Goal: Information Seeking & Learning: Check status

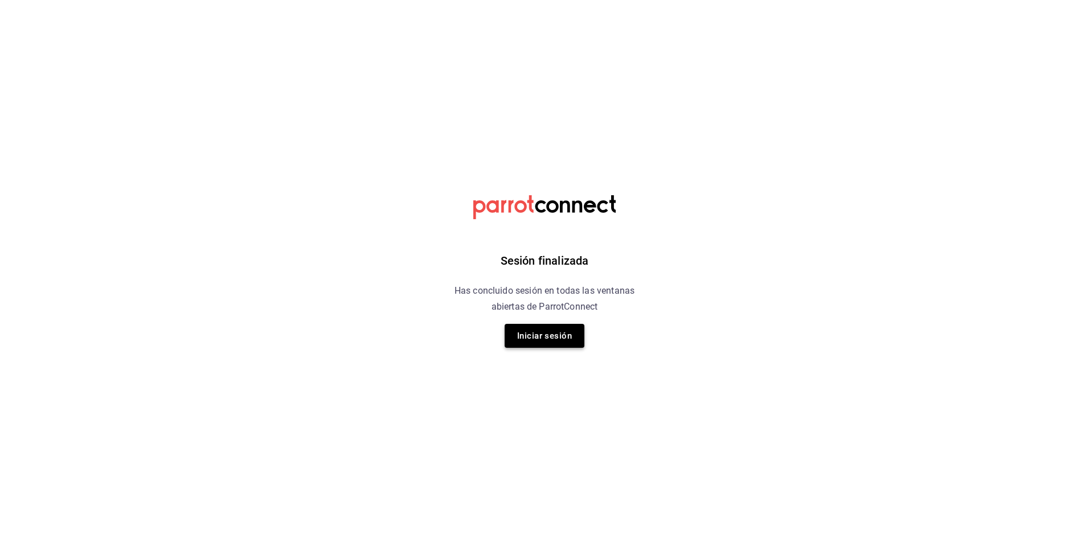
click at [572, 339] on button "Iniciar sesión" at bounding box center [545, 336] width 80 height 24
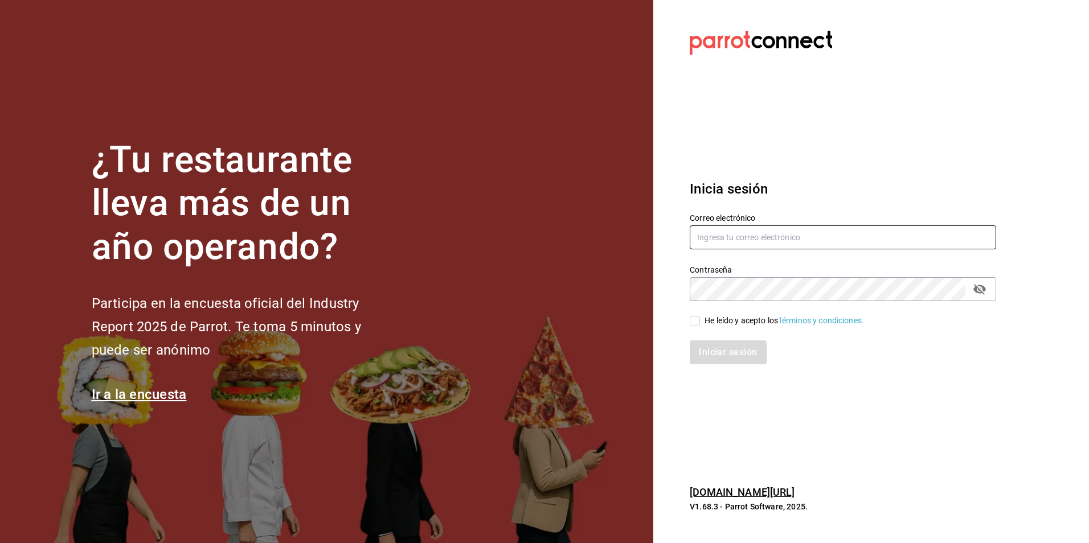
type input "Animal.tijuana@grupocosteno.com"
click at [747, 316] on div "He leído y acepto los Términos y condiciones." at bounding box center [783, 321] width 159 height 12
click at [700, 316] on input "He leído y acepto los Términos y condiciones." at bounding box center [695, 321] width 10 height 10
checkbox input "true"
click at [736, 338] on div "Iniciar sesión" at bounding box center [836, 346] width 320 height 38
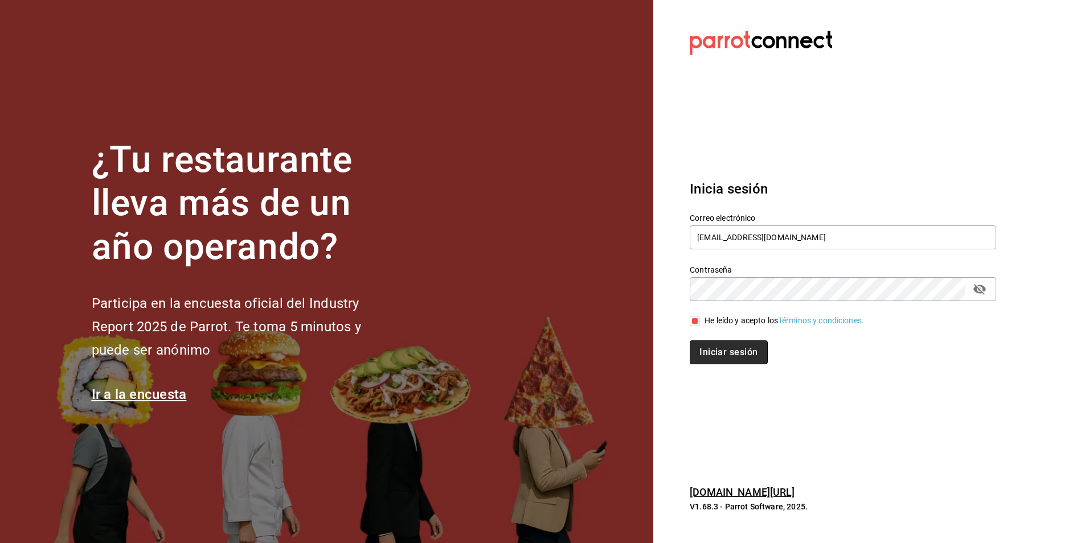
click at [731, 344] on button "Iniciar sesión" at bounding box center [728, 353] width 77 height 24
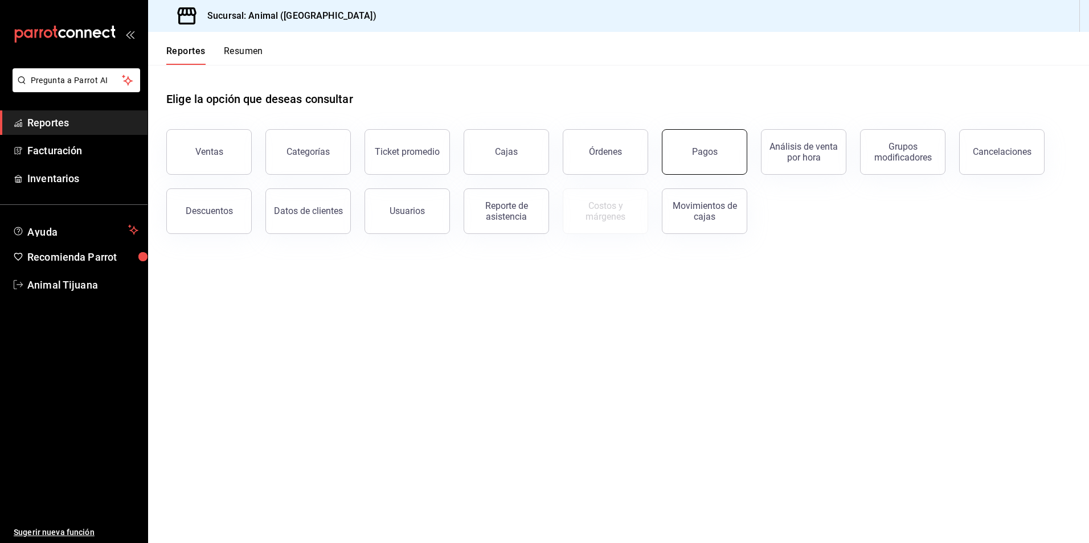
click at [730, 138] on button "Pagos" at bounding box center [704, 152] width 85 height 46
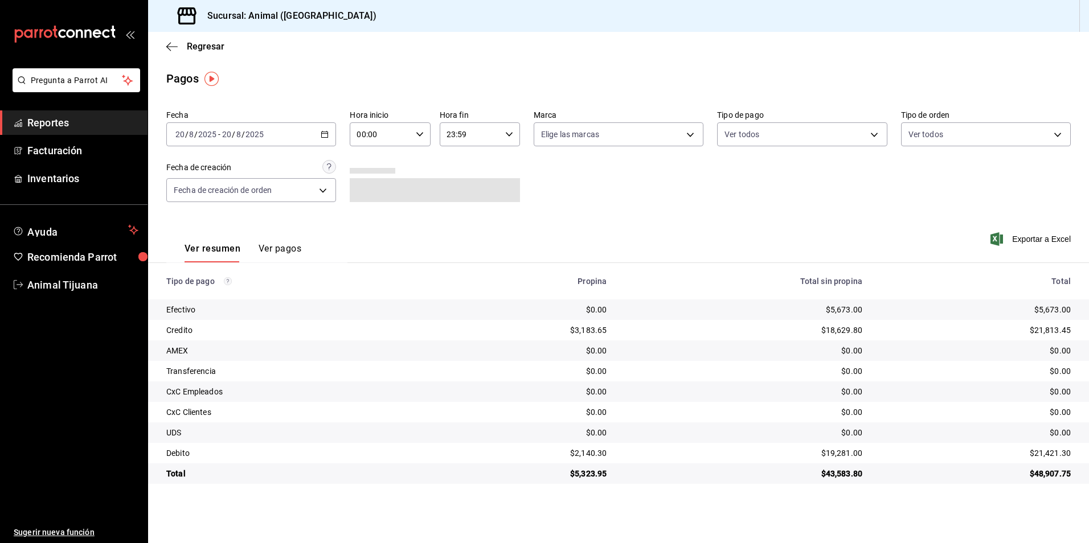
click at [417, 147] on div "Fecha 2025-08-20 20 / 8 / 2025 - 2025-08-20 20 / 8 / 2025 Hora inicio 00:00 Hor…" at bounding box center [618, 160] width 904 height 110
click at [420, 129] on div "00:00 Hora inicio" at bounding box center [390, 134] width 80 height 24
click at [357, 220] on button "04" at bounding box center [370, 215] width 36 height 23
type input "04:00"
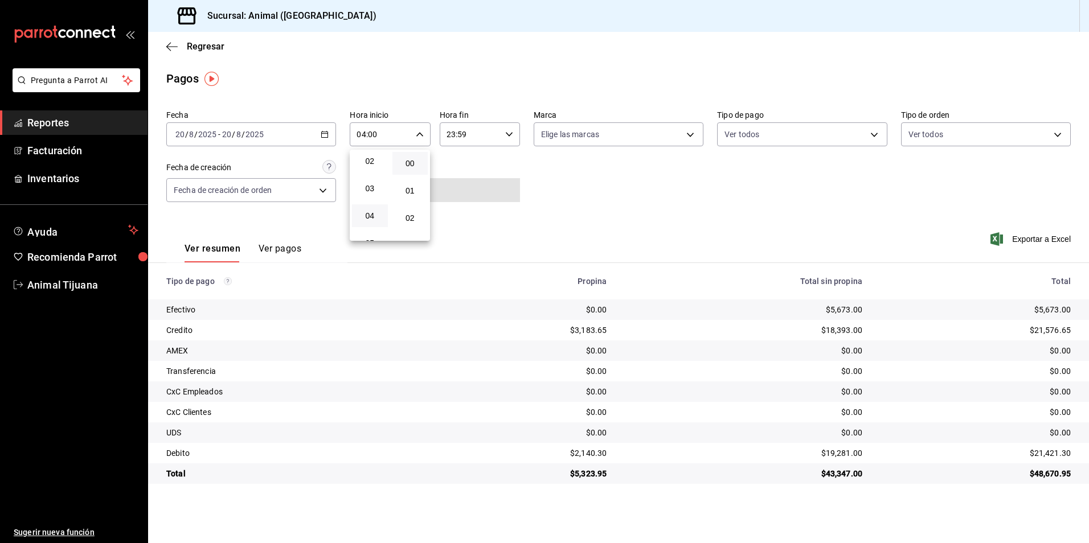
click at [722, 209] on div at bounding box center [544, 271] width 1089 height 543
click at [778, 114] on label "Tipo de pago" at bounding box center [802, 115] width 170 height 8
click at [772, 149] on div "Fecha 2025-08-20 20 / 8 / 2025 - 2025-08-20 20 / 8 / 2025 Hora inicio 04:00 Hor…" at bounding box center [618, 160] width 904 height 110
click at [789, 124] on body "Pregunta a Parrot AI Reportes Facturación Inventarios Ayuda Recomienda Parrot A…" at bounding box center [544, 271] width 1089 height 543
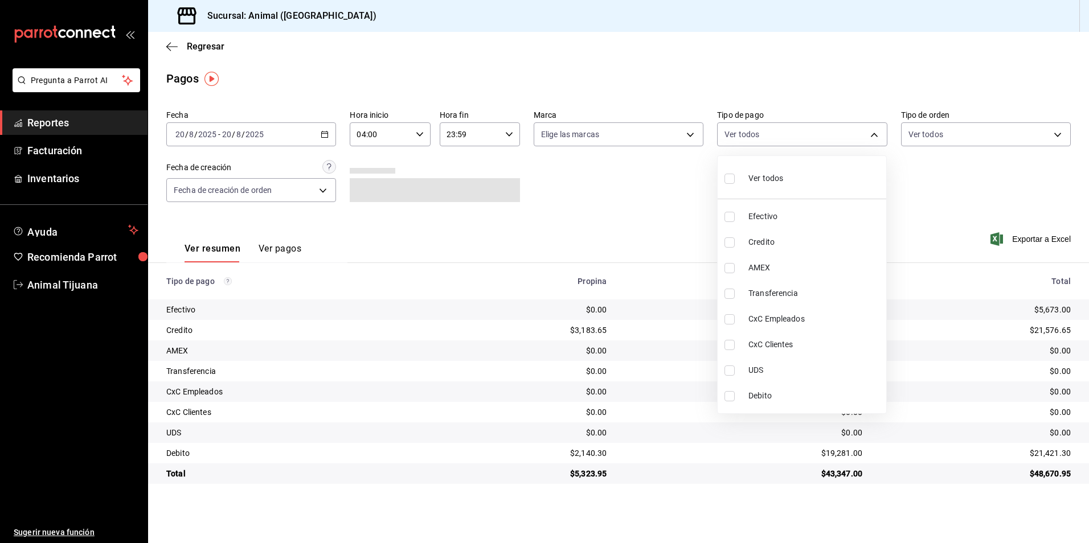
click at [777, 237] on span "Credito" at bounding box center [814, 242] width 133 height 12
type input "235ce608-f464-428a-9a71-314f665367d1"
checkbox input "true"
click at [770, 403] on li "Debito" at bounding box center [802, 396] width 169 height 26
type input "235ce608-f464-428a-9a71-314f665367d1,c7b29183-a811-4137-9cfa-21a61cd2bc4a"
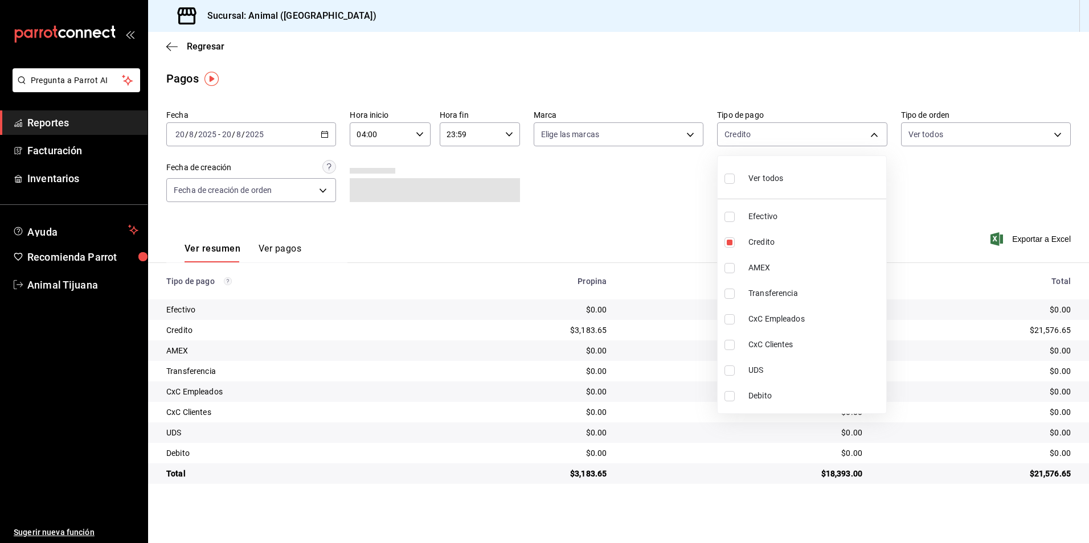
checkbox input "true"
click at [775, 179] on span "Ver todos" at bounding box center [765, 179] width 35 height 12
type input "b84c62b8-b02c-4970-ab2e-e166616419f2,235ce608-f464-428a-9a71-314f665367d1,53567…"
checkbox input "true"
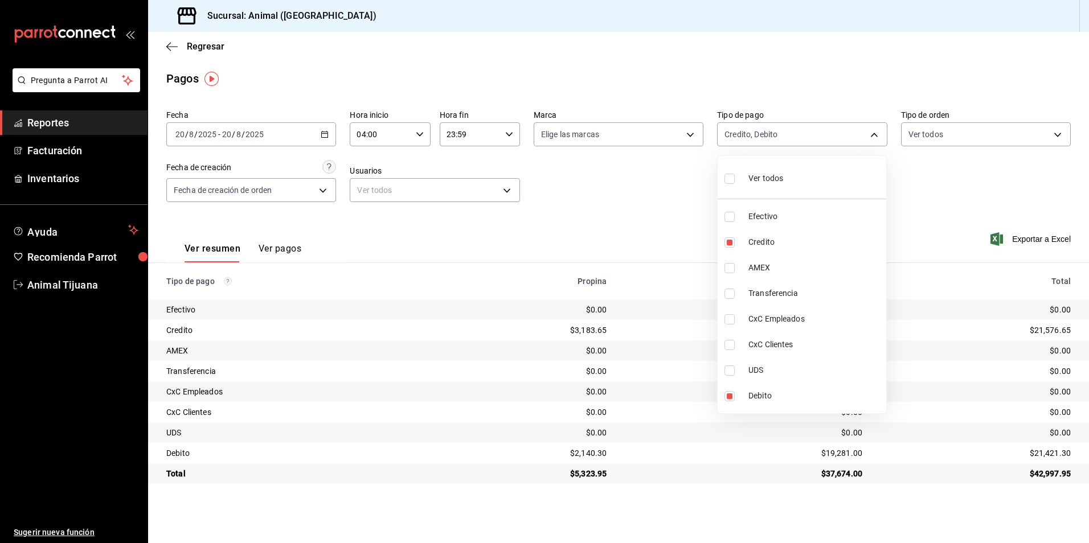
checkbox input "true"
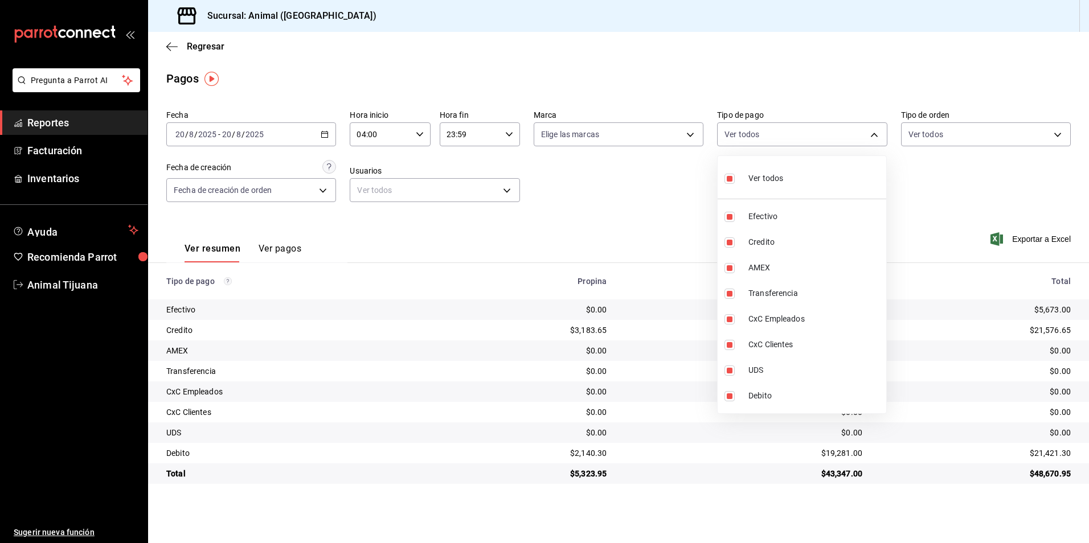
click at [597, 191] on div at bounding box center [544, 271] width 1089 height 543
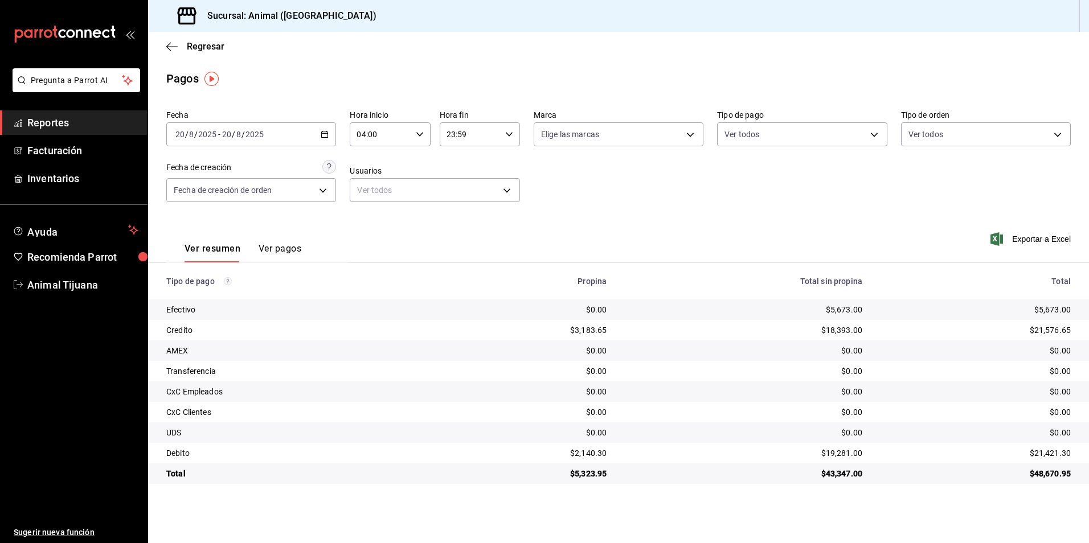
click at [284, 249] on button "Ver pagos" at bounding box center [280, 252] width 43 height 19
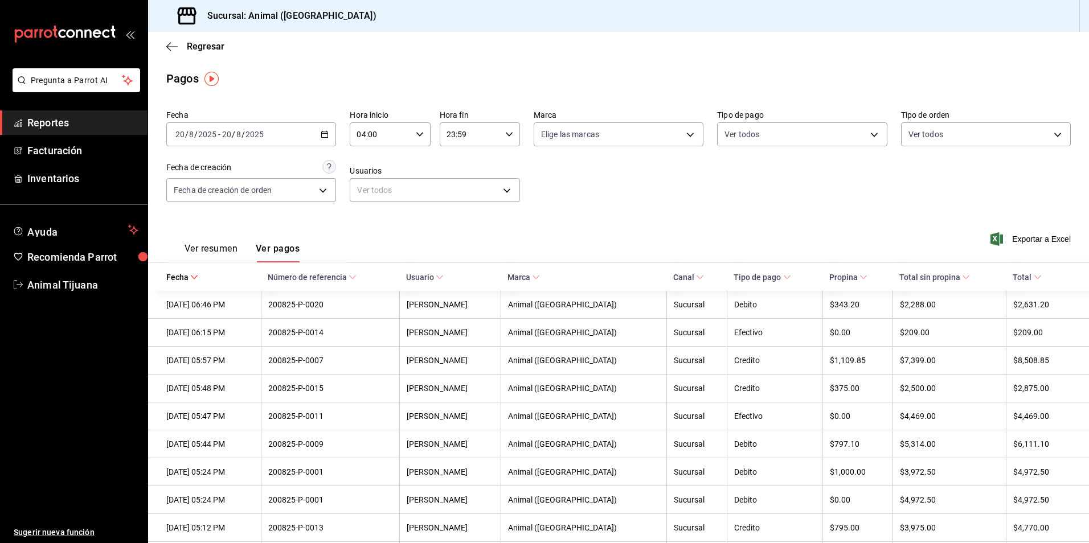
click at [768, 278] on span "Tipo de pago" at bounding box center [762, 277] width 57 height 9
click at [203, 247] on button "Ver resumen" at bounding box center [211, 252] width 53 height 19
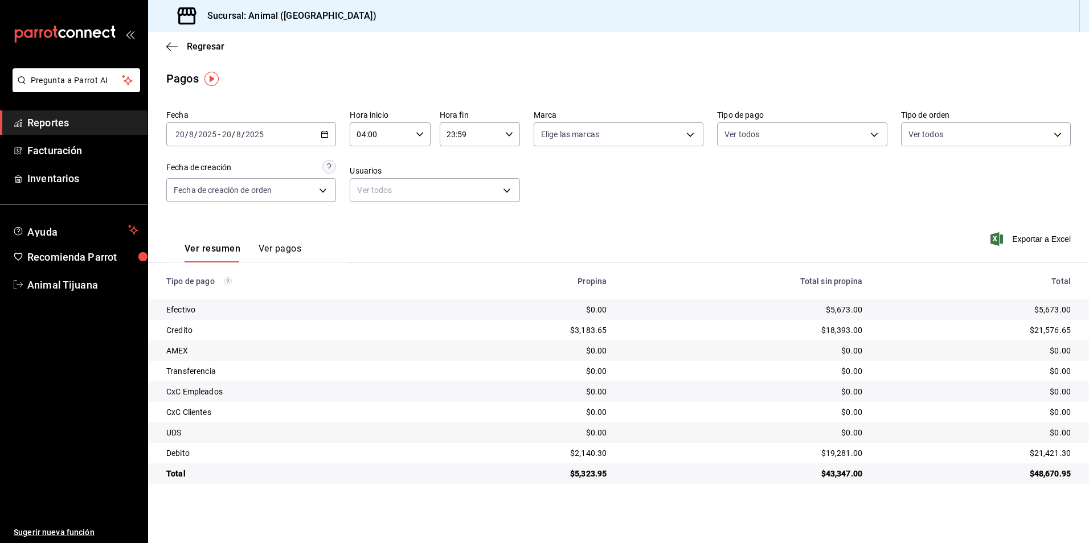
click at [746, 146] on div "Fecha 2025-08-20 20 / 8 / 2025 - 2025-08-20 20 / 8 / 2025 Hora inicio 04:00 Hor…" at bounding box center [618, 160] width 904 height 110
click at [746, 137] on body "Pregunta a Parrot AI Reportes Facturación Inventarios Ayuda Recomienda Parrot A…" at bounding box center [544, 271] width 1089 height 543
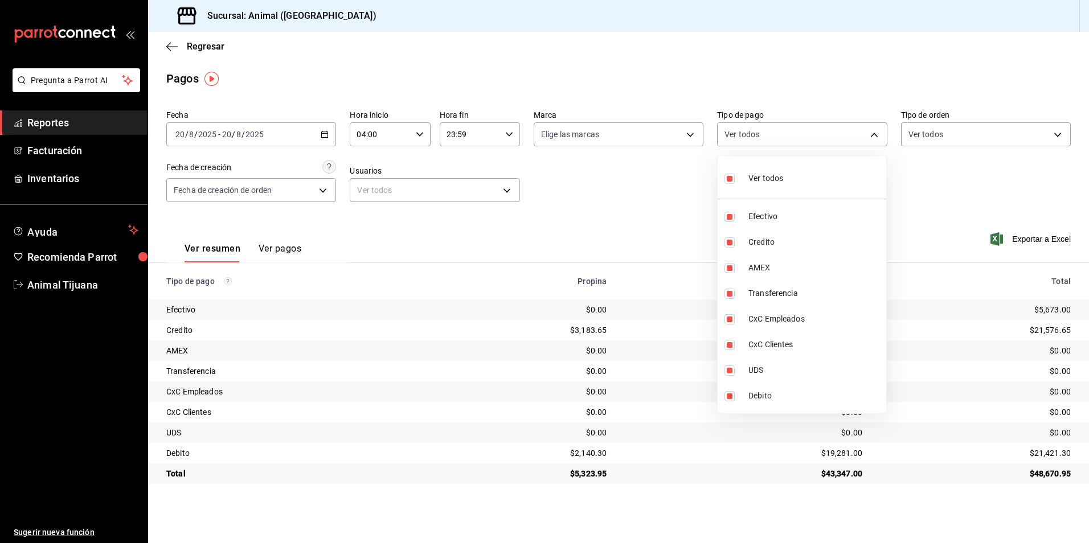
click at [748, 185] on div "Ver todos" at bounding box center [753, 177] width 59 height 24
checkbox input "false"
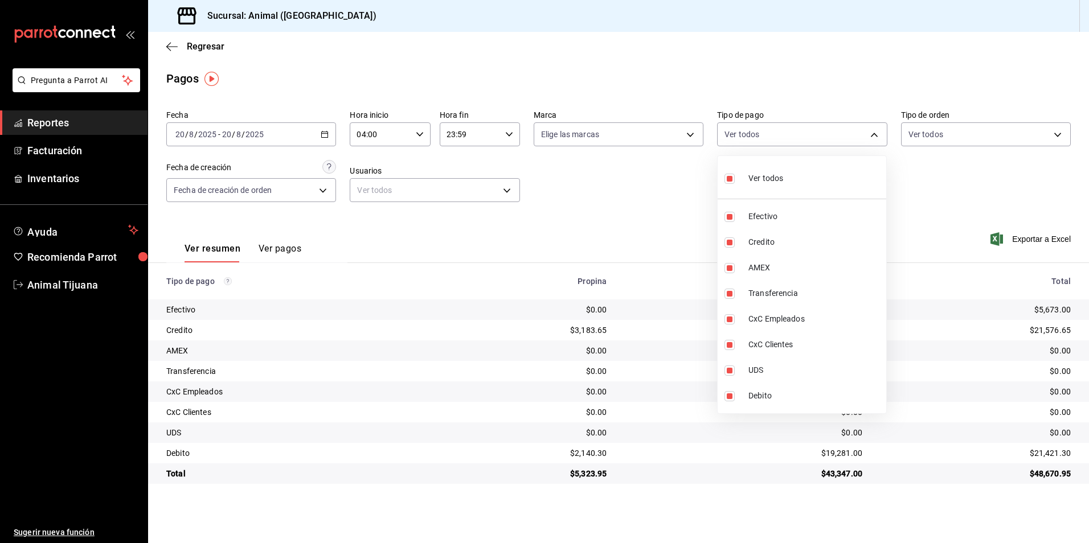
checkbox input "false"
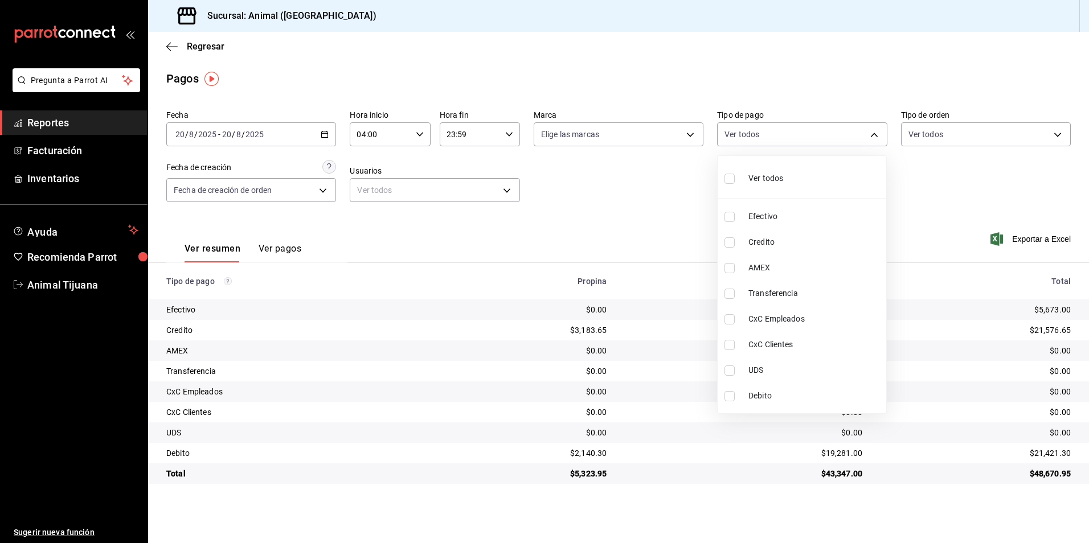
click at [748, 185] on div "Ver todos" at bounding box center [753, 177] width 59 height 24
type input "b84c62b8-b02c-4970-ab2e-e166616419f2,235ce608-f464-428a-9a71-314f665367d1,53567…"
checkbox input "true"
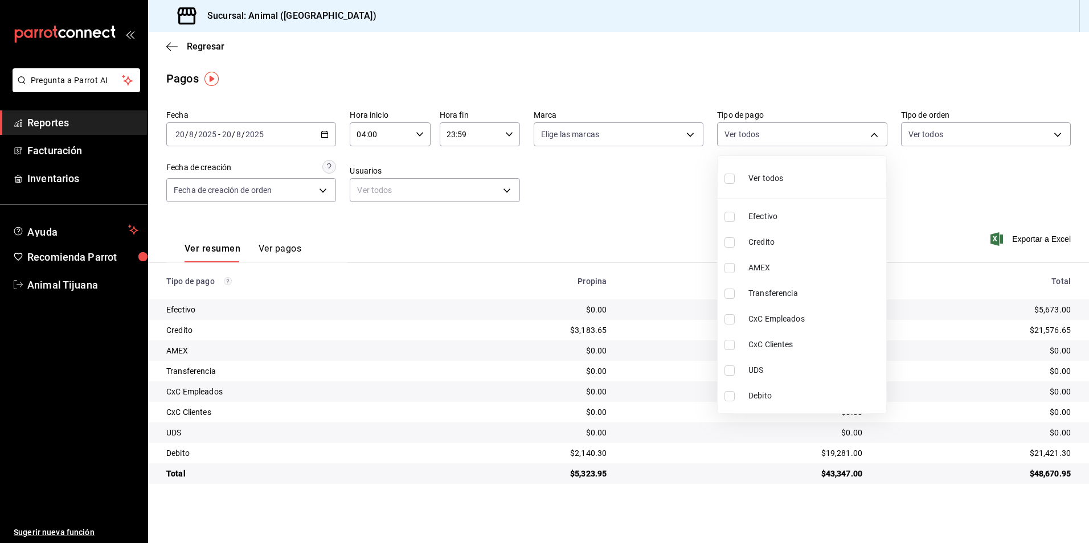
checkbox input "true"
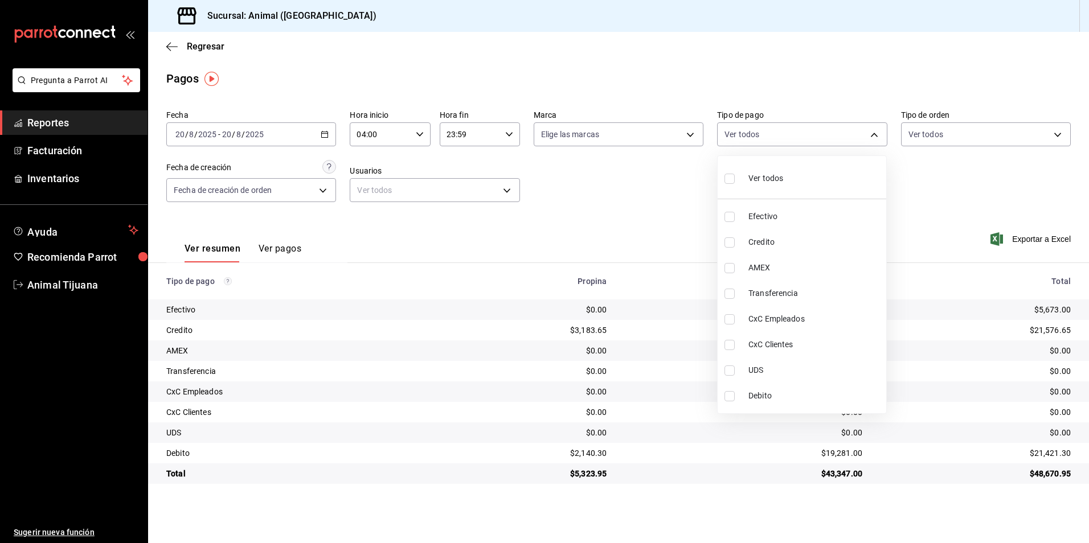
checkbox input "true"
click at [895, 162] on div at bounding box center [544, 271] width 1089 height 543
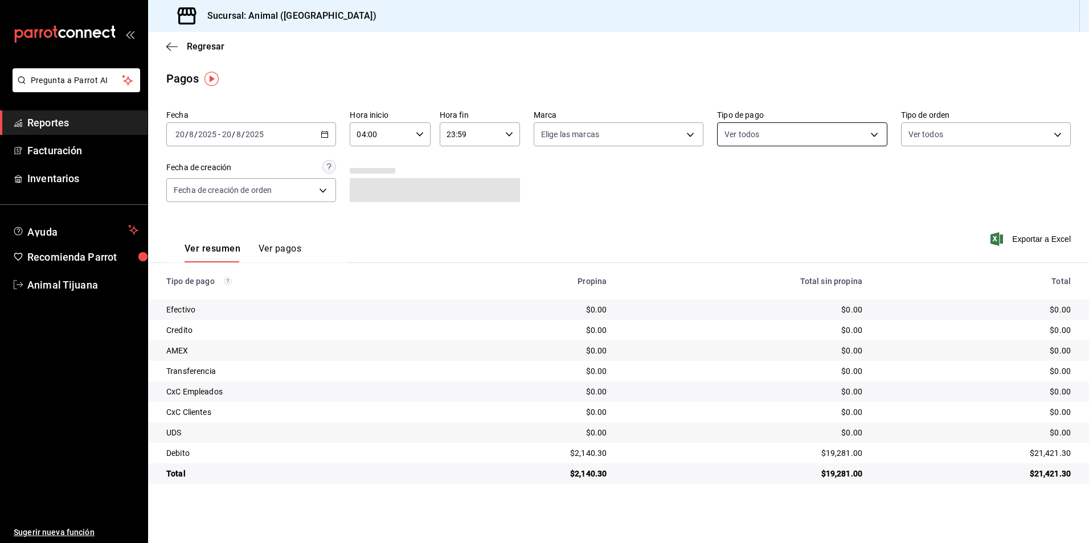
click at [717, 132] on body "Pregunta a Parrot AI Reportes Facturación Inventarios Ayuda Recomienda Parrot A…" at bounding box center [544, 271] width 1089 height 543
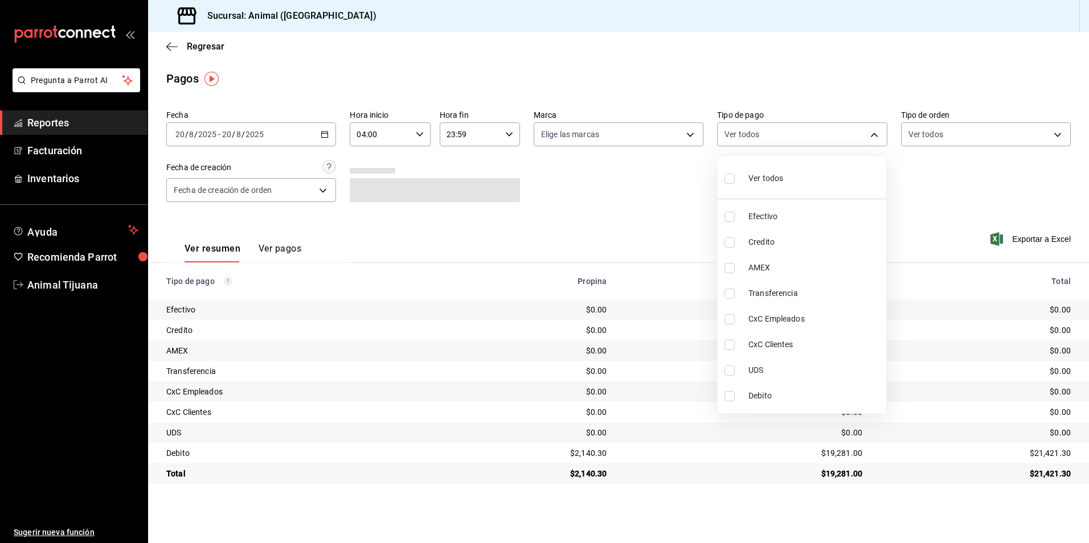
click at [764, 169] on div "Ver todos" at bounding box center [753, 177] width 59 height 24
type input "b84c62b8-b02c-4970-ab2e-e166616419f2,235ce608-f464-428a-9a71-314f665367d1,53567…"
checkbox input "true"
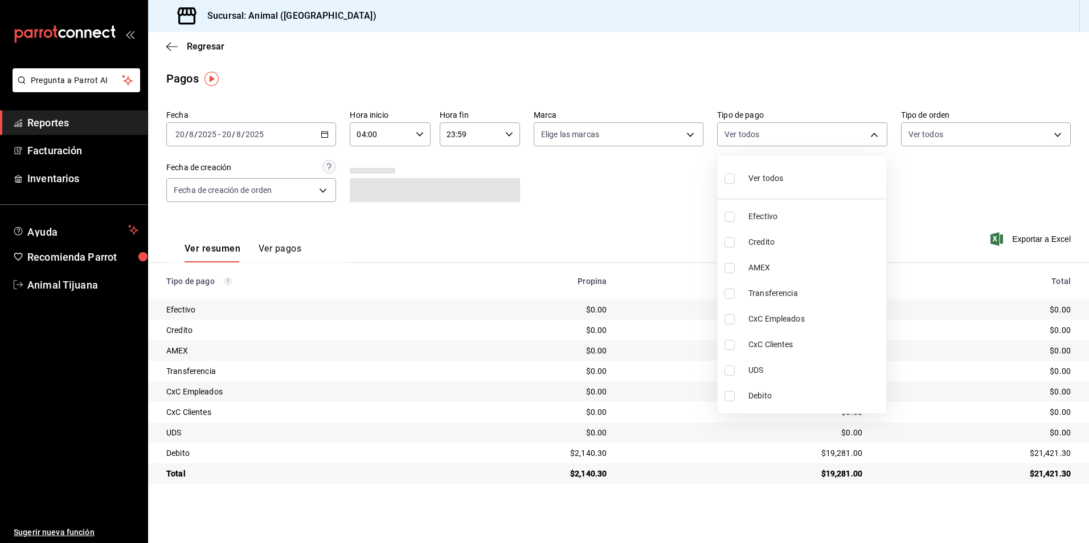
checkbox input "true"
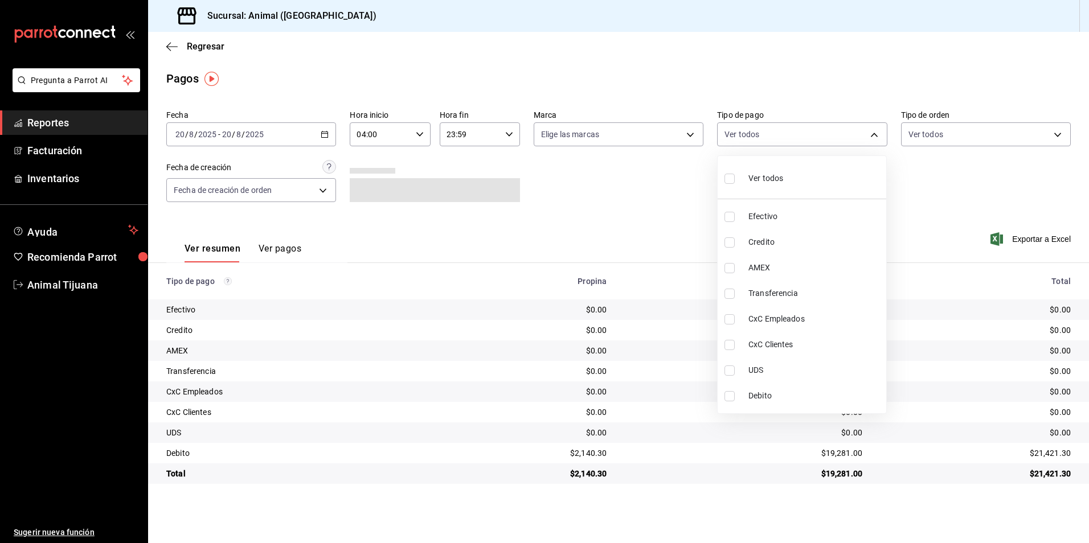
checkbox input "true"
click at [764, 169] on div "Ver todos" at bounding box center [753, 177] width 59 height 24
checkbox input "false"
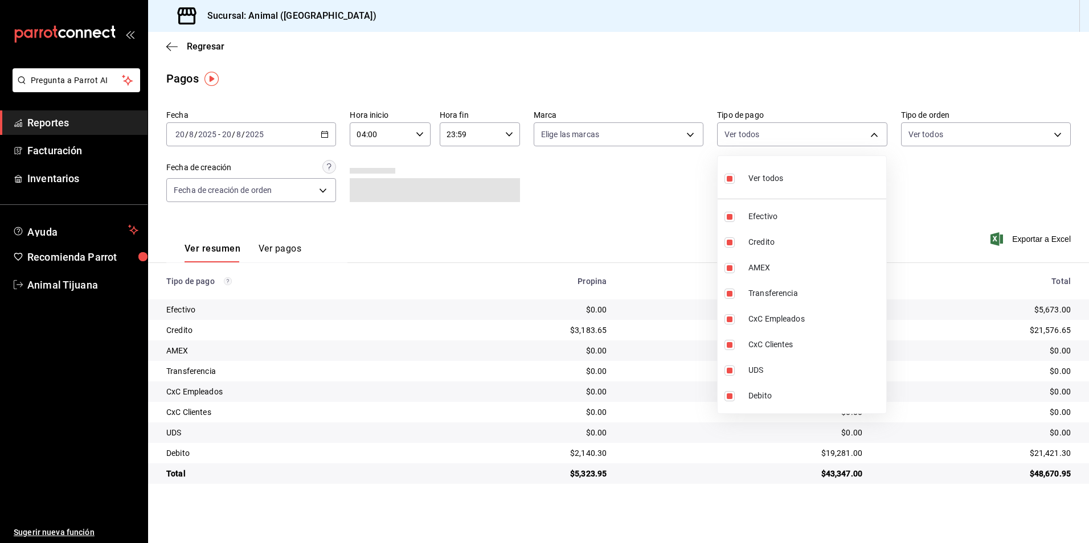
checkbox input "false"
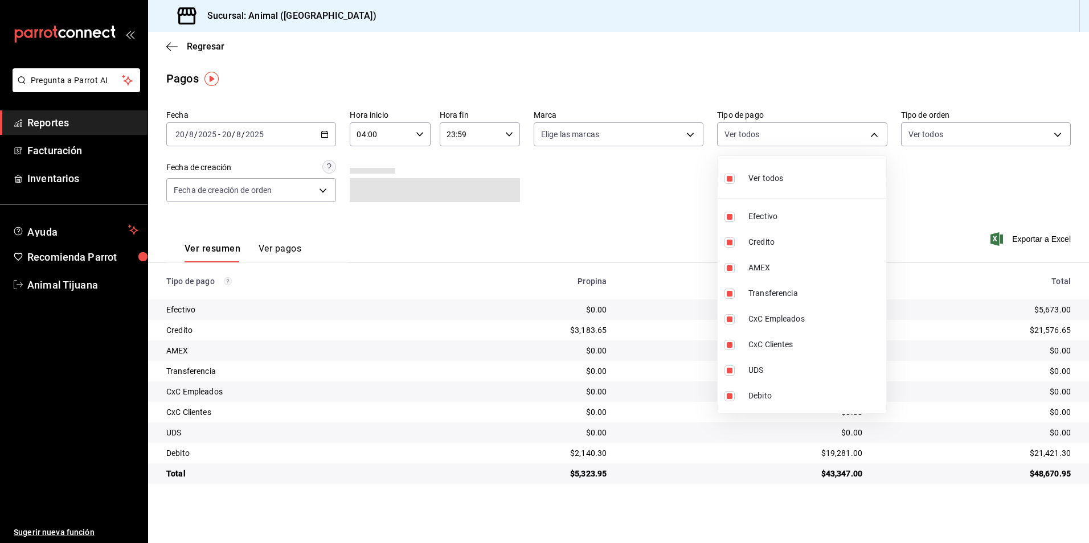
checkbox input "false"
click at [513, 311] on div at bounding box center [544, 271] width 1089 height 543
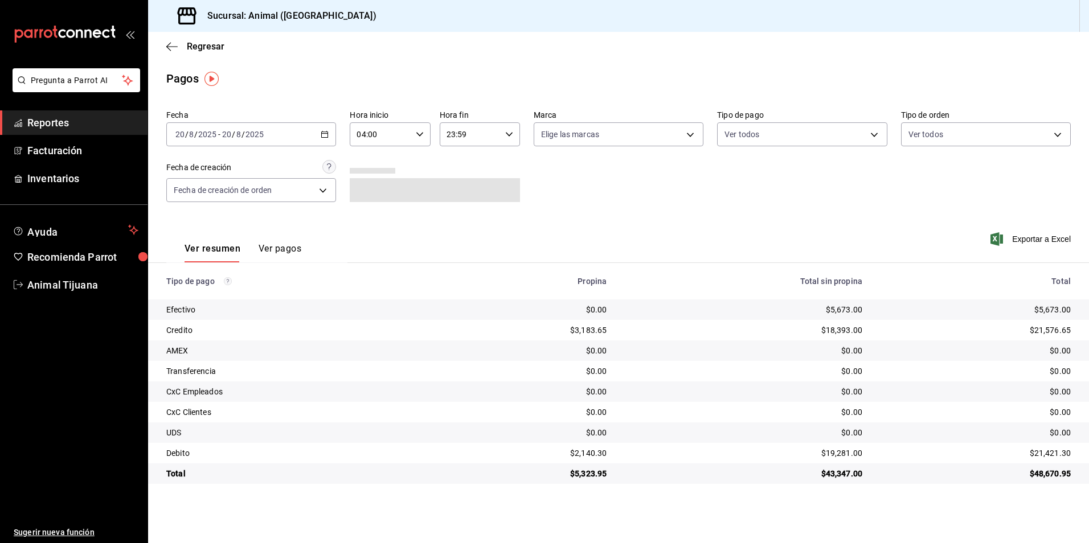
click at [279, 251] on button "Ver pagos" at bounding box center [280, 252] width 43 height 19
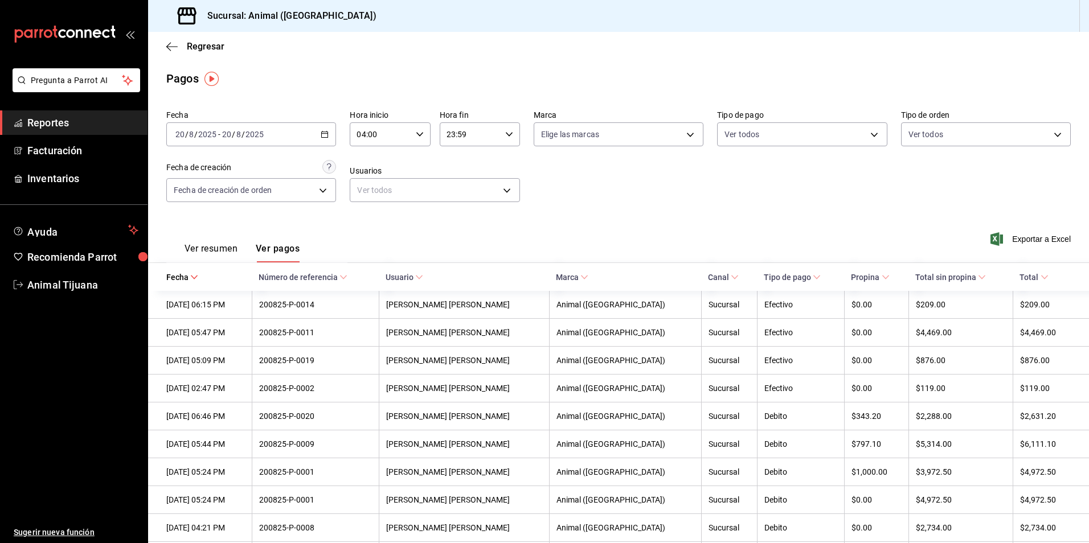
click at [193, 243] on button "Ver resumen" at bounding box center [211, 252] width 53 height 19
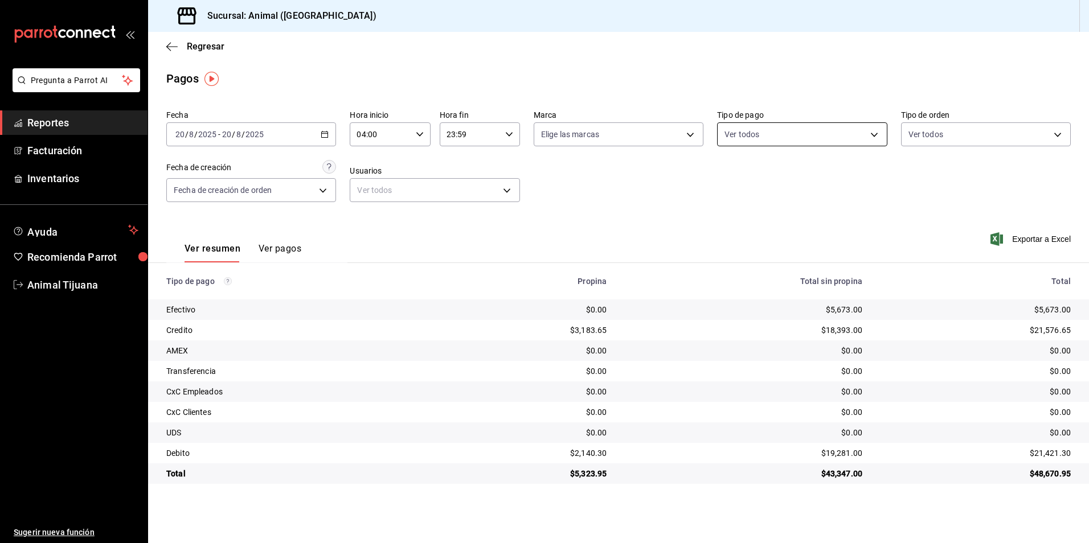
click at [777, 126] on body "Pregunta a Parrot AI Reportes Facturación Inventarios Ayuda Recomienda Parrot A…" at bounding box center [544, 271] width 1089 height 543
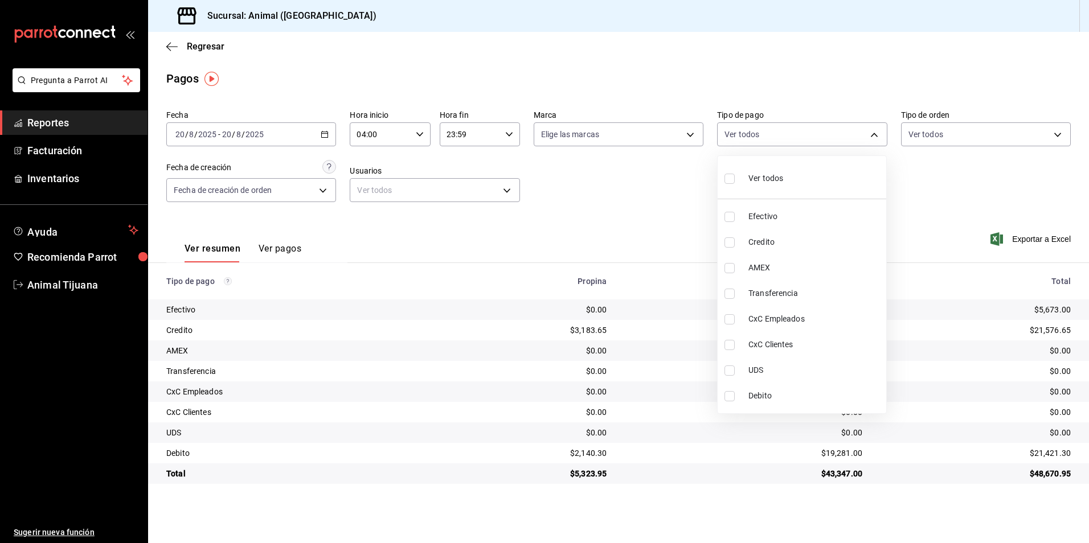
click at [766, 230] on li "Credito" at bounding box center [802, 243] width 169 height 26
type input "235ce608-f464-428a-9a71-314f665367d1"
checkbox input "true"
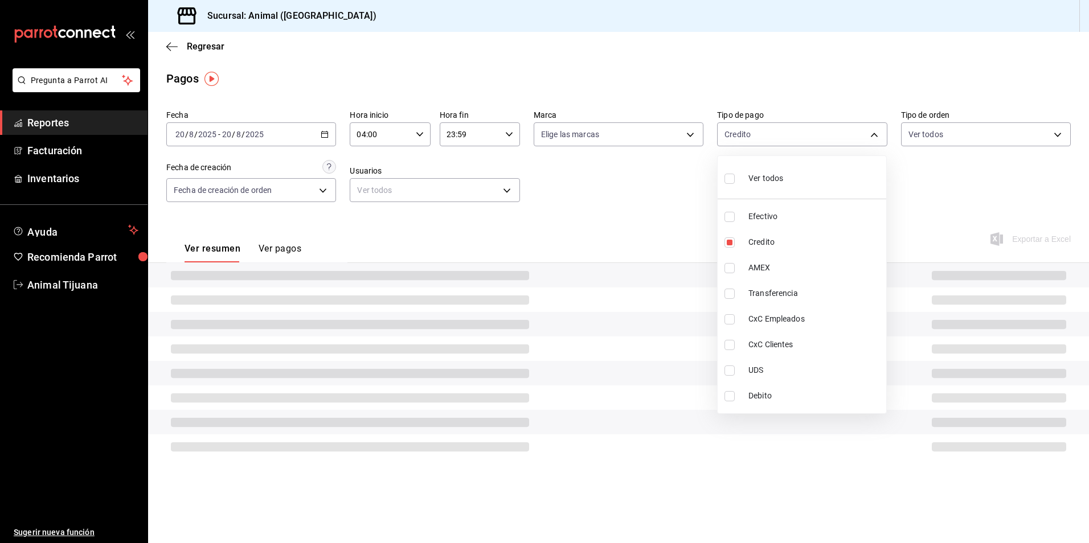
click at [762, 393] on span "Debito" at bounding box center [814, 396] width 133 height 12
type input "235ce608-f464-428a-9a71-314f665367d1,c7b29183-a811-4137-9cfa-21a61cd2bc4a"
checkbox input "true"
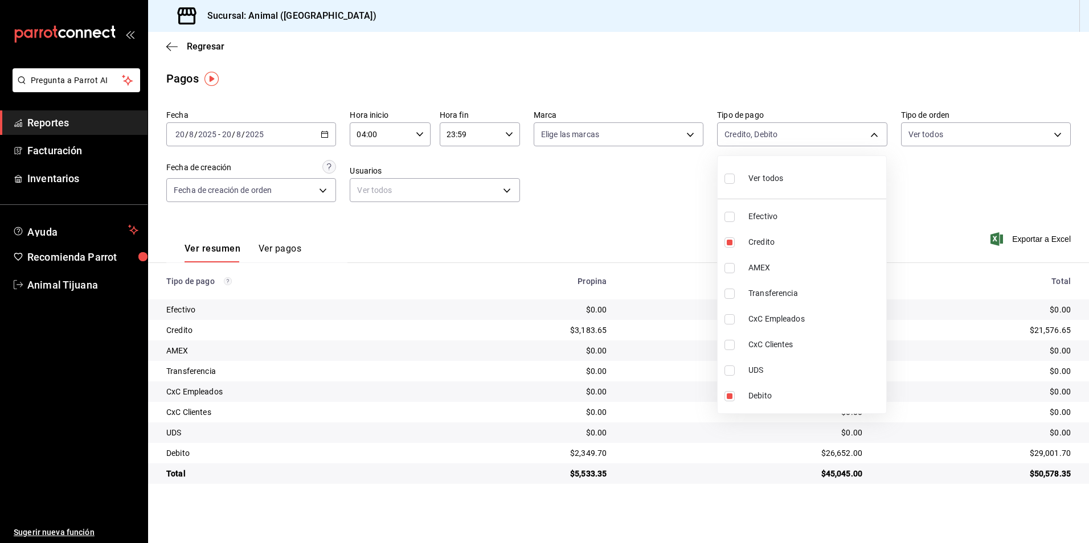
click at [768, 176] on span "Ver todos" at bounding box center [765, 179] width 35 height 12
type input "b84c62b8-b02c-4970-ab2e-e166616419f2,235ce608-f464-428a-9a71-314f665367d1,53567…"
checkbox input "true"
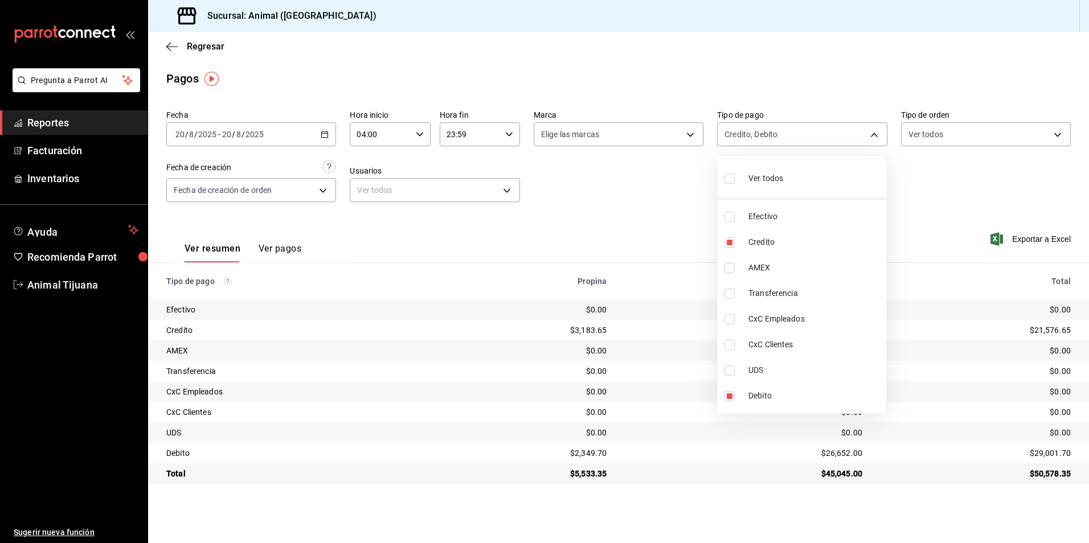
checkbox input "true"
click at [768, 176] on span "Ver todos" at bounding box center [765, 179] width 35 height 12
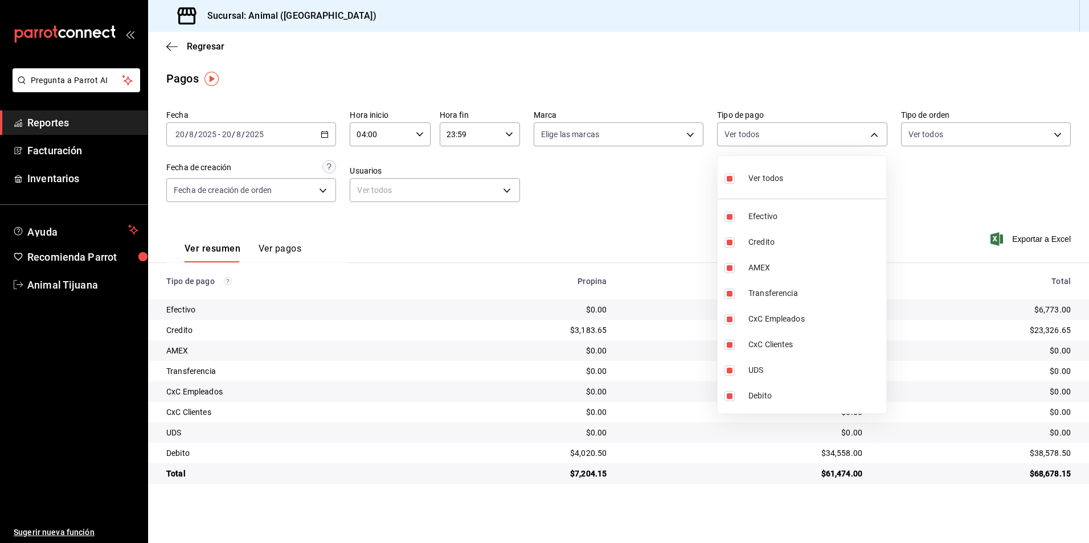
checkbox input "false"
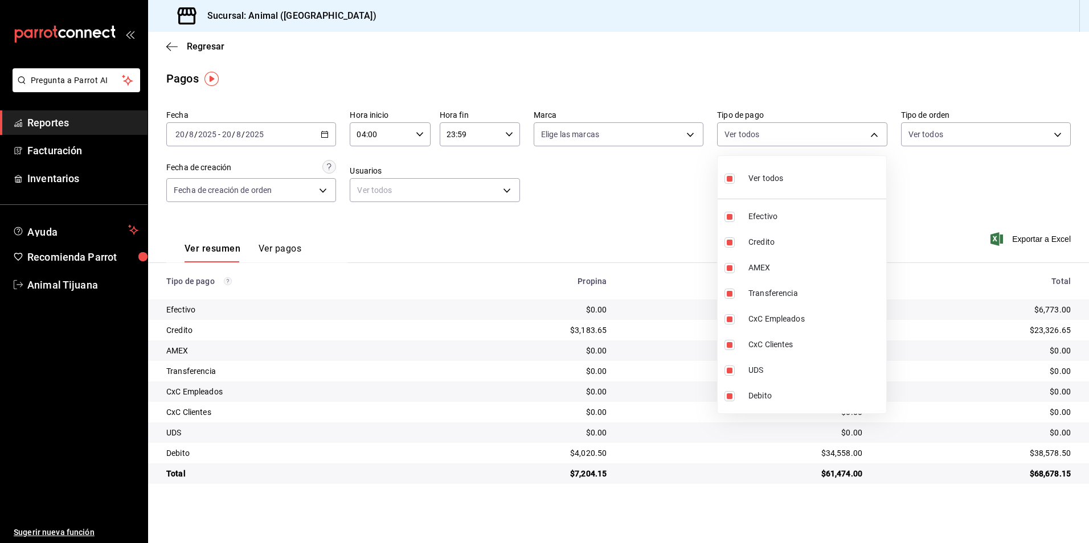
checkbox input "false"
click at [778, 186] on div "Ver todos" at bounding box center [753, 177] width 59 height 24
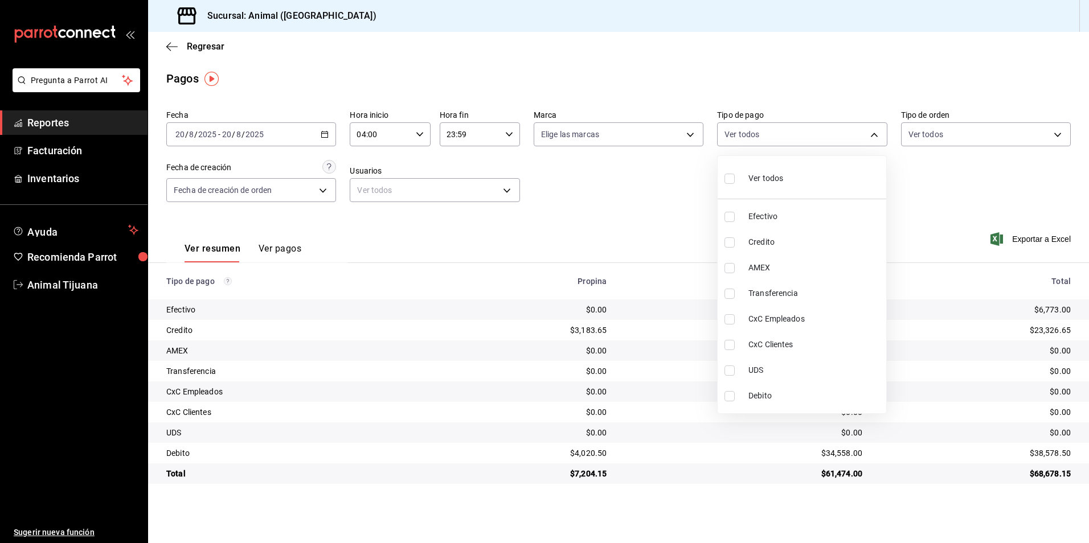
type input "b84c62b8-b02c-4970-ab2e-e166616419f2,235ce608-f464-428a-9a71-314f665367d1,53567…"
checkbox input "true"
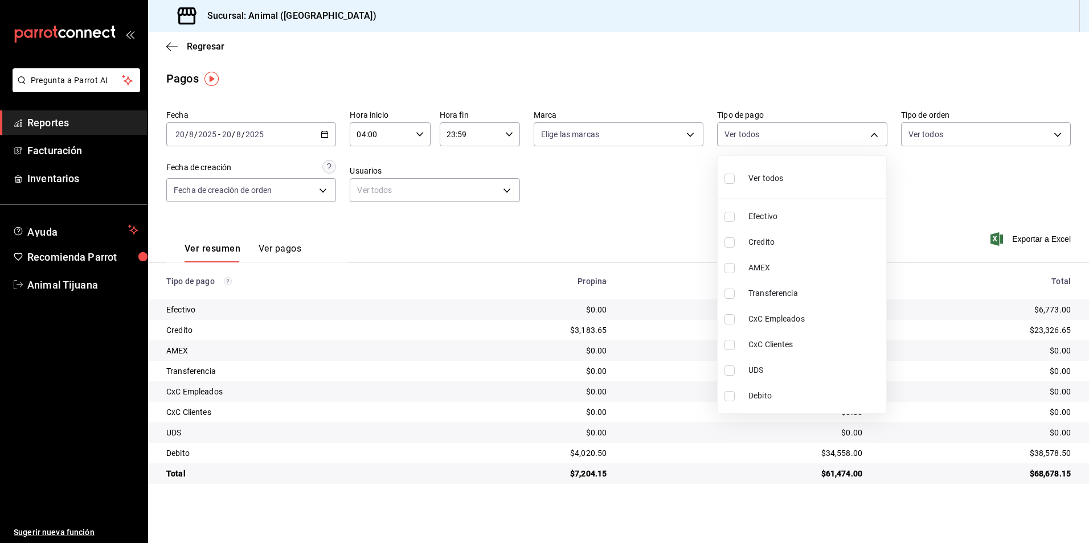
checkbox input "true"
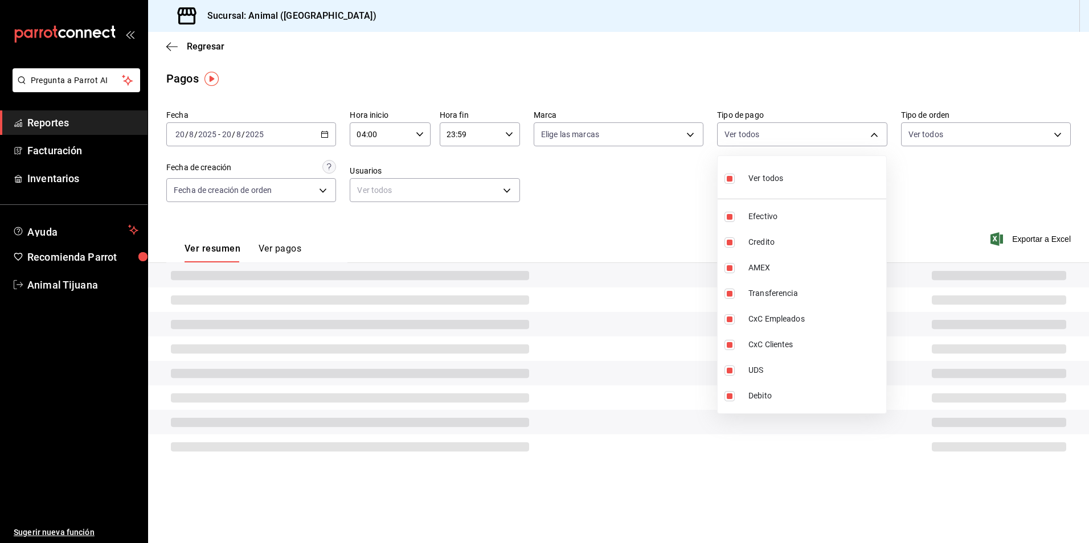
click at [777, 185] on div "Ver todos" at bounding box center [753, 177] width 59 height 24
checkbox input "false"
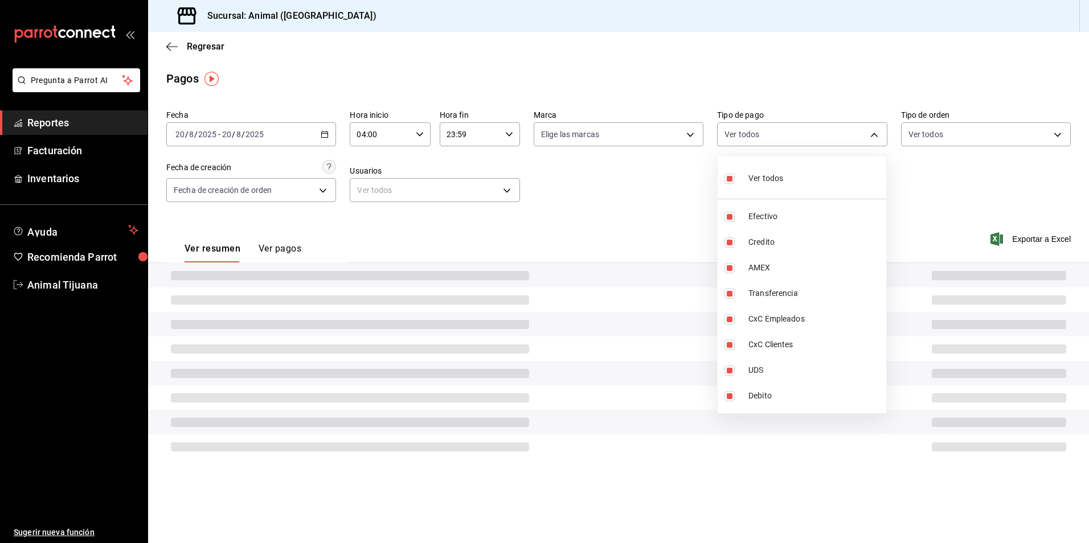
checkbox input "false"
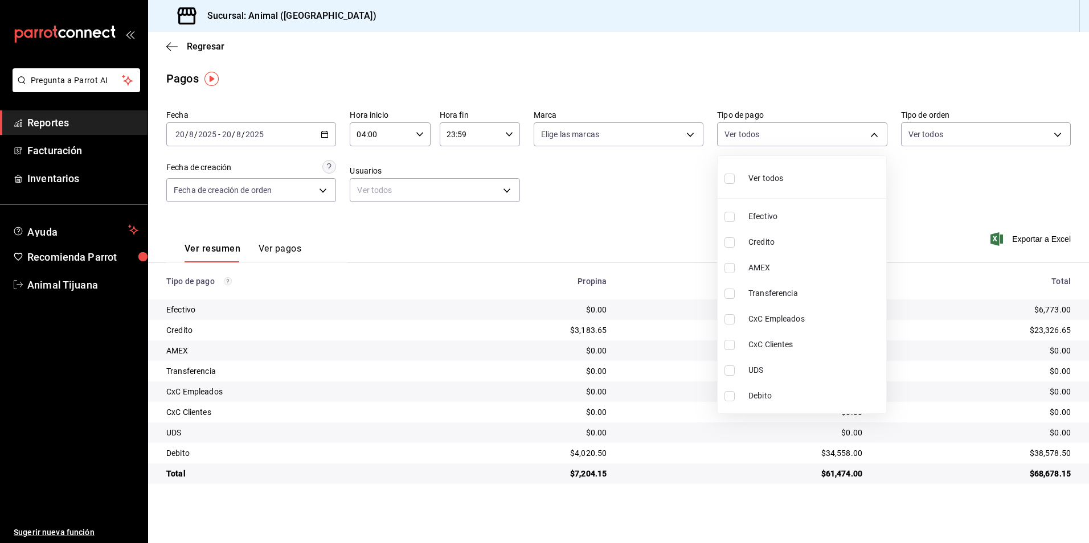
click at [775, 175] on span "Ver todos" at bounding box center [765, 179] width 35 height 12
type input "b84c62b8-b02c-4970-ab2e-e166616419f2,235ce608-f464-428a-9a71-314f665367d1,53567…"
checkbox input "true"
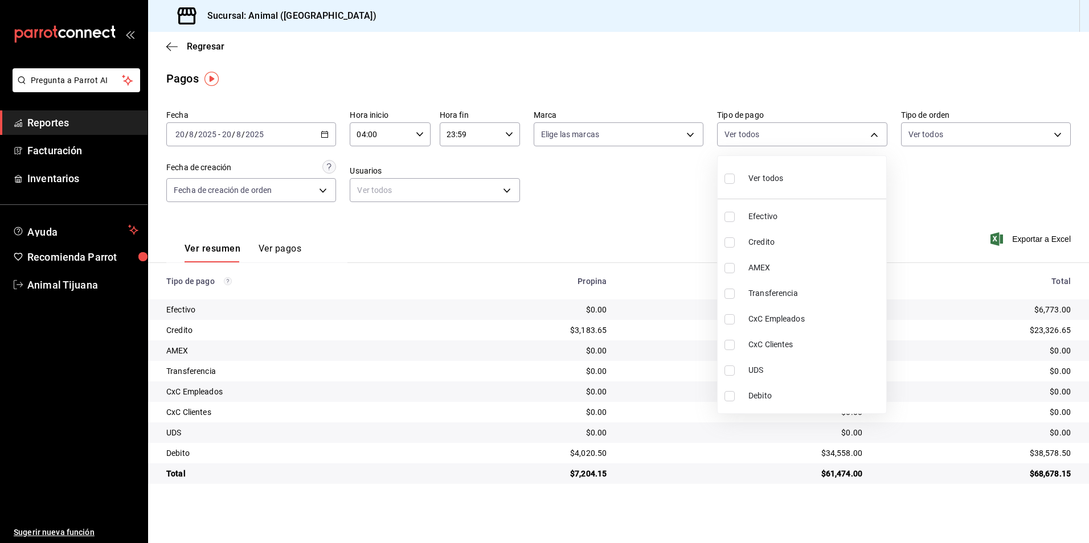
checkbox input "true"
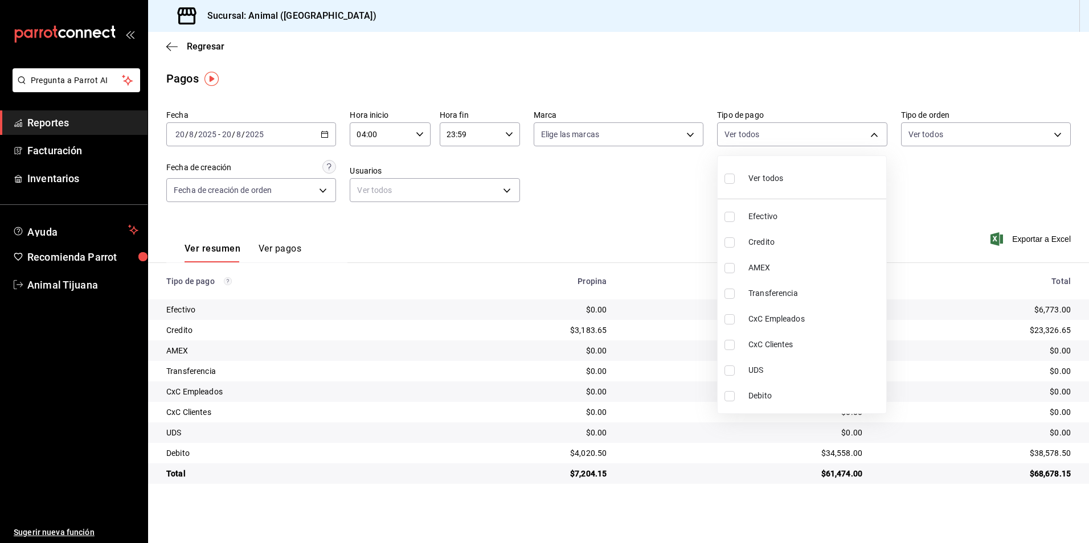
checkbox input "true"
click at [775, 175] on span "Ver todos" at bounding box center [765, 179] width 35 height 12
checkbox input "false"
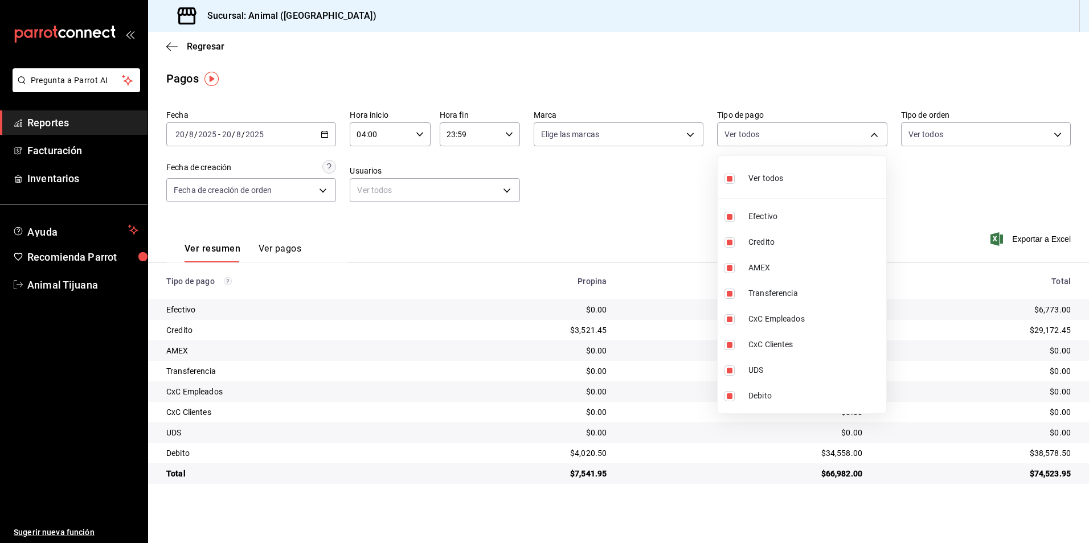
checkbox input "false"
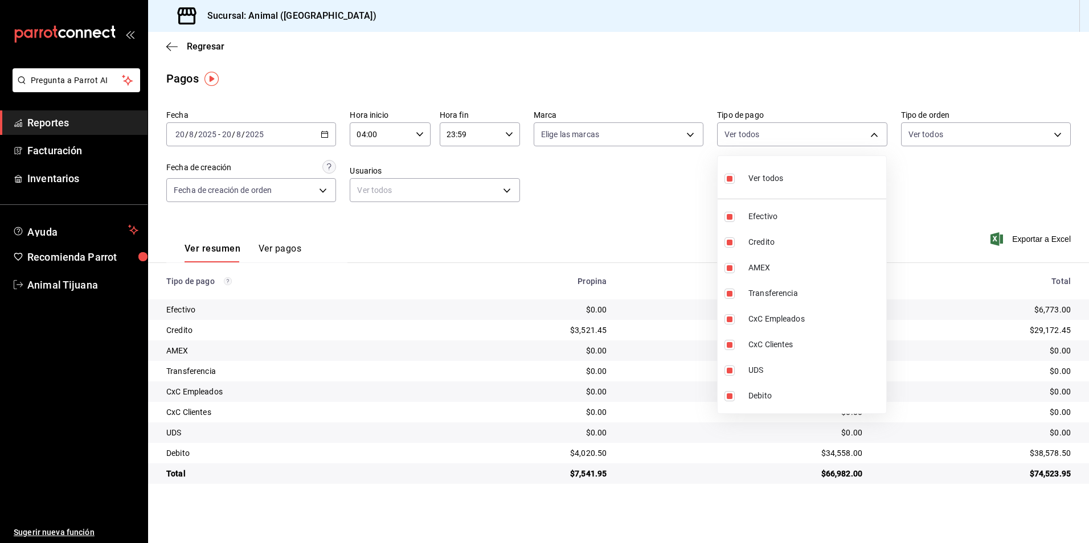
checkbox input "false"
click at [192, 36] on div at bounding box center [544, 271] width 1089 height 543
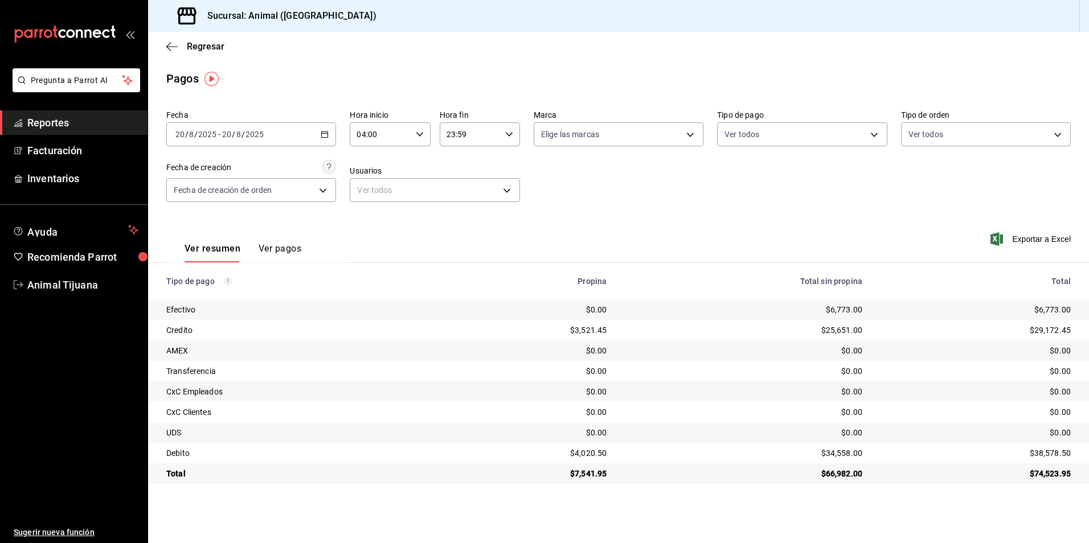
click at [195, 42] on span "Regresar" at bounding box center [206, 46] width 38 height 11
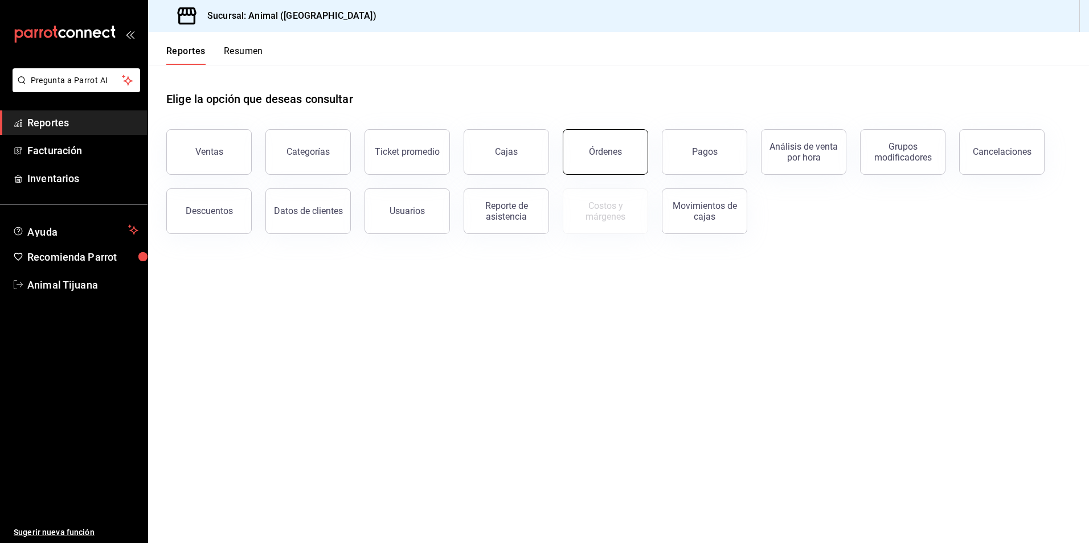
click at [592, 164] on button "Órdenes" at bounding box center [605, 152] width 85 height 46
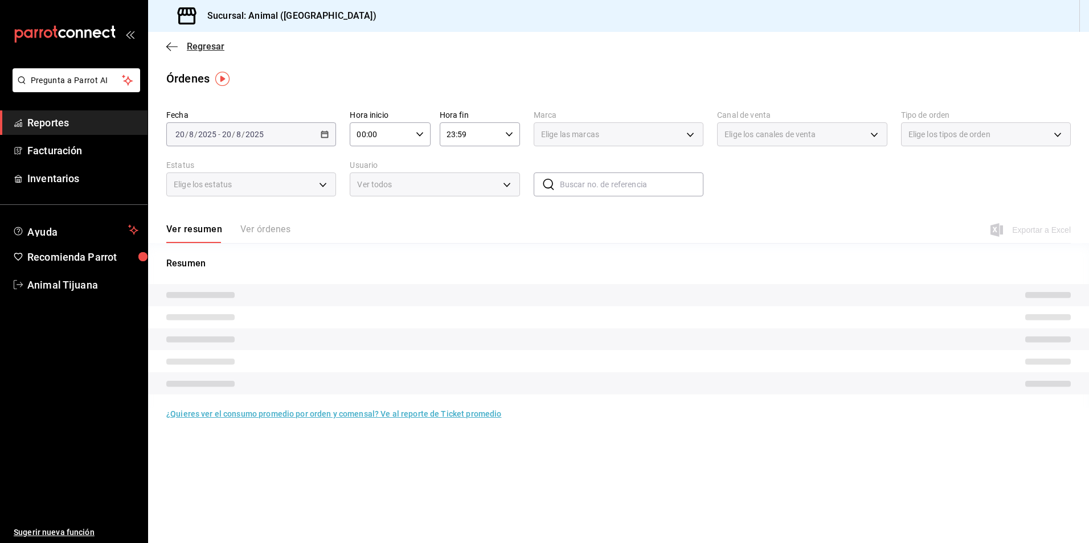
click at [191, 46] on span "Regresar" at bounding box center [206, 46] width 38 height 11
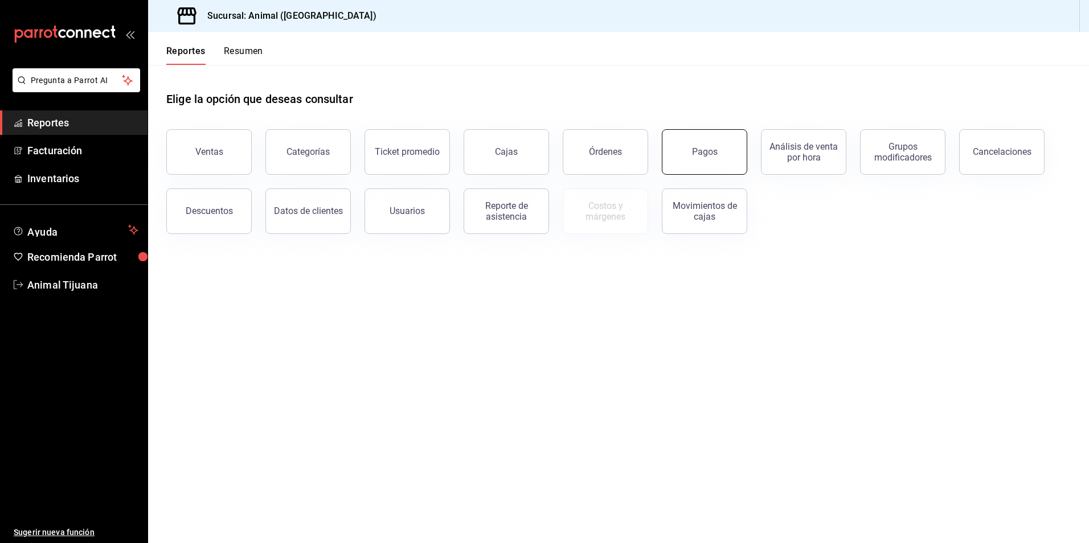
click at [703, 149] on div "Pagos" at bounding box center [705, 151] width 26 height 11
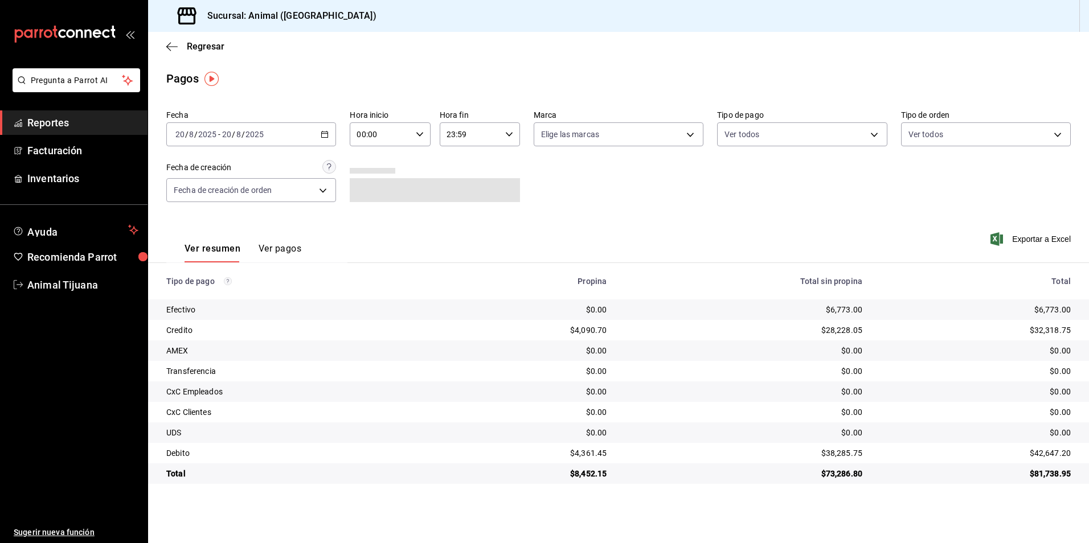
click at [323, 132] on \(Stroke\) "button" at bounding box center [324, 135] width 7 height 6
click at [216, 292] on span "Rango de fechas" at bounding box center [220, 297] width 88 height 12
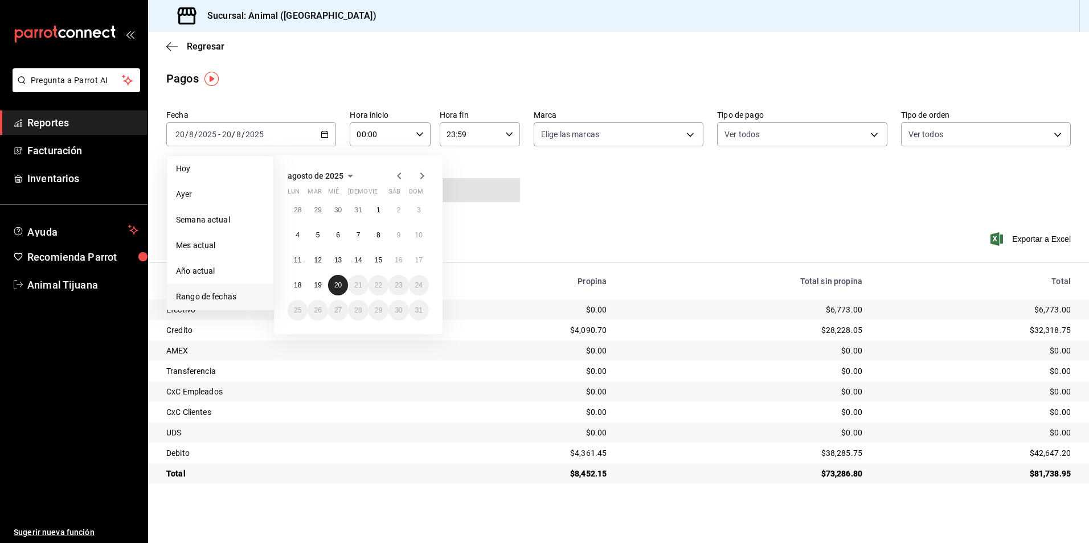
click at [333, 280] on button "20" at bounding box center [338, 285] width 20 height 21
click at [172, 174] on li "Hoy" at bounding box center [220, 169] width 106 height 26
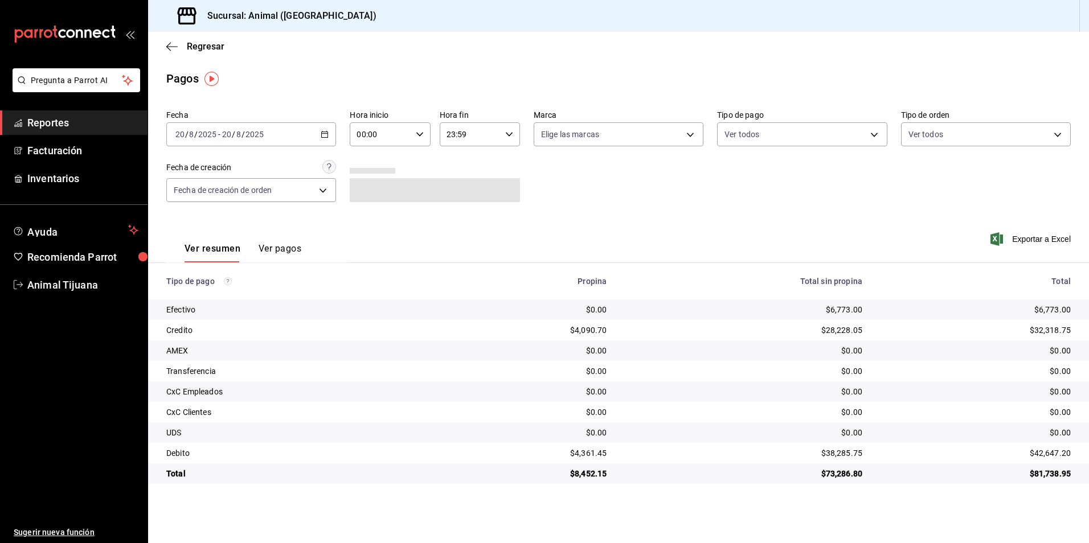
click at [419, 136] on icon "button" at bounding box center [420, 134] width 8 height 8
click at [372, 215] on span "04" at bounding box center [370, 215] width 22 height 9
type input "04:00"
click at [562, 240] on div at bounding box center [544, 271] width 1089 height 543
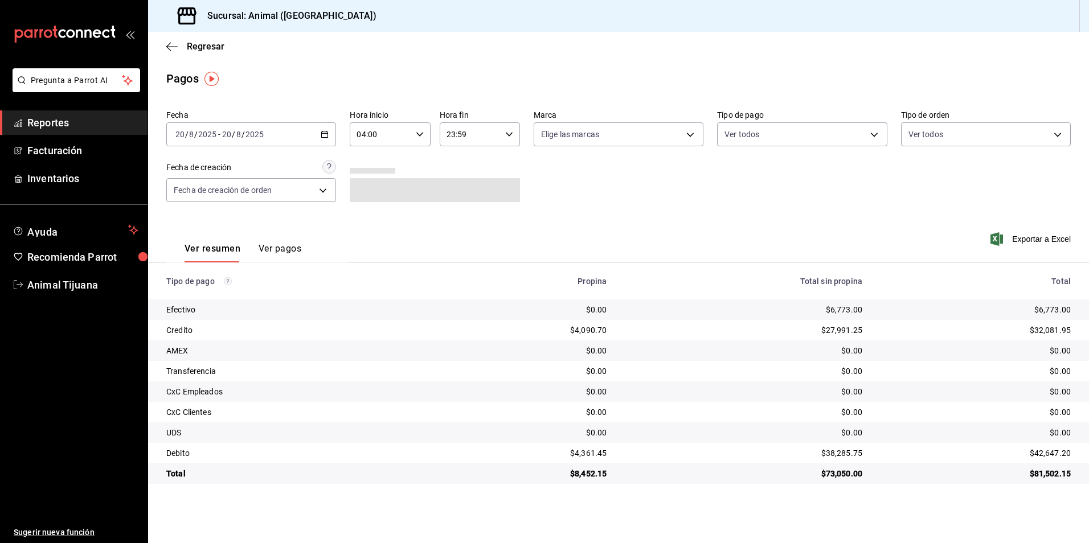
click at [273, 248] on button "Ver pagos" at bounding box center [280, 252] width 43 height 19
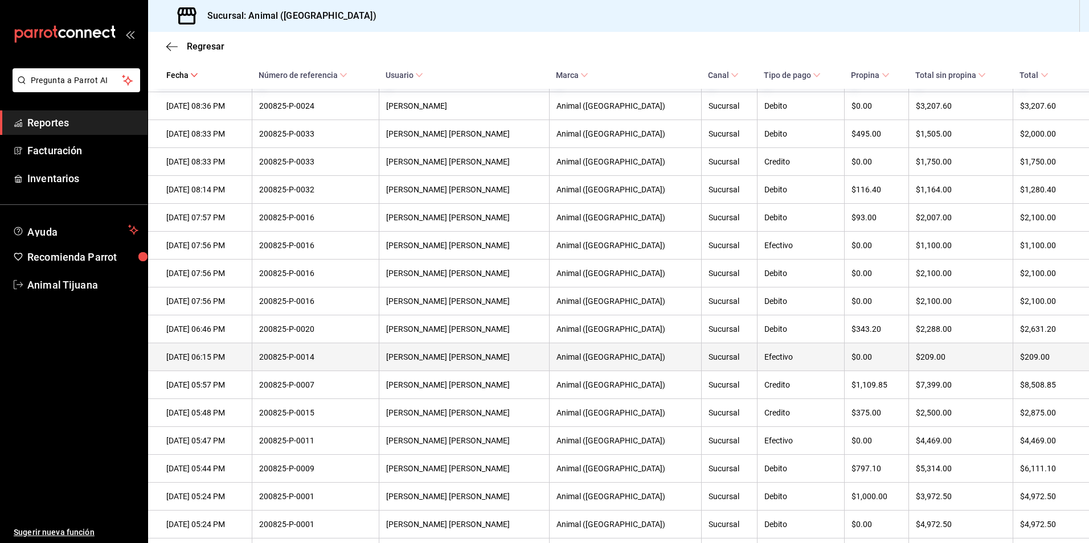
scroll to position [507, 0]
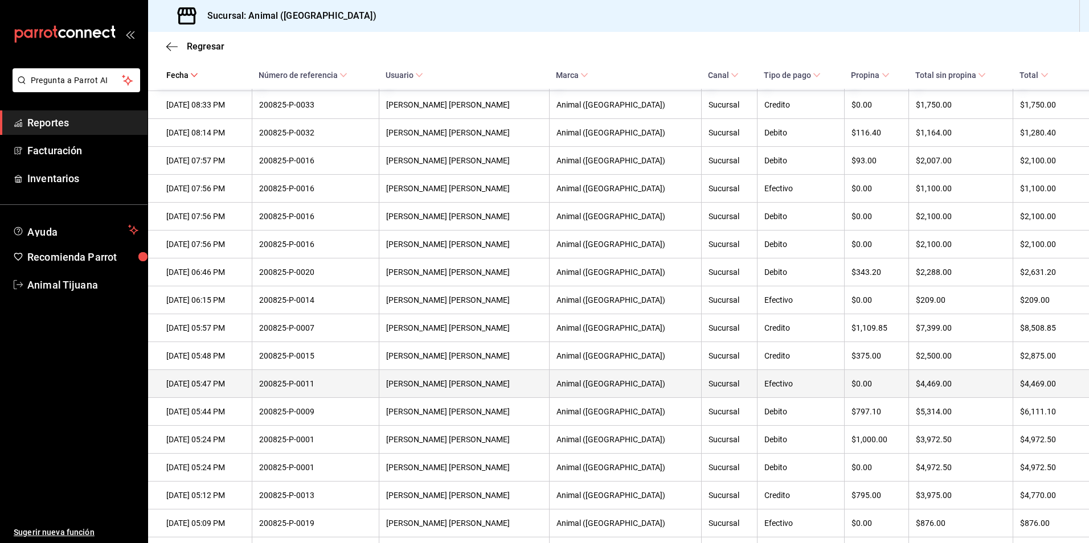
click at [511, 388] on div "[PERSON_NAME] [PERSON_NAME]" at bounding box center [464, 383] width 156 height 9
click at [854, 388] on div "$0.00" at bounding box center [876, 383] width 50 height 9
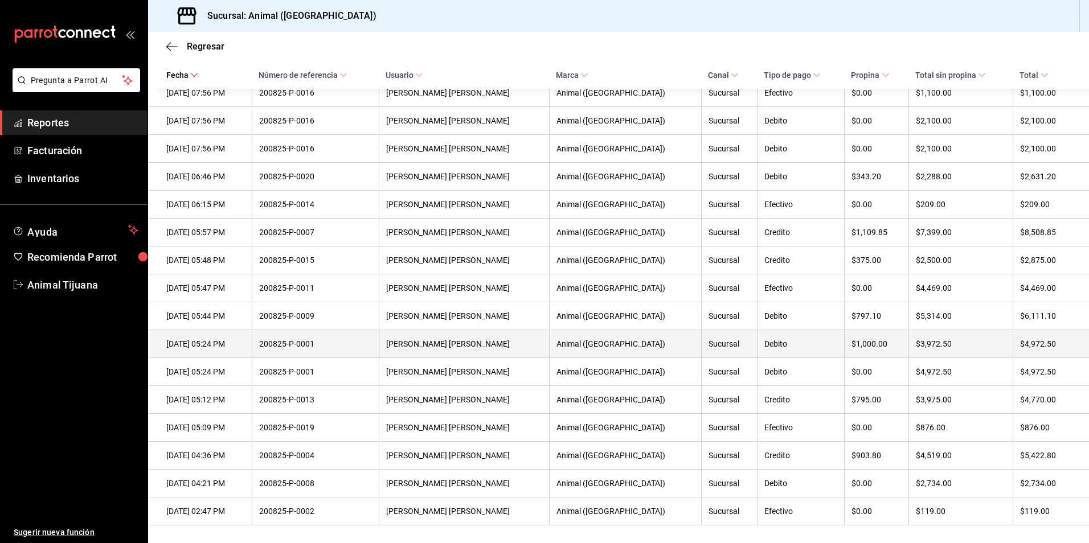
scroll to position [621, 0]
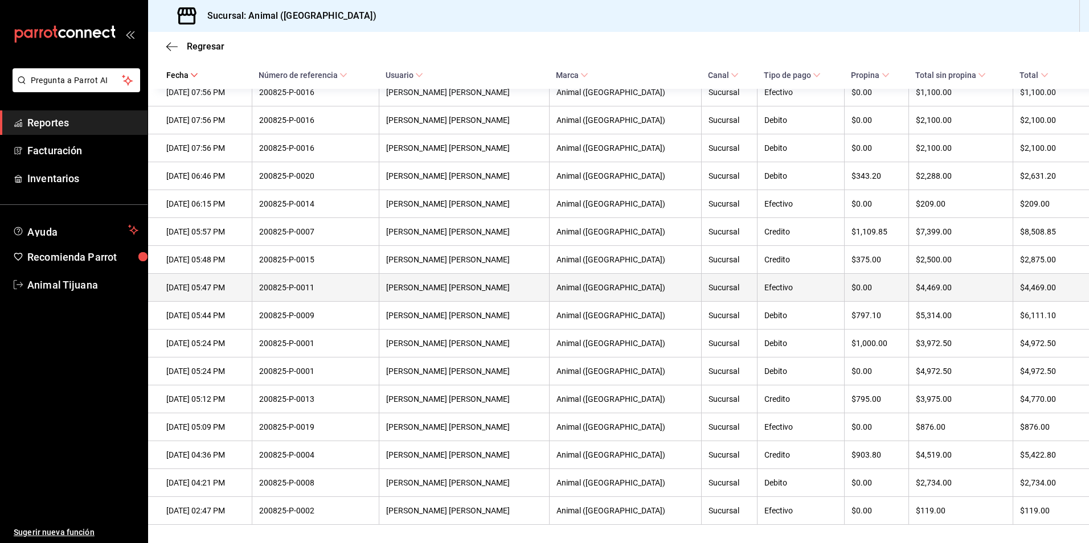
click at [759, 289] on th "Efectivo" at bounding box center [801, 288] width 88 height 28
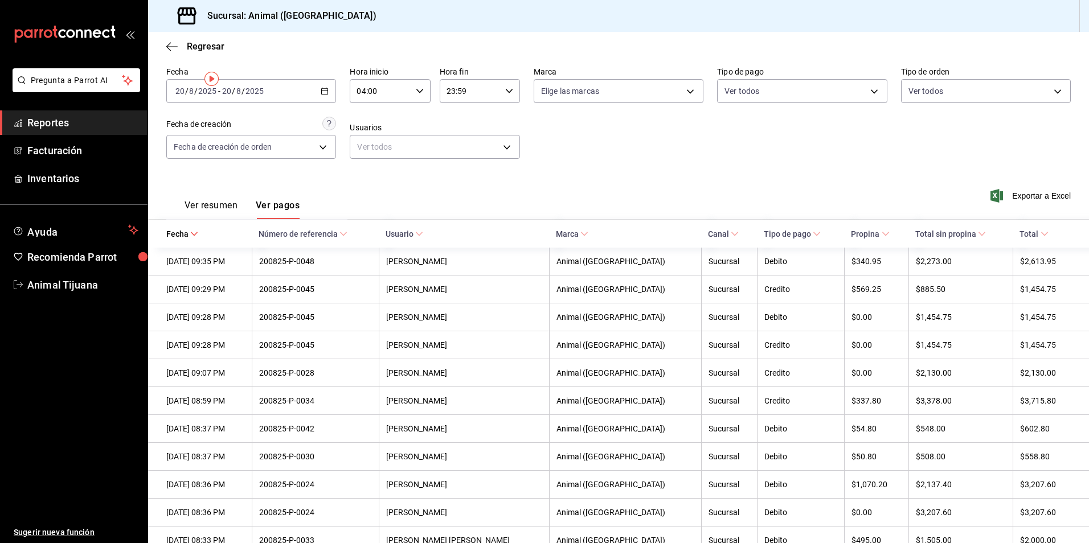
scroll to position [0, 0]
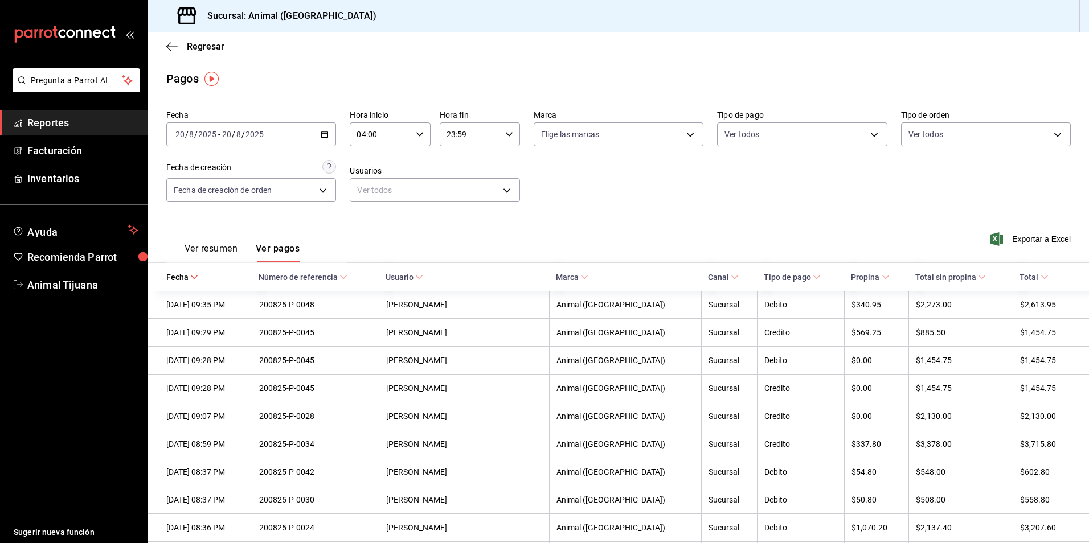
click at [225, 249] on button "Ver resumen" at bounding box center [211, 252] width 53 height 19
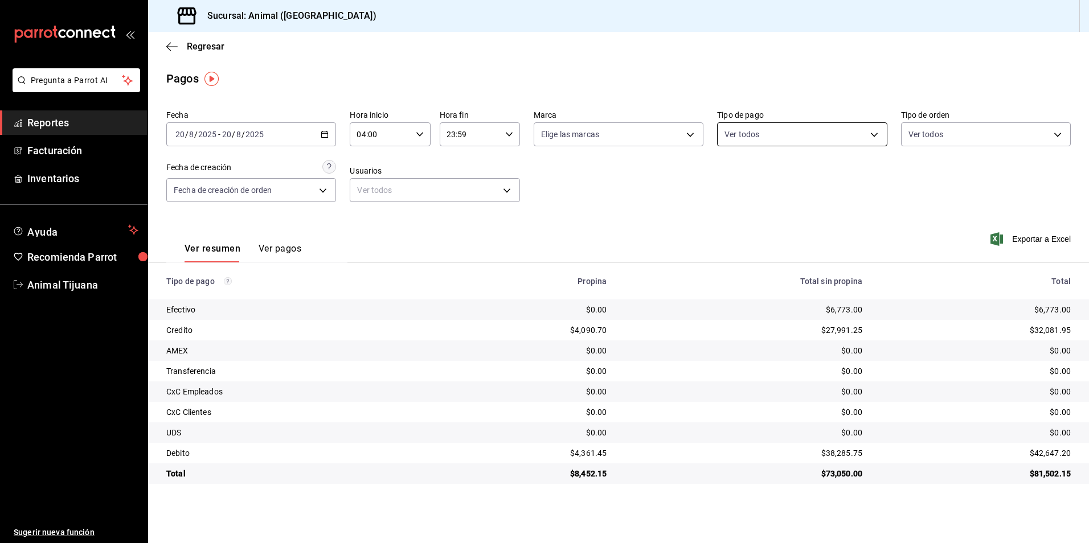
click at [801, 138] on body "Pregunta a Parrot AI Reportes Facturación Inventarios Ayuda Recomienda Parrot A…" at bounding box center [544, 271] width 1089 height 543
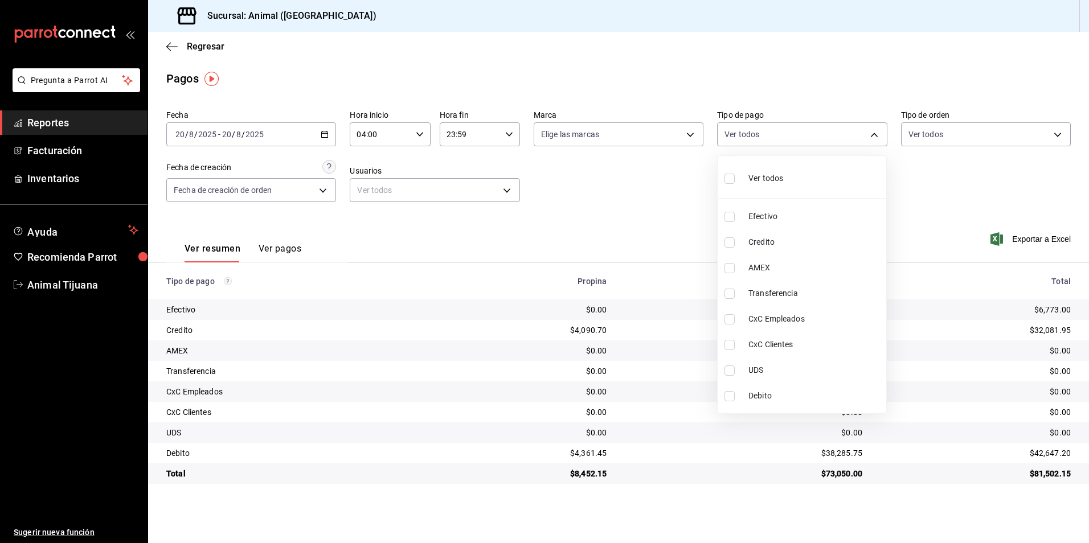
click at [776, 183] on span "Ver todos" at bounding box center [765, 179] width 35 height 12
type input "b84c62b8-b02c-4970-ab2e-e166616419f2,235ce608-f464-428a-9a71-314f665367d1,53567…"
checkbox input "true"
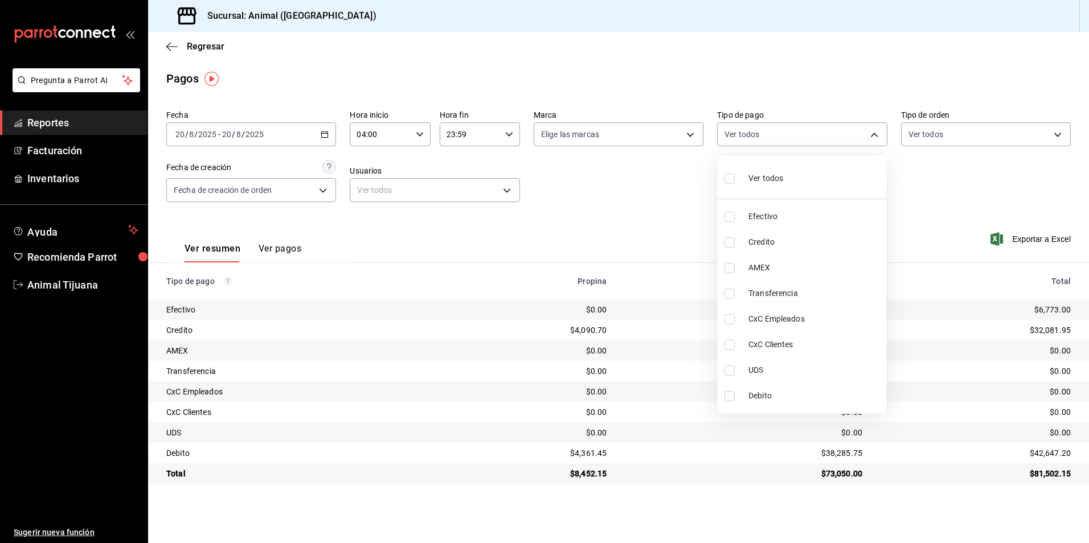
checkbox input "true"
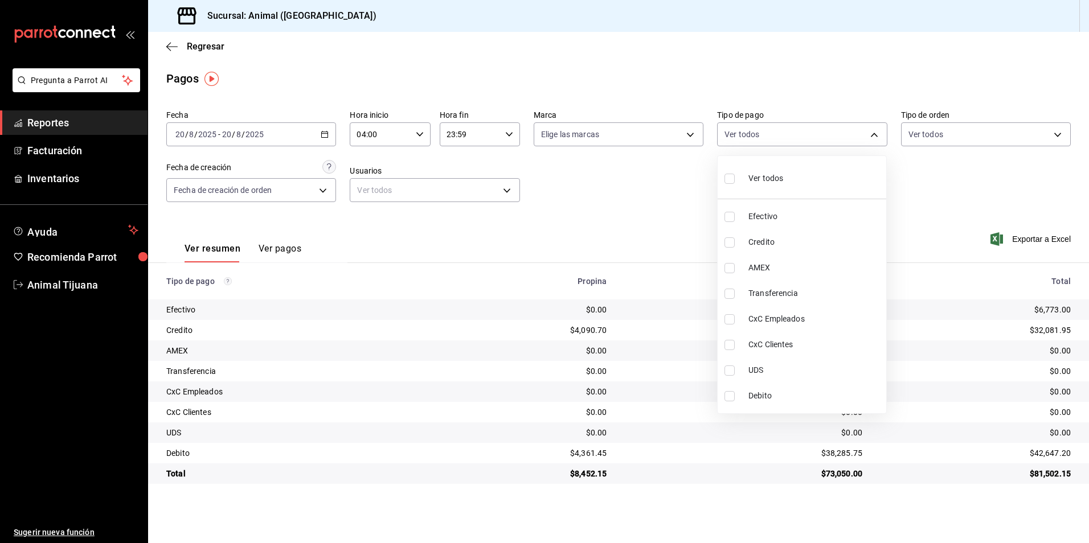
checkbox input "true"
click at [776, 183] on span "Ver todos" at bounding box center [765, 179] width 35 height 12
checkbox input "false"
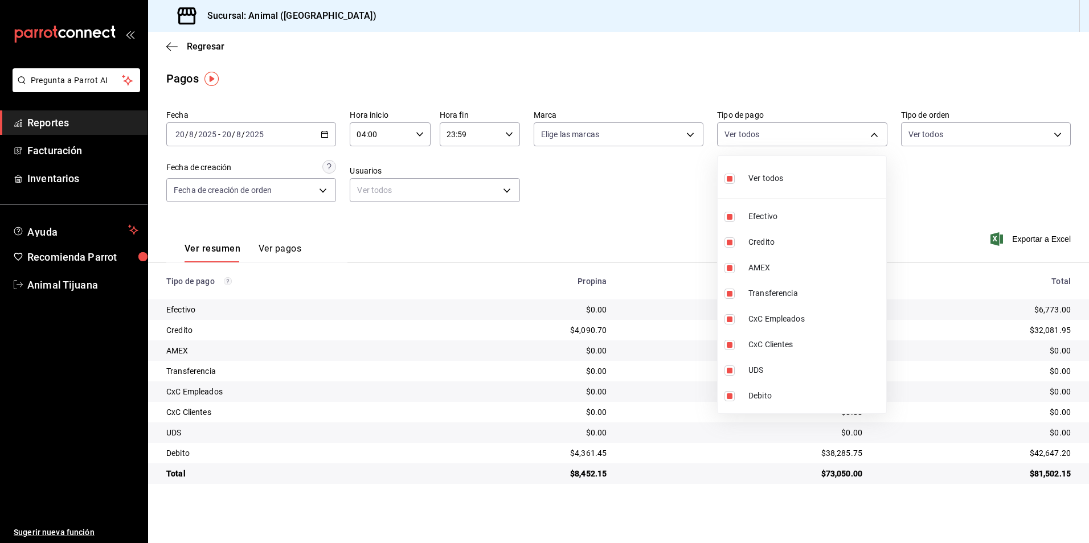
checkbox input "false"
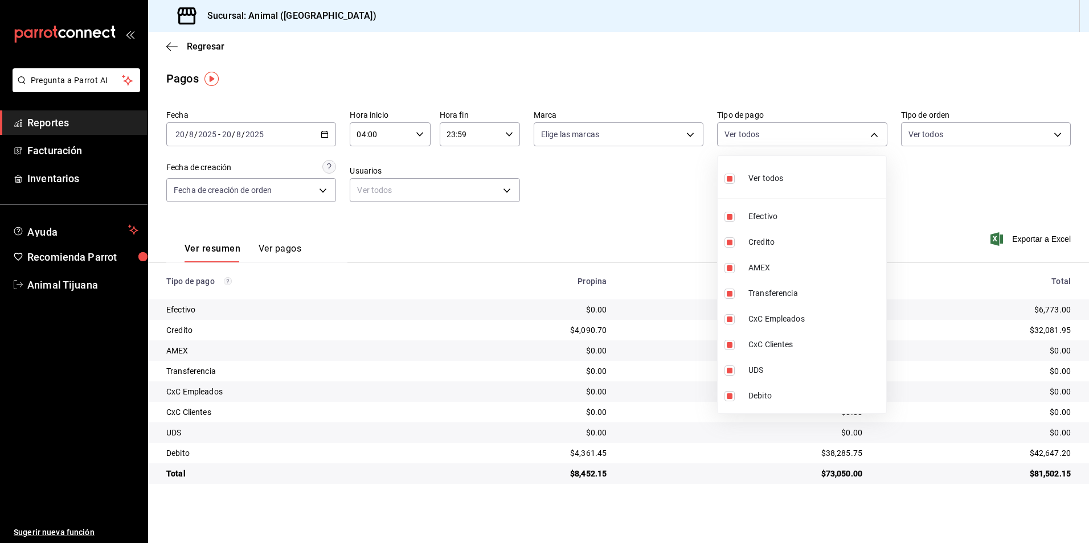
checkbox input "false"
click at [764, 249] on li "Credito" at bounding box center [802, 243] width 169 height 26
type input "235ce608-f464-428a-9a71-314f665367d1"
checkbox input "true"
click at [772, 395] on span "Debito" at bounding box center [814, 396] width 133 height 12
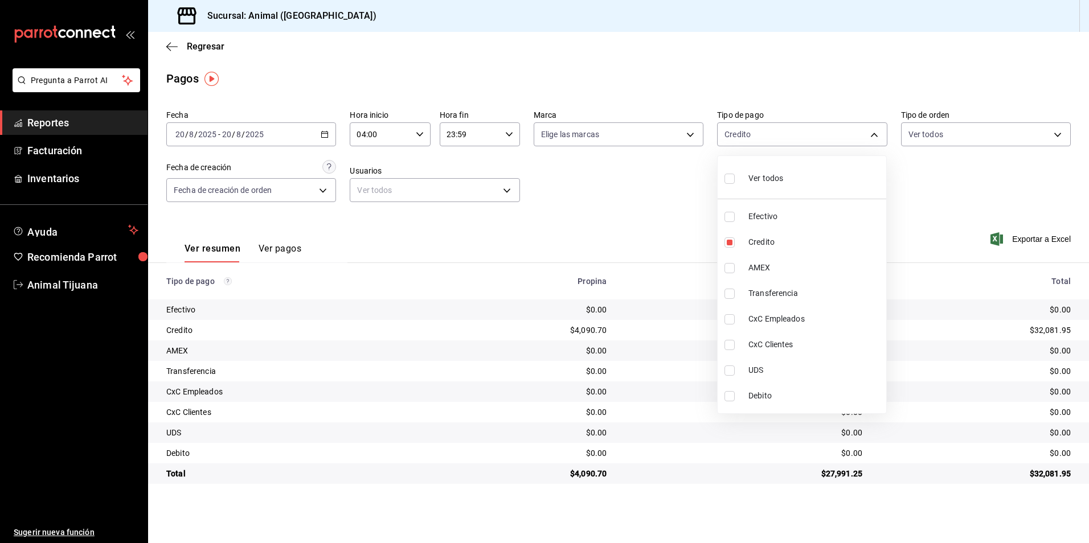
type input "235ce608-f464-428a-9a71-314f665367d1,c7b29183-a811-4137-9cfa-21a61cd2bc4a"
checkbox input "true"
click at [747, 182] on div "Ver todos" at bounding box center [753, 177] width 59 height 24
type input "b84c62b8-b02c-4970-ab2e-e166616419f2,235ce608-f464-428a-9a71-314f665367d1,53567…"
checkbox input "true"
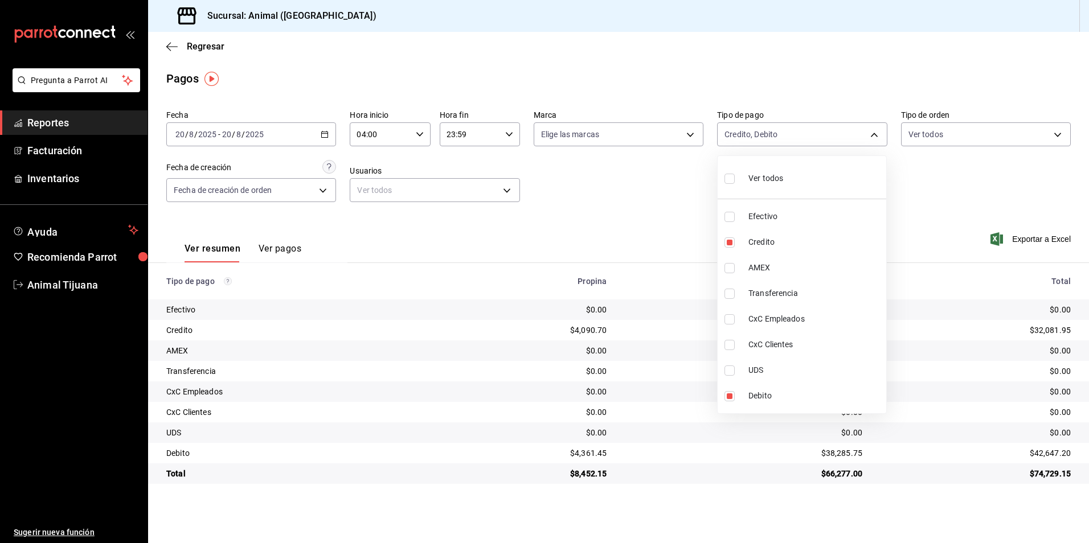
checkbox input "true"
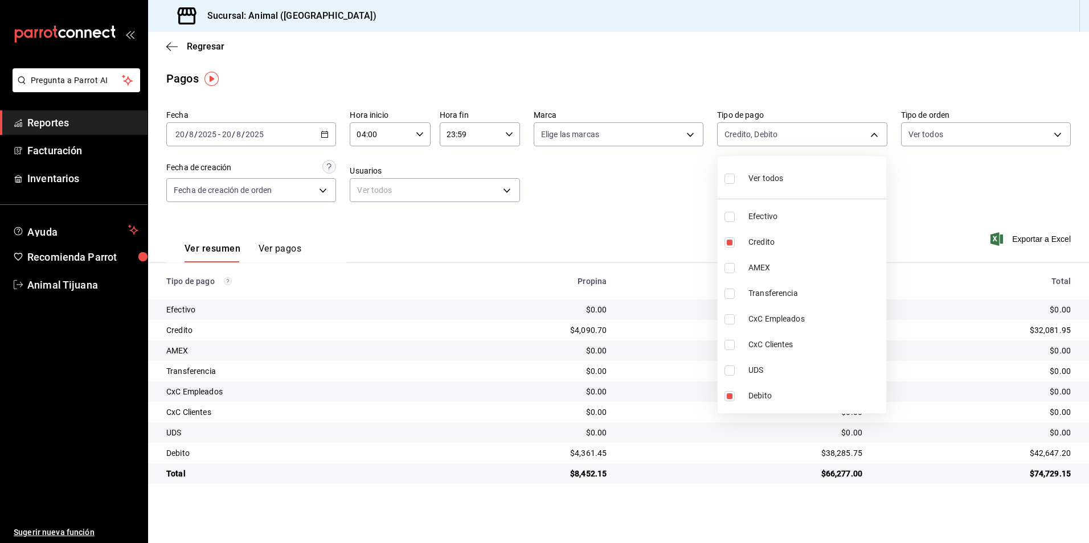
checkbox input "true"
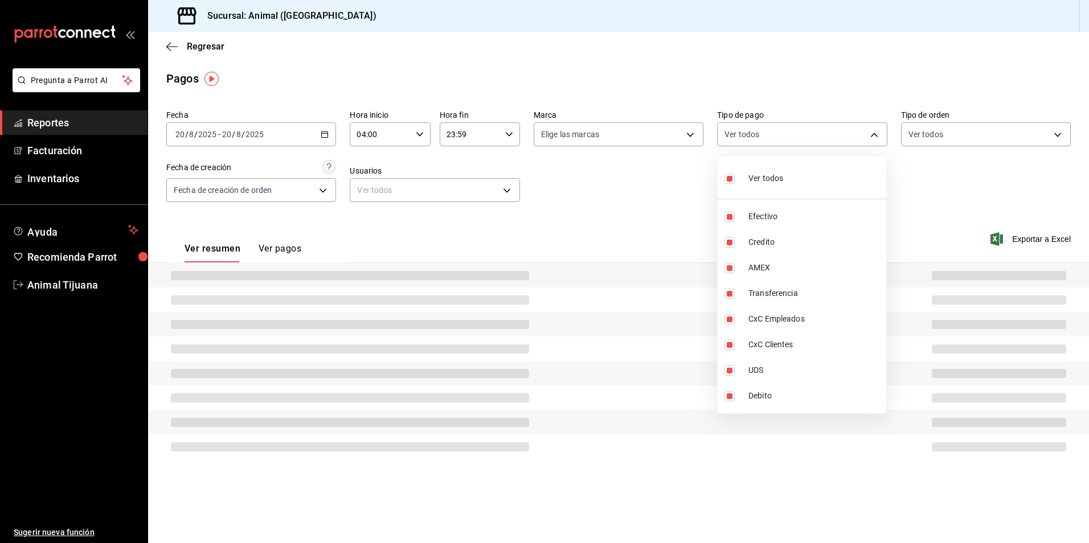
click at [747, 182] on div "Ver todos" at bounding box center [753, 177] width 59 height 24
checkbox input "false"
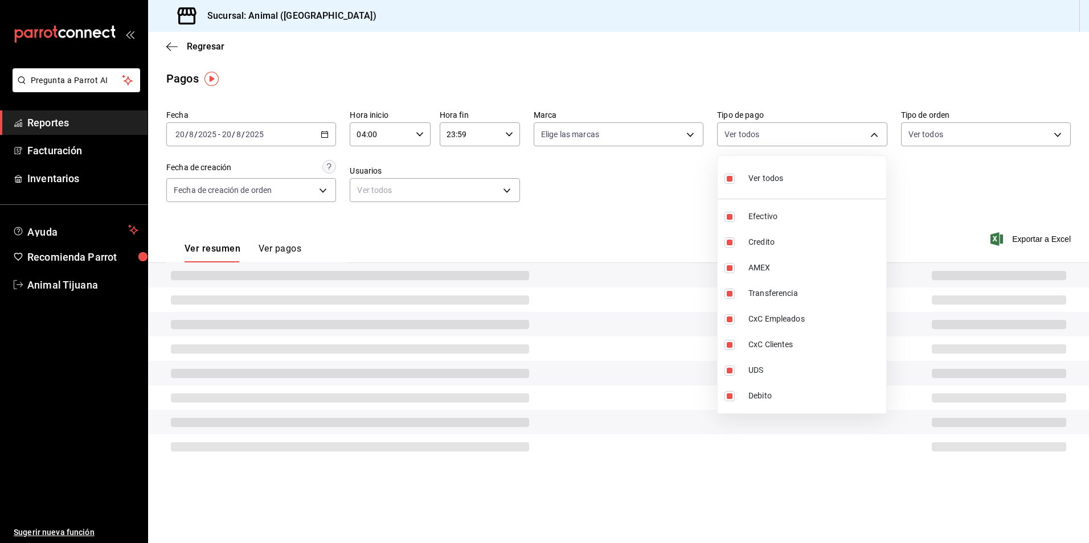
checkbox input "false"
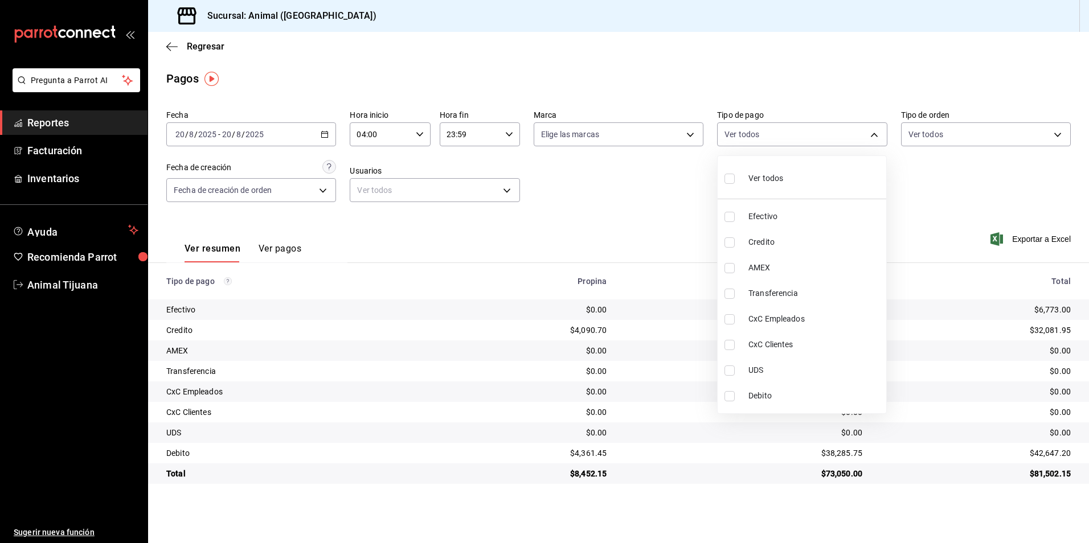
click at [668, 229] on div at bounding box center [544, 271] width 1089 height 543
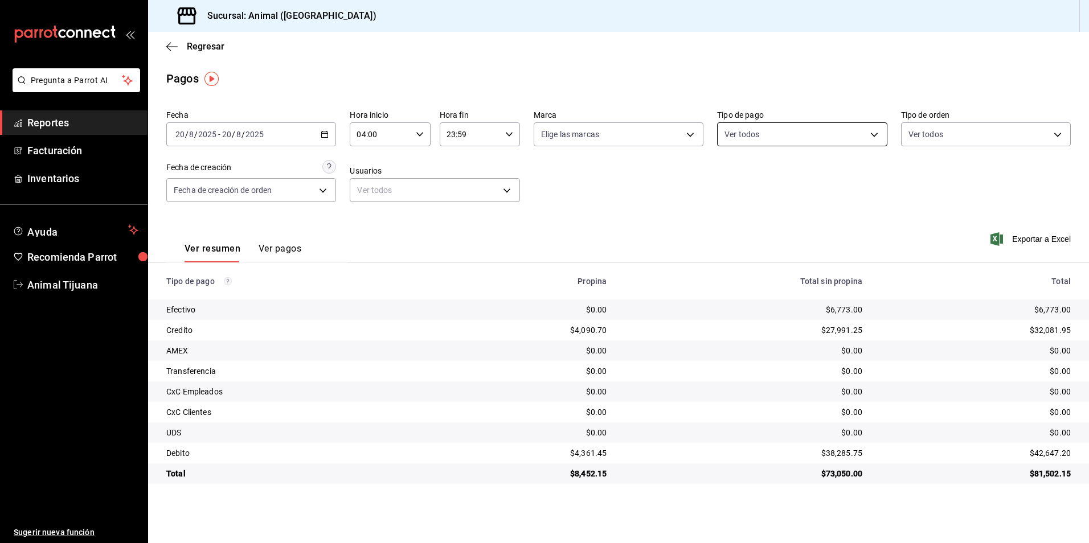
click at [756, 134] on body "Pregunta a Parrot AI Reportes Facturación Inventarios Ayuda Recomienda Parrot A…" at bounding box center [544, 271] width 1089 height 543
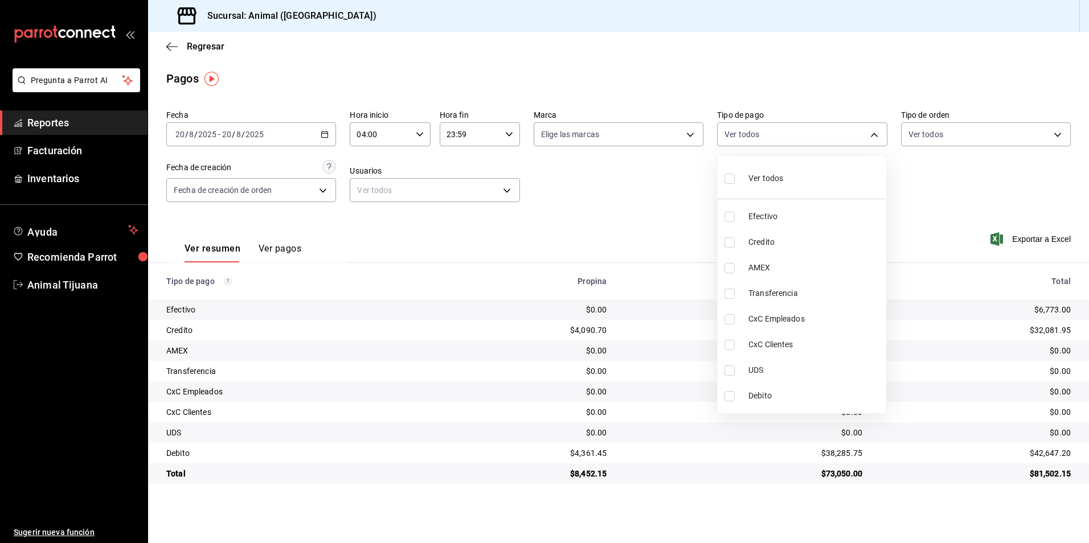
click at [780, 183] on span "Ver todos" at bounding box center [765, 179] width 35 height 12
type input "b84c62b8-b02c-4970-ab2e-e166616419f2,235ce608-f464-428a-9a71-314f665367d1,53567…"
checkbox input "true"
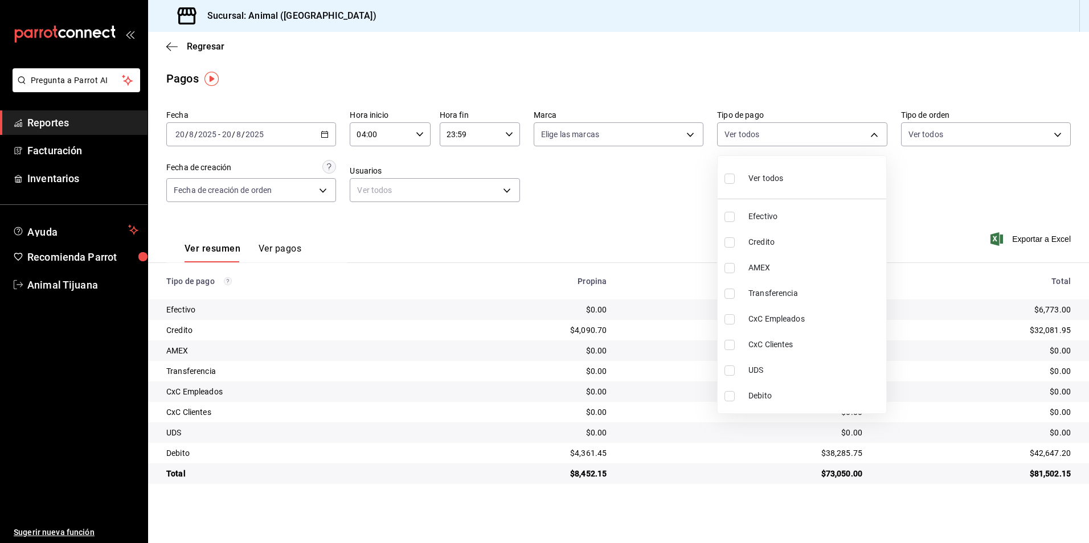
checkbox input "true"
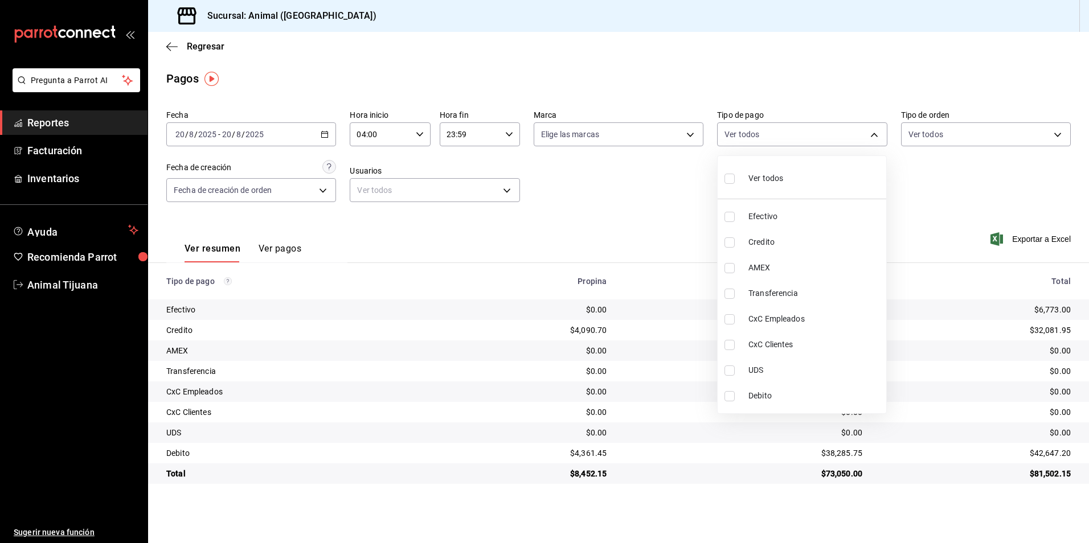
checkbox input "true"
click at [780, 179] on span "Ver todos" at bounding box center [765, 179] width 35 height 12
checkbox input "false"
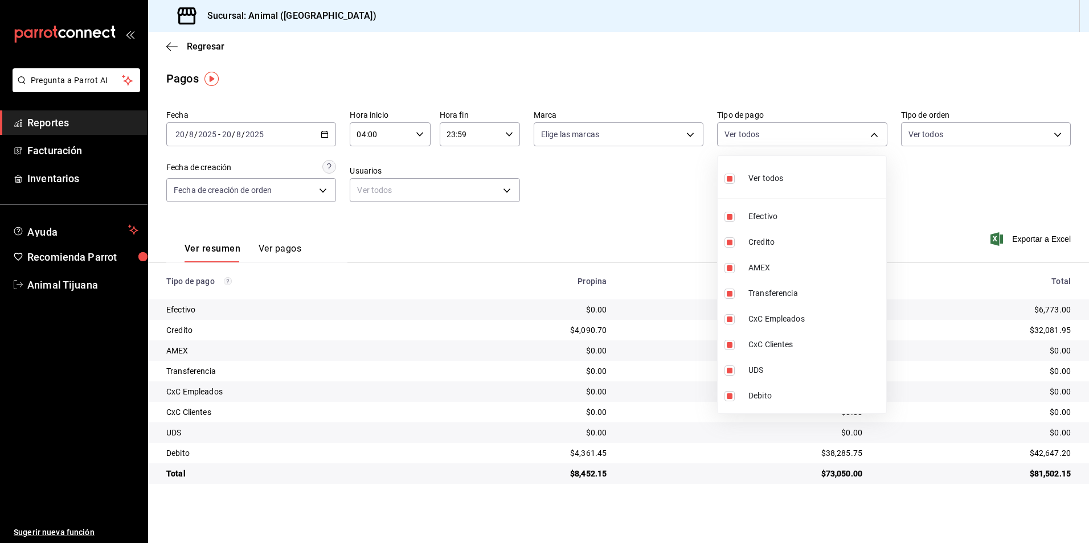
checkbox input "false"
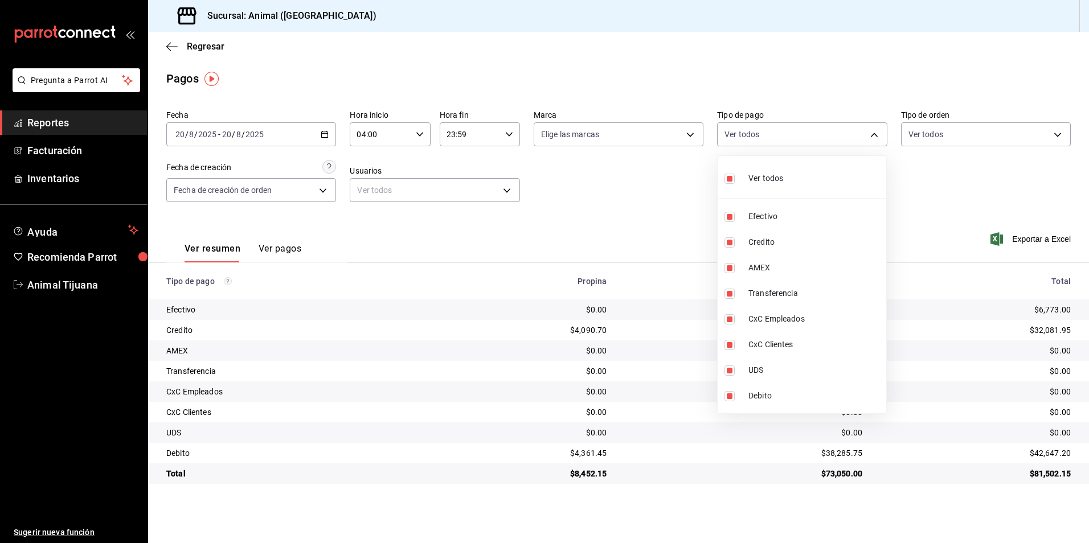
checkbox input "false"
click at [601, 192] on div at bounding box center [544, 271] width 1089 height 543
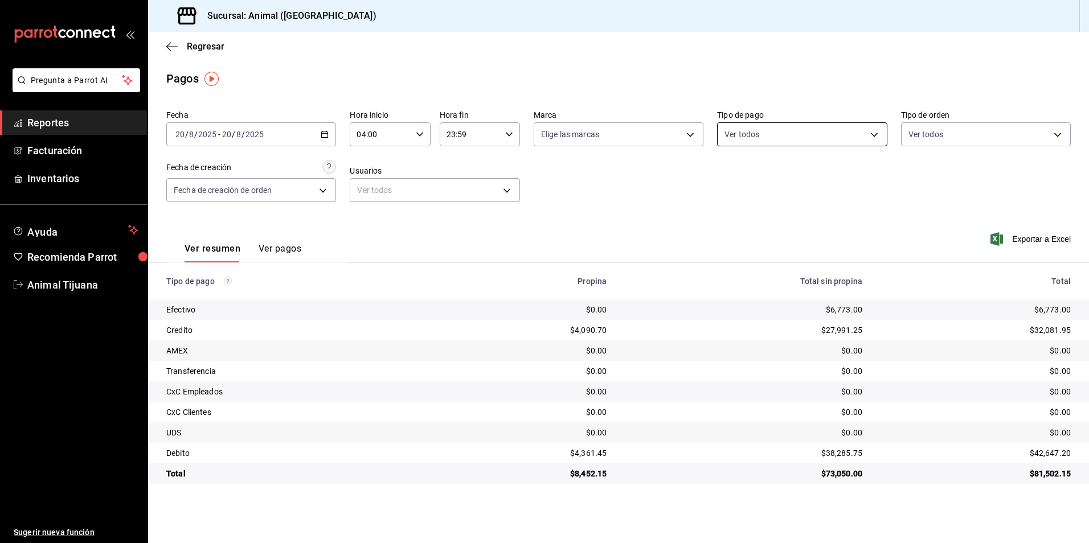
click at [782, 129] on body "Pregunta a Parrot AI Reportes Facturación Inventarios Ayuda Recomienda Parrot A…" at bounding box center [544, 271] width 1089 height 543
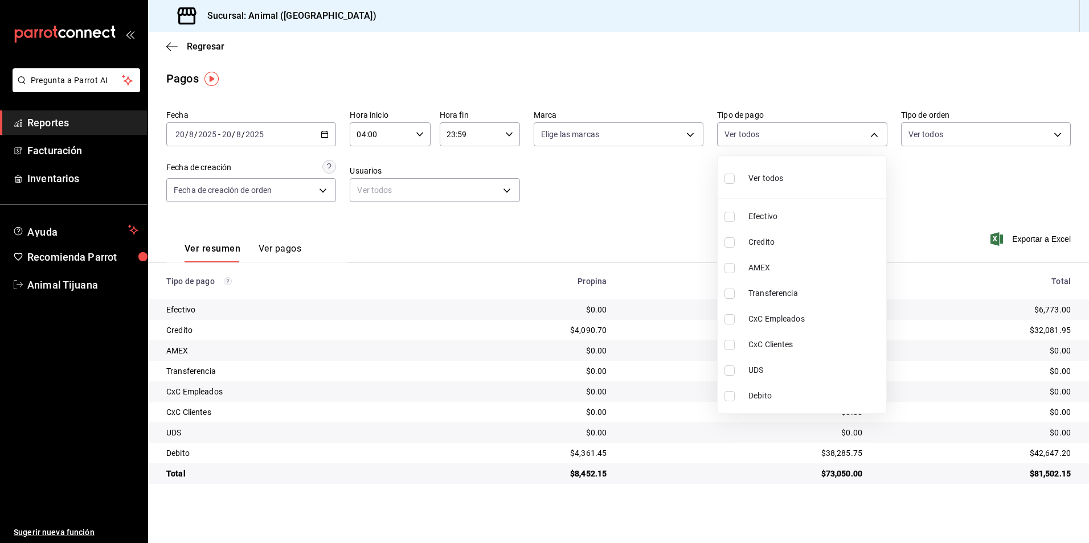
click at [802, 236] on li "Credito" at bounding box center [802, 243] width 169 height 26
type input "235ce608-f464-428a-9a71-314f665367d1"
checkbox input "true"
click at [807, 394] on span "Debito" at bounding box center [814, 396] width 133 height 12
type input "235ce608-f464-428a-9a71-314f665367d1,c7b29183-a811-4137-9cfa-21a61cd2bc4a"
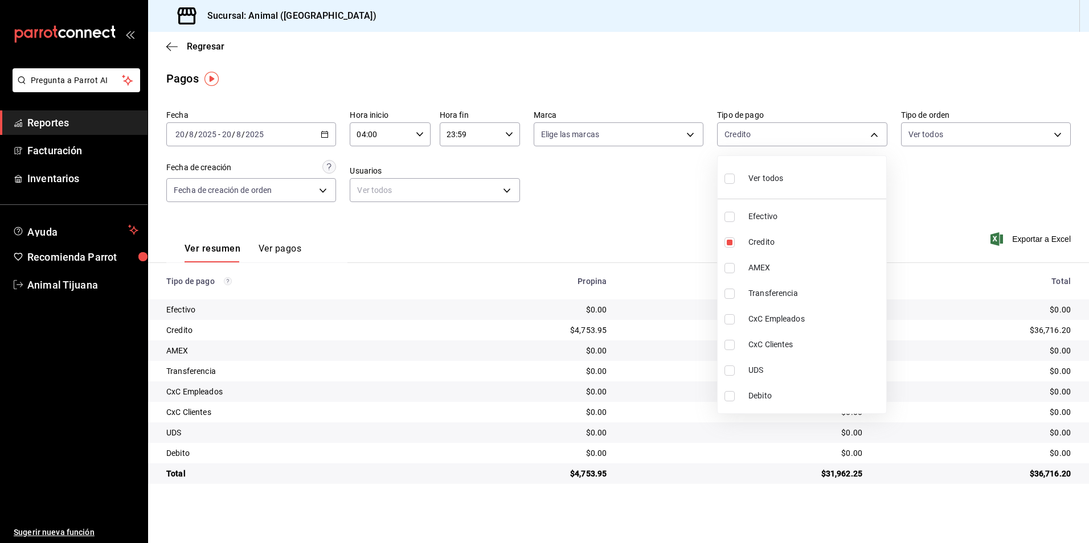
checkbox input "true"
click at [785, 189] on li "Ver todos" at bounding box center [802, 178] width 169 height 34
type input "b84c62b8-b02c-4970-ab2e-e166616419f2,235ce608-f464-428a-9a71-314f665367d1,53567…"
checkbox input "true"
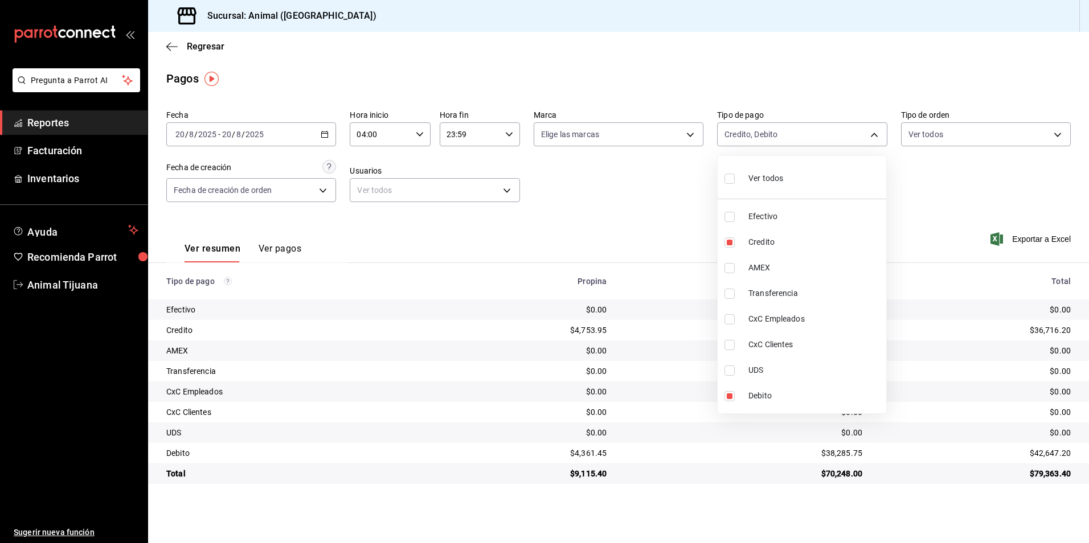
checkbox input "true"
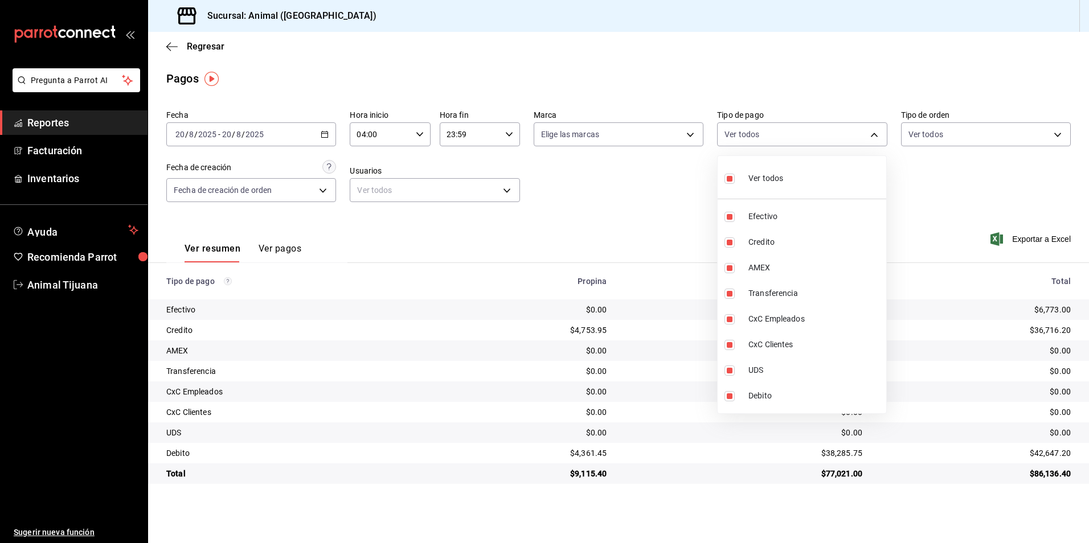
click at [785, 189] on li "Ver todos" at bounding box center [802, 178] width 169 height 34
checkbox input "false"
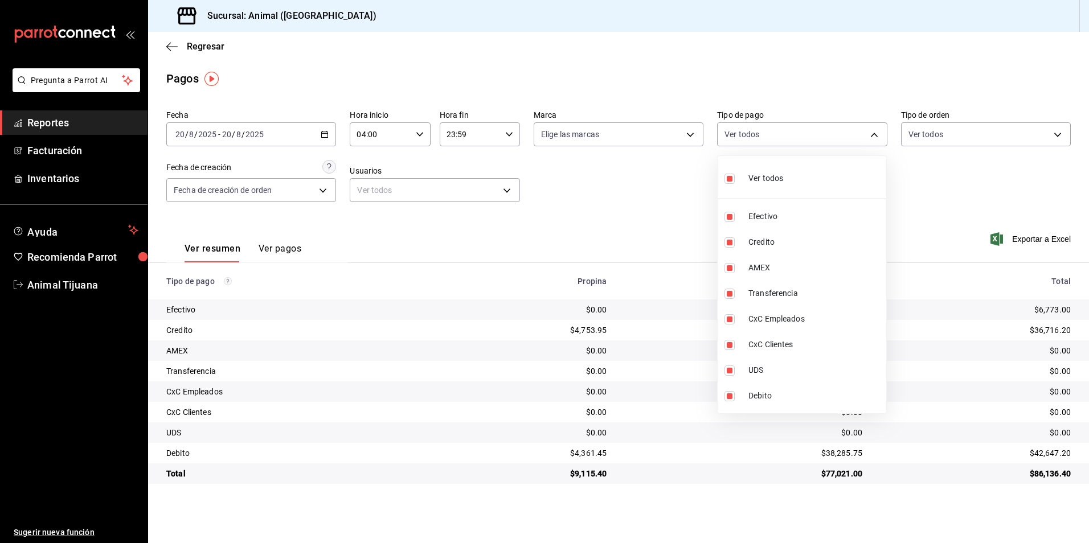
checkbox input "false"
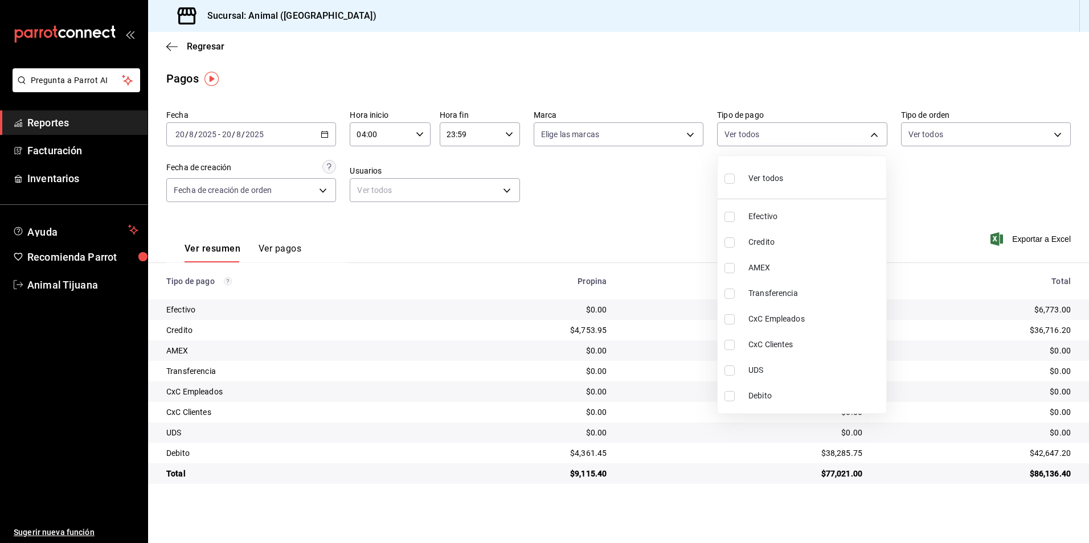
click at [789, 168] on li "Ver todos" at bounding box center [802, 178] width 169 height 34
type input "b84c62b8-b02c-4970-ab2e-e166616419f2,235ce608-f464-428a-9a71-314f665367d1,53567…"
checkbox input "true"
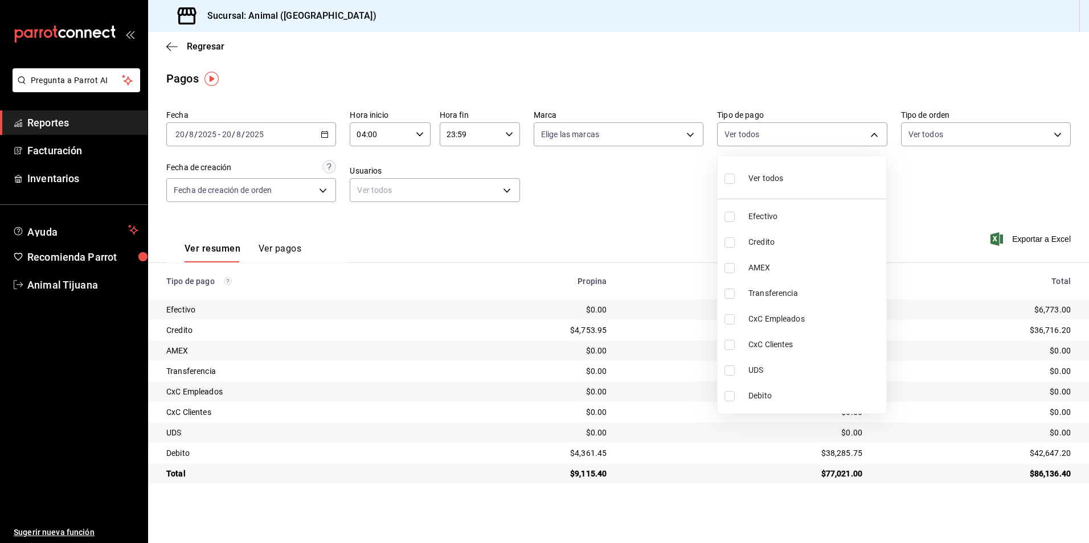
checkbox input "true"
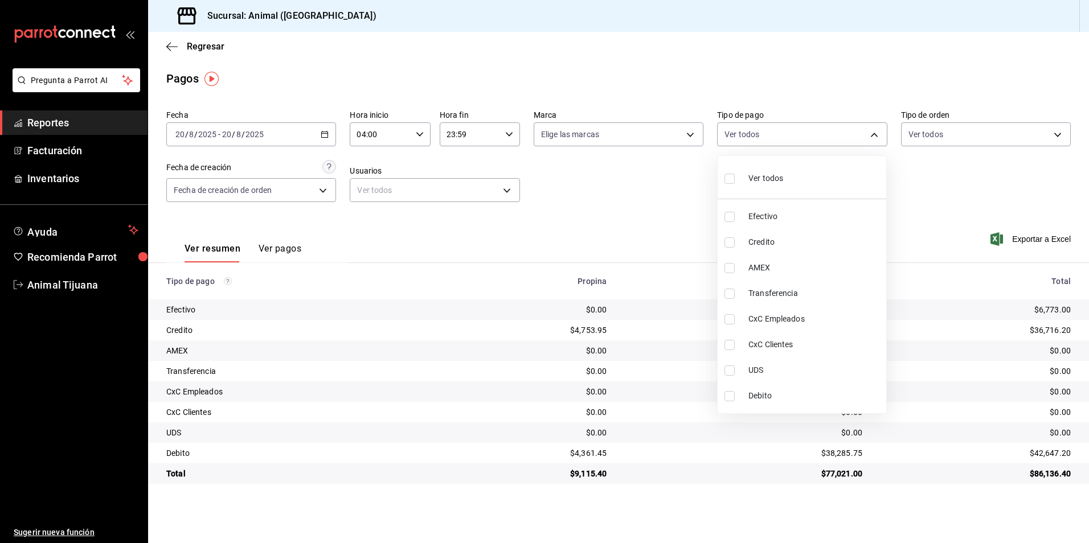
checkbox input "true"
click at [789, 168] on li "Ver todos" at bounding box center [802, 178] width 169 height 34
checkbox input "false"
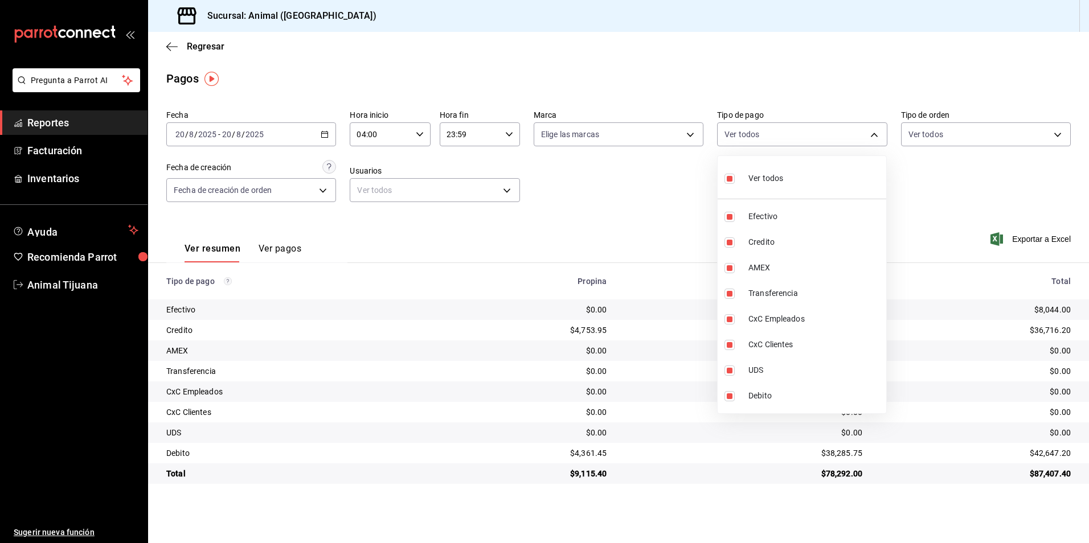
checkbox input "false"
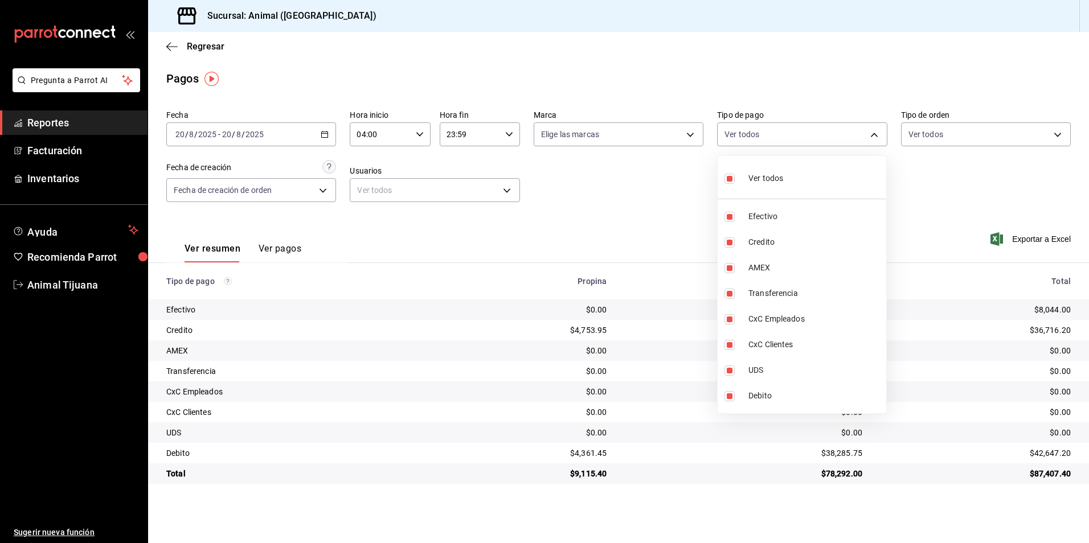
checkbox input "false"
click at [566, 195] on div at bounding box center [544, 271] width 1089 height 543
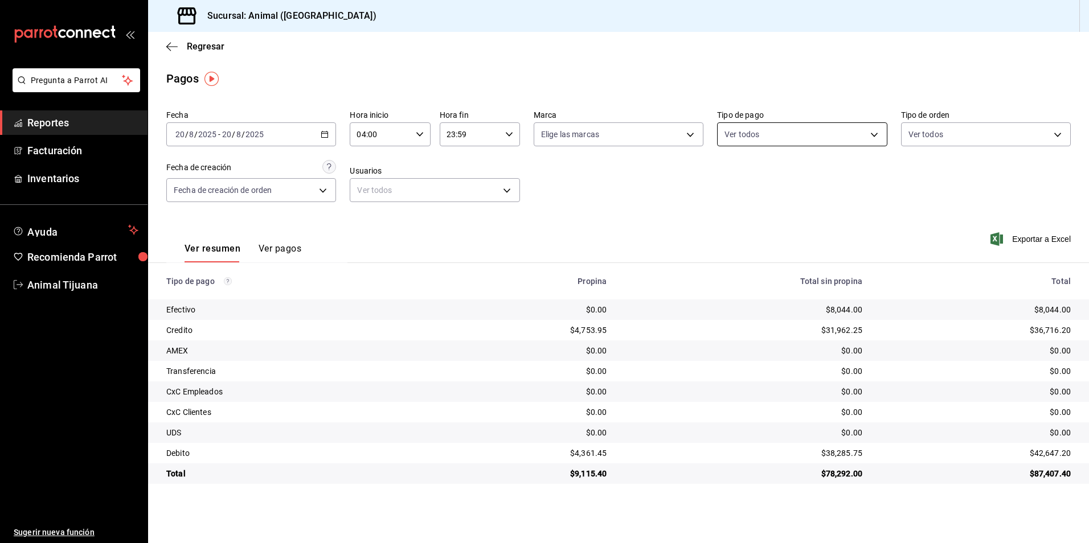
click at [796, 135] on body "Pregunta a Parrot AI Reportes Facturación Inventarios Ayuda Recomienda Parrot A…" at bounding box center [544, 271] width 1089 height 543
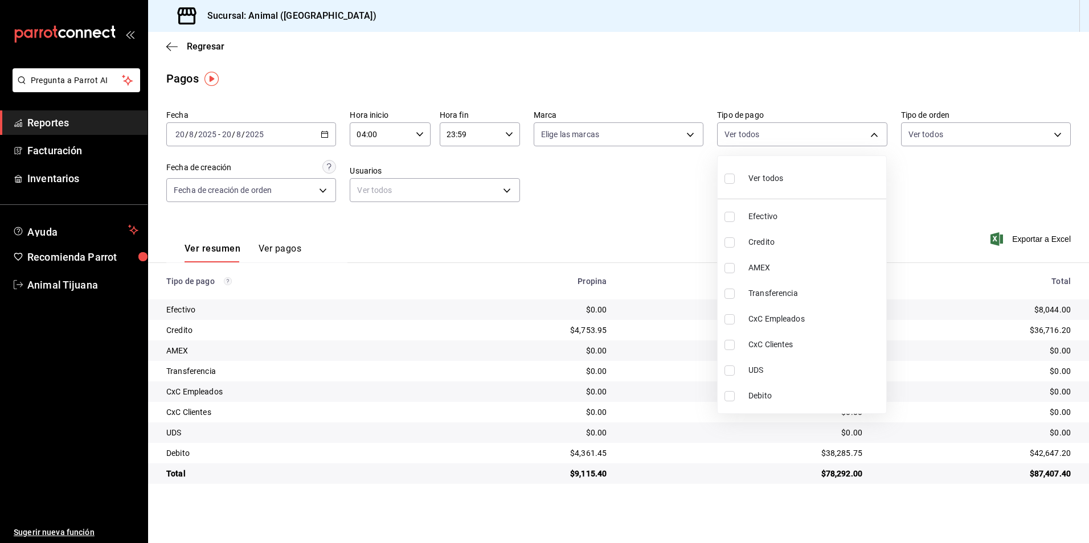
click at [748, 184] on div "Ver todos" at bounding box center [753, 177] width 59 height 24
type input "b84c62b8-b02c-4970-ab2e-e166616419f2,235ce608-f464-428a-9a71-314f665367d1,53567…"
checkbox input "true"
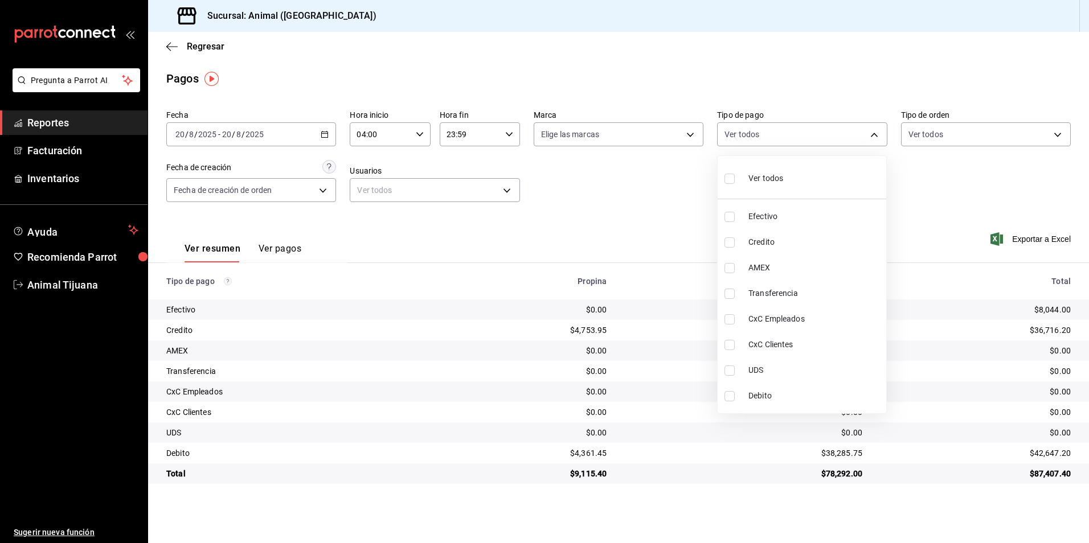
checkbox input "true"
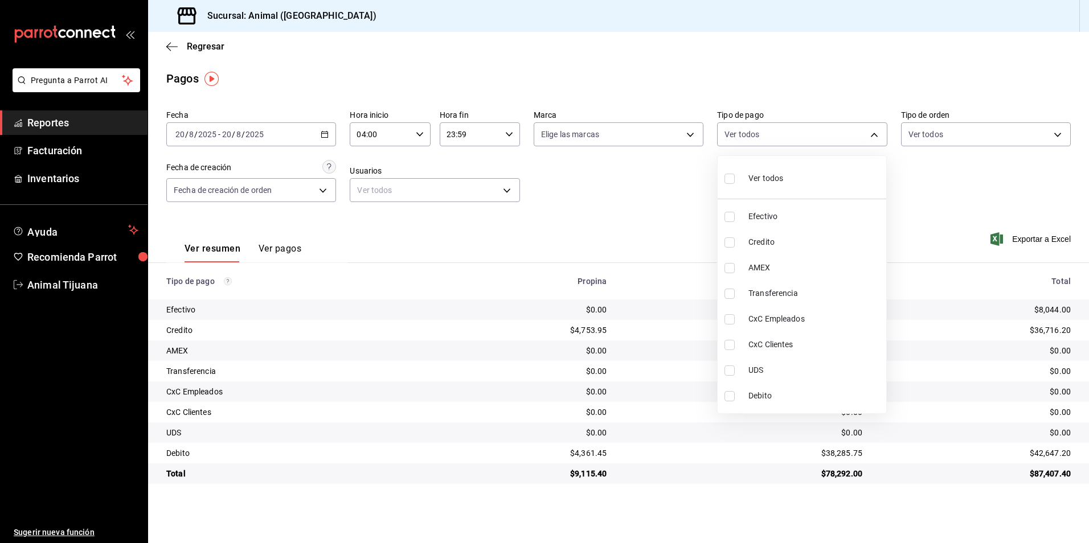
checkbox input "true"
click at [748, 184] on span "Ver todos" at bounding box center [765, 179] width 35 height 12
checkbox input "false"
click at [759, 179] on span "Ver todos" at bounding box center [765, 179] width 35 height 12
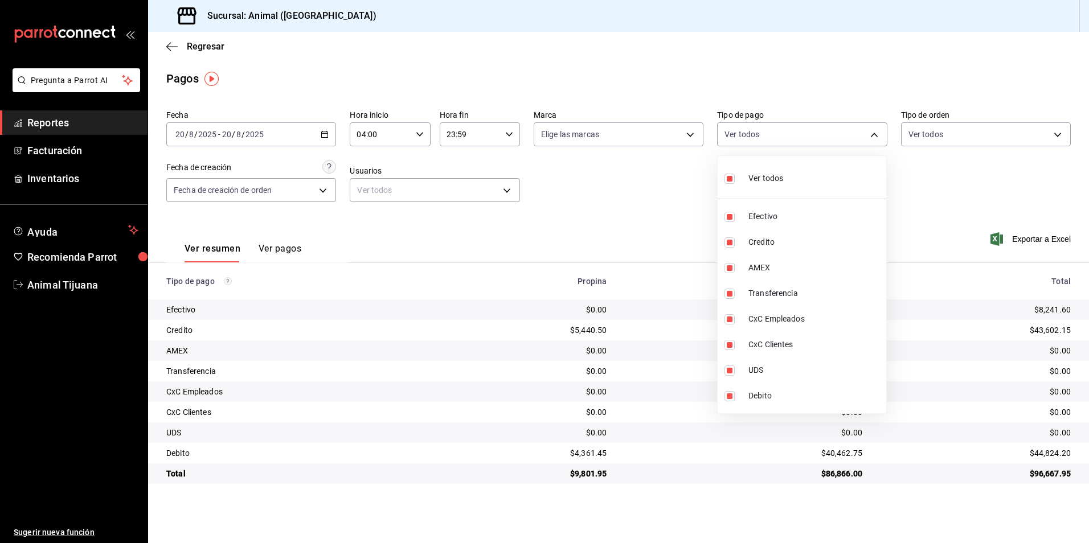
click at [759, 170] on div "Ver todos" at bounding box center [753, 177] width 59 height 24
click at [754, 182] on span "Ver todos" at bounding box center [765, 179] width 35 height 12
click at [845, 167] on li "Ver todos" at bounding box center [802, 178] width 169 height 34
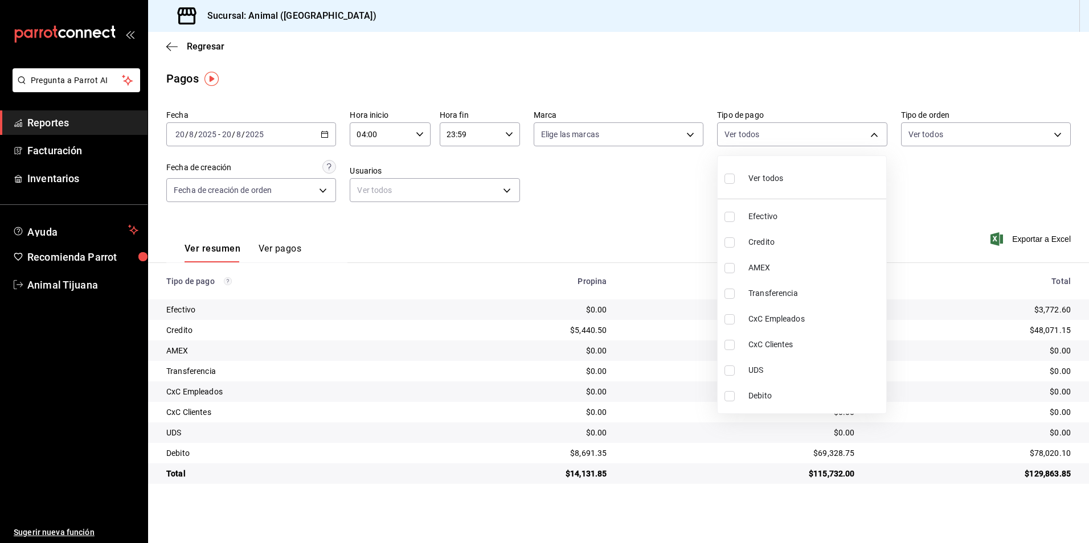
click at [755, 189] on div "Ver todos" at bounding box center [753, 177] width 59 height 24
click at [759, 182] on span "Ver todos" at bounding box center [765, 179] width 35 height 12
click at [803, 173] on li "Ver todos" at bounding box center [802, 178] width 169 height 34
drag, startPoint x: 554, startPoint y: 475, endPoint x: 612, endPoint y: 469, distance: 58.4
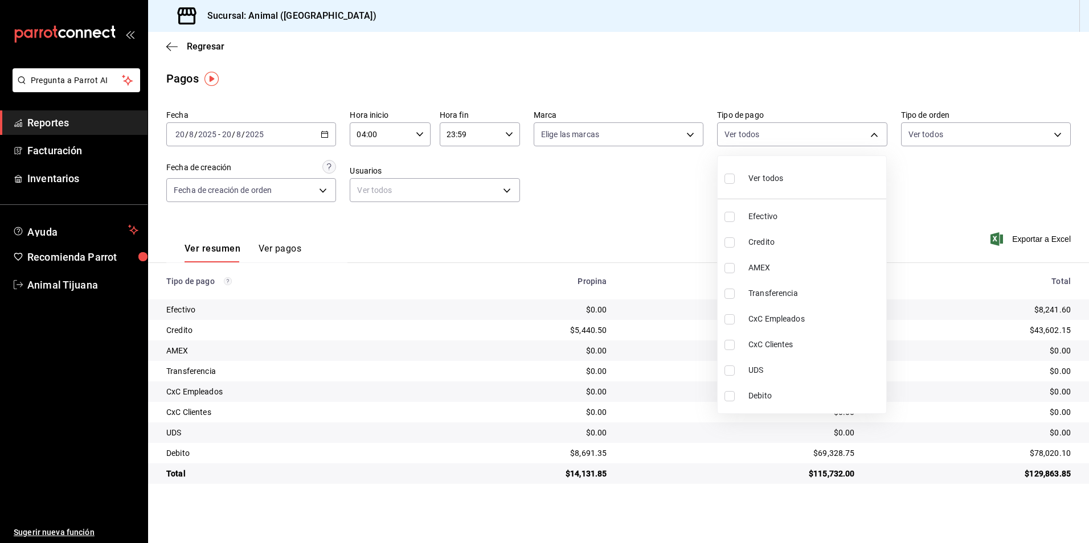
click at [596, 469] on div at bounding box center [544, 271] width 1089 height 543
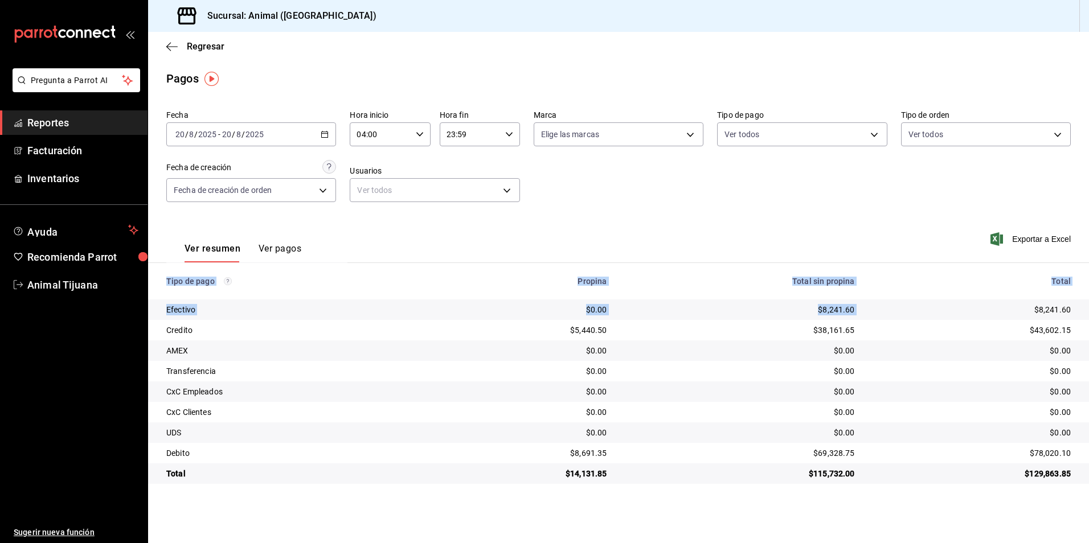
drag, startPoint x: 1025, startPoint y: 308, endPoint x: 1091, endPoint y: 308, distance: 66.1
click at [1088, 308] on html "Pregunta a Parrot AI Reportes Facturación Inventarios Ayuda Recomienda Parrot A…" at bounding box center [544, 271] width 1089 height 543
drag, startPoint x: 1091, startPoint y: 308, endPoint x: 1009, endPoint y: 372, distance: 104.2
click at [998, 379] on td "$0.00" at bounding box center [976, 371] width 225 height 21
drag, startPoint x: 559, startPoint y: 476, endPoint x: 638, endPoint y: 473, distance: 78.6
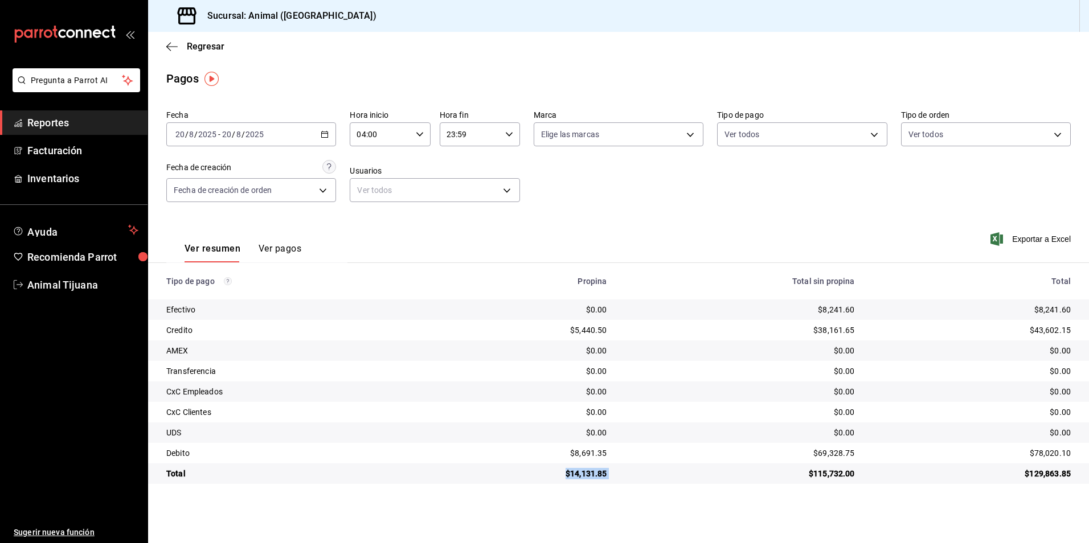
click at [638, 473] on tr "Total $14,131.85 $115,732.00 $129,863.85" at bounding box center [618, 474] width 941 height 21
drag, startPoint x: 638, startPoint y: 473, endPoint x: 641, endPoint y: 489, distance: 15.6
click at [641, 484] on td "$115,732.00" at bounding box center [740, 474] width 248 height 21
click at [851, 131] on body "Pregunta a Parrot AI Reportes Facturación Inventarios Ayuda Recomienda Parrot A…" at bounding box center [544, 271] width 1089 height 543
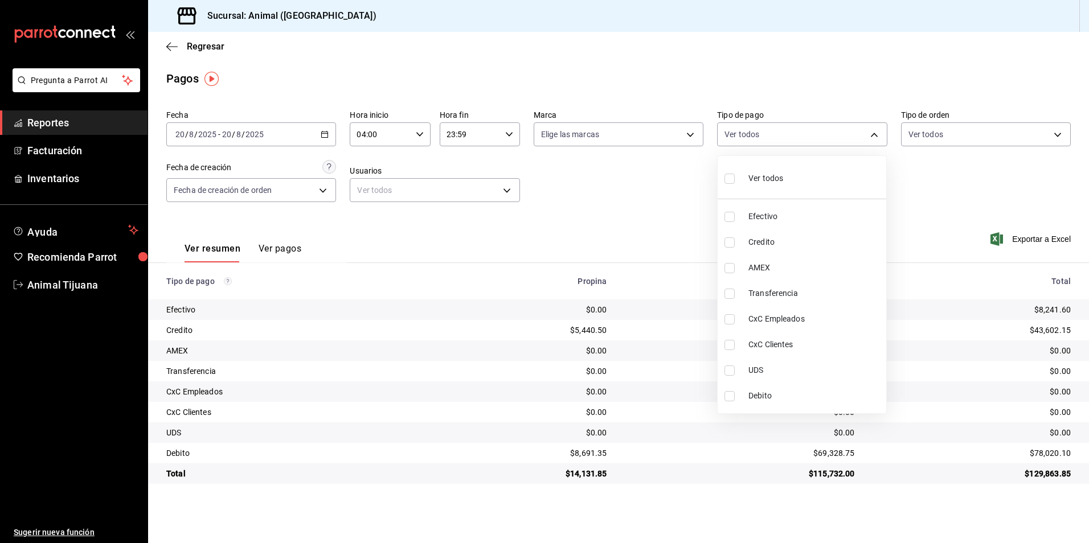
click at [793, 244] on span "Credito" at bounding box center [814, 242] width 133 height 12
click at [775, 390] on li "Debito" at bounding box center [802, 396] width 169 height 26
click at [805, 189] on li "Ver todos" at bounding box center [802, 178] width 169 height 34
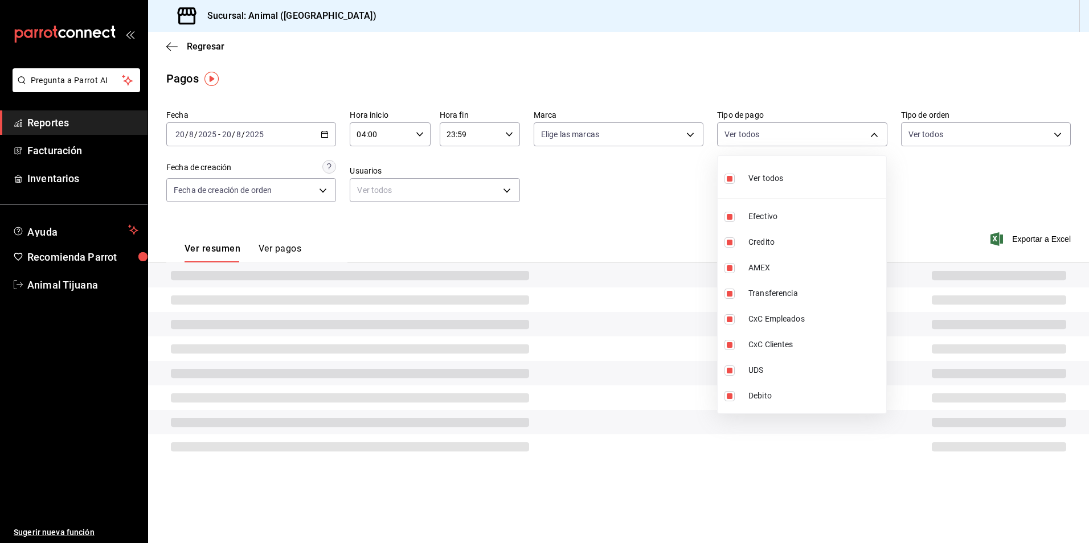
click at [813, 179] on li "Ver todos" at bounding box center [802, 178] width 169 height 34
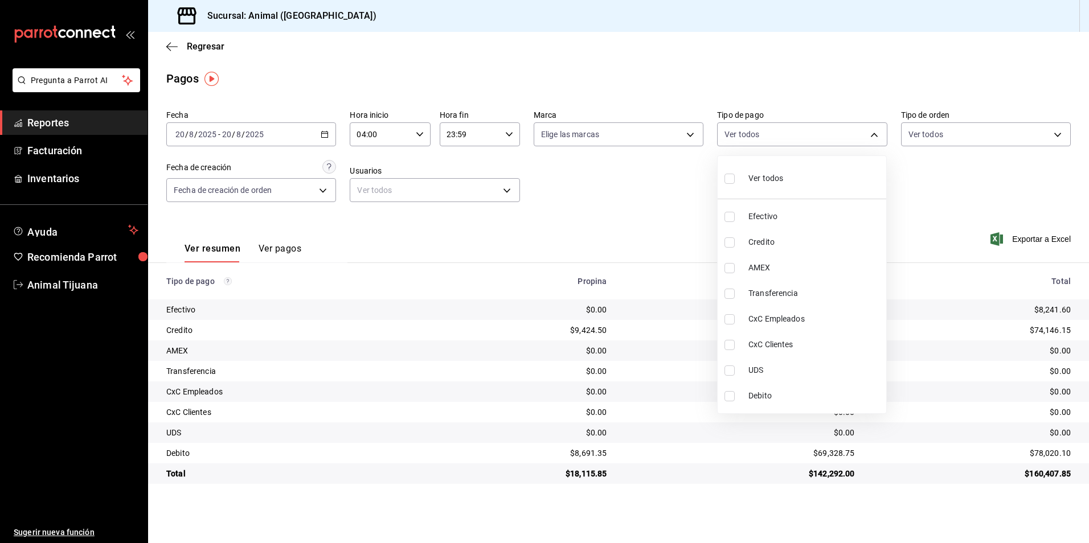
click at [784, 170] on li "Ver todos" at bounding box center [802, 178] width 169 height 34
click at [796, 173] on li "Ver todos" at bounding box center [802, 178] width 169 height 34
click at [792, 187] on li "Ver todos" at bounding box center [802, 178] width 169 height 34
click at [779, 244] on span "Credito" at bounding box center [814, 242] width 133 height 12
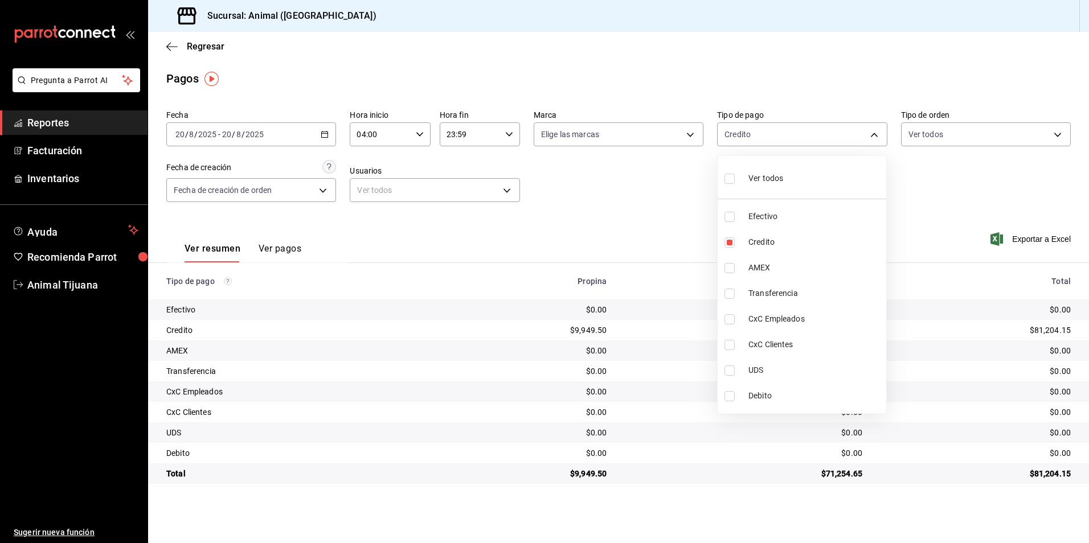
click at [766, 394] on span "Debito" at bounding box center [814, 396] width 133 height 12
click at [765, 193] on li "Ver todos" at bounding box center [802, 178] width 169 height 34
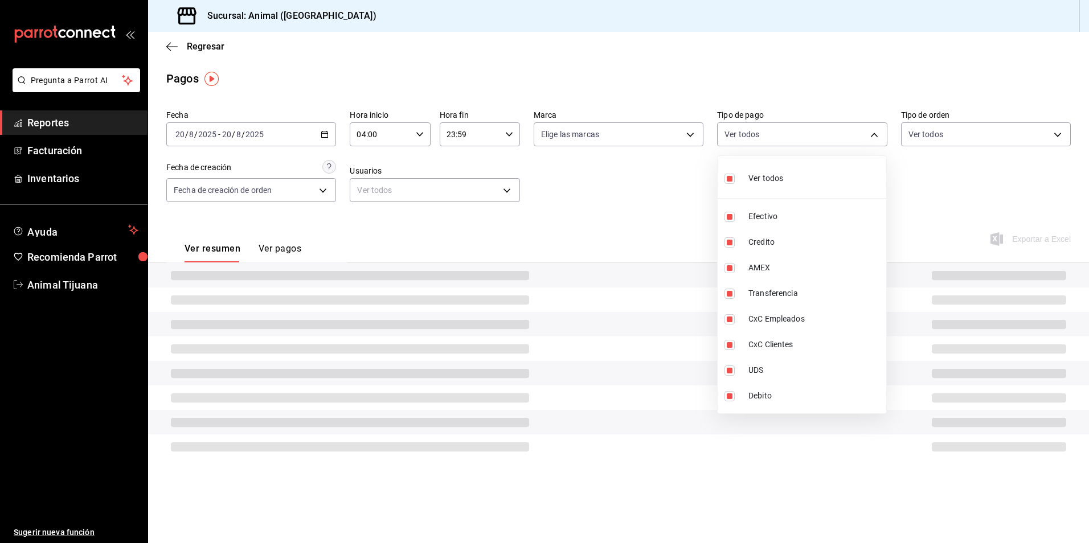
click at [766, 190] on li "Ver todos" at bounding box center [802, 178] width 169 height 34
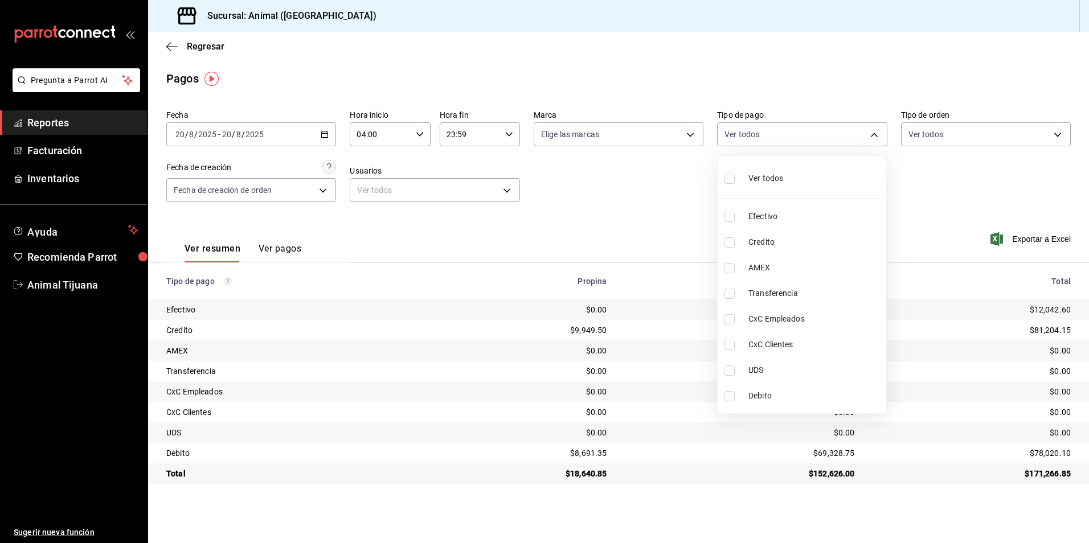
click at [796, 240] on span "Credito" at bounding box center [814, 242] width 133 height 12
click at [771, 400] on span "Debito" at bounding box center [814, 396] width 133 height 12
click at [782, 183] on span "Ver todos" at bounding box center [765, 179] width 35 height 12
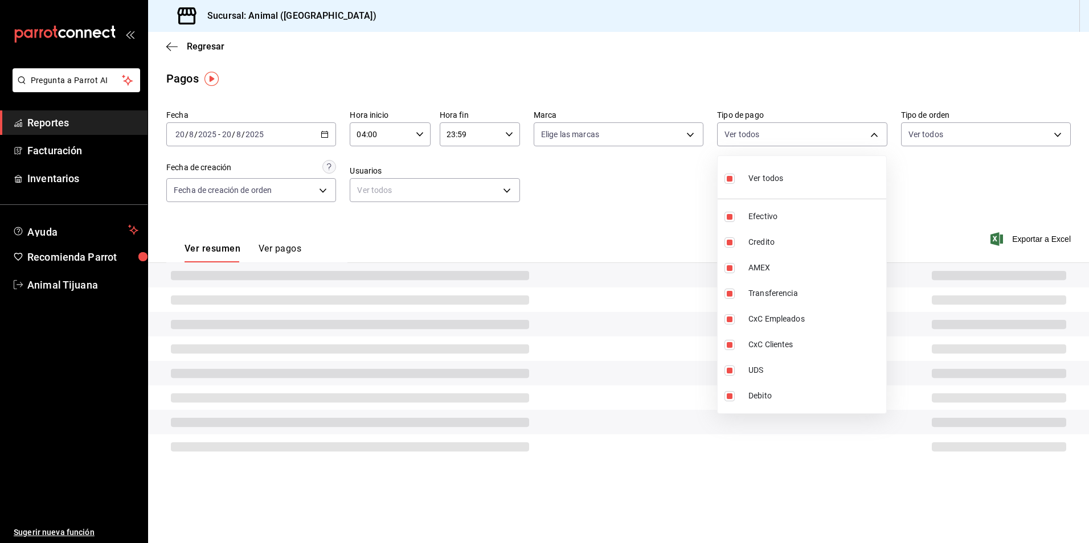
click at [782, 183] on span "Ver todos" at bounding box center [765, 179] width 35 height 12
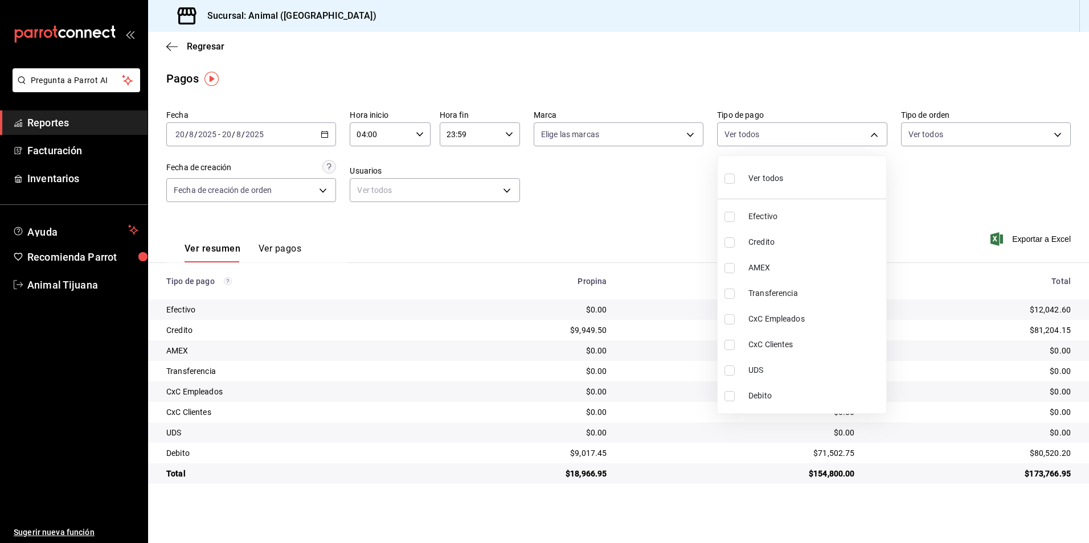
click at [813, 178] on li "Ver todos" at bounding box center [802, 178] width 169 height 34
click at [763, 182] on span "Ver todos" at bounding box center [765, 179] width 35 height 12
click at [752, 169] on div "Ver todos" at bounding box center [753, 177] width 59 height 24
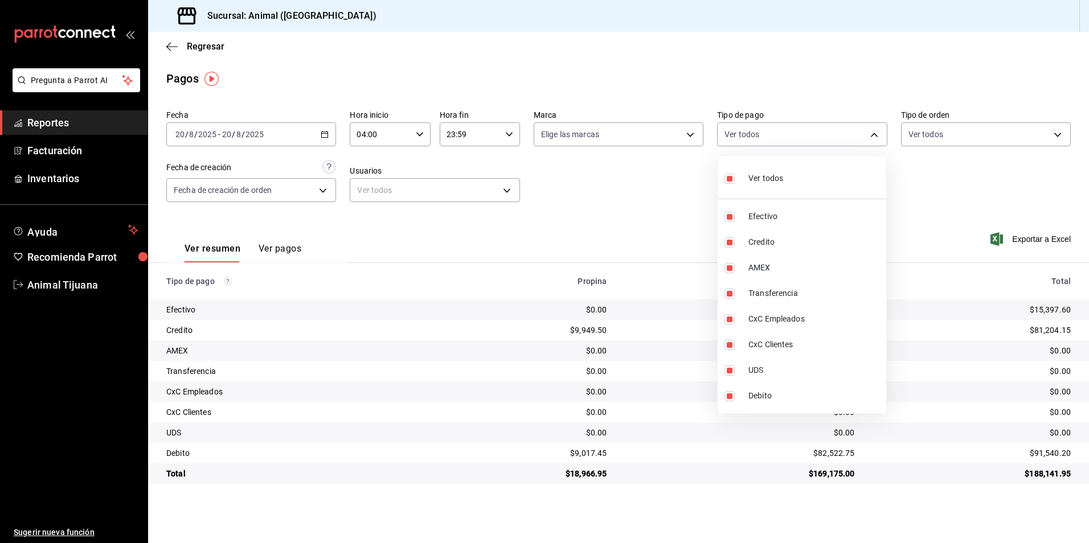
click at [752, 169] on div "Ver todos" at bounding box center [753, 177] width 59 height 24
click at [818, 183] on li "Ver todos" at bounding box center [802, 178] width 169 height 34
click at [853, 511] on div at bounding box center [544, 271] width 1089 height 543
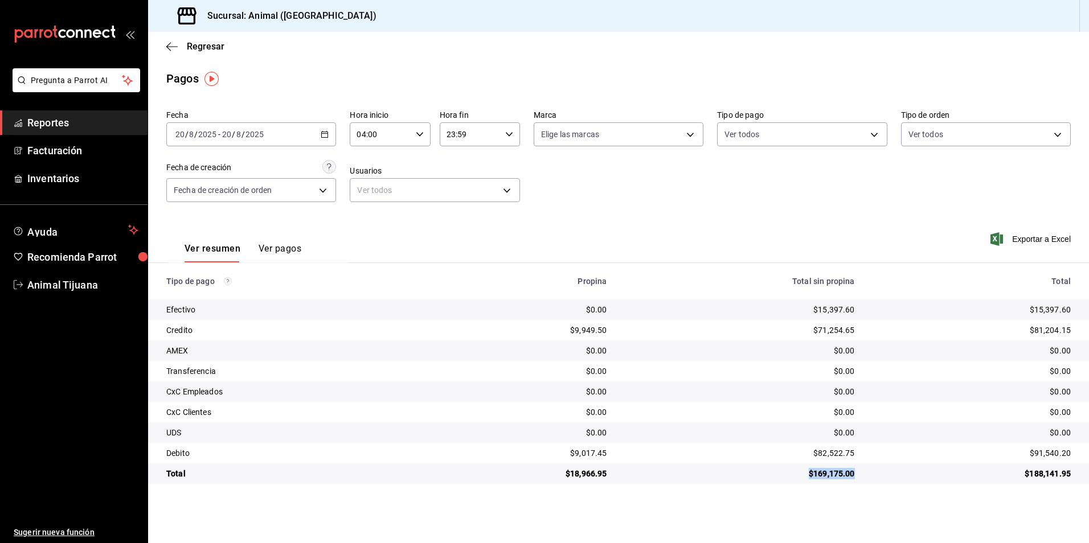
drag, startPoint x: 797, startPoint y: 477, endPoint x: 859, endPoint y: 472, distance: 62.3
click at [859, 472] on td "$169,175.00" at bounding box center [740, 474] width 248 height 21
drag, startPoint x: 859, startPoint y: 472, endPoint x: 849, endPoint y: 507, distance: 36.4
click at [849, 507] on main "Regresar Pagos Fecha [DATE] [DATE] - [DATE] [DATE] Hora inicio 04:00 Hora inici…" at bounding box center [618, 287] width 941 height 511
click at [216, 42] on span "Regresar" at bounding box center [206, 46] width 38 height 11
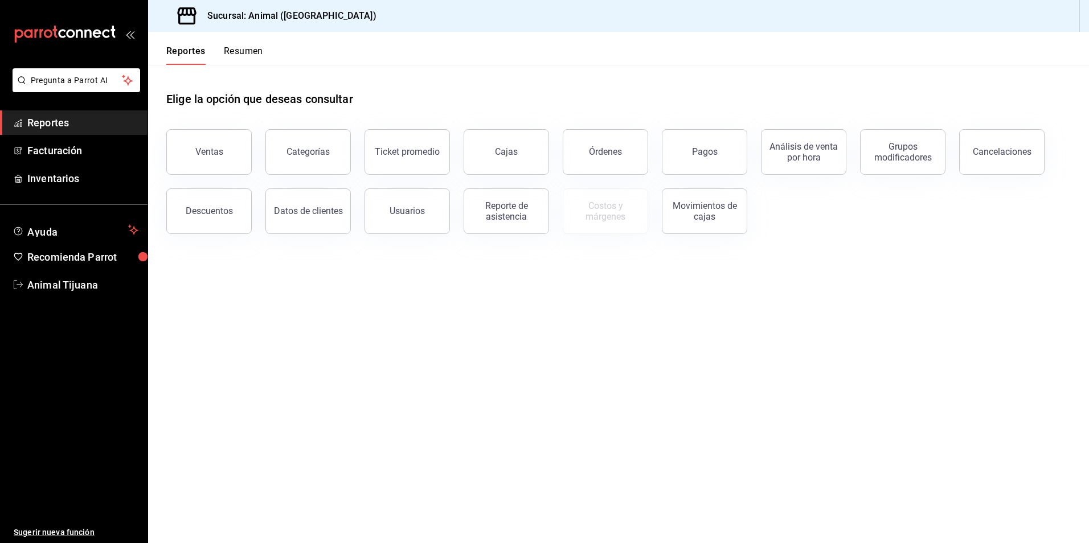
click at [232, 44] on div "Reportes Resumen" at bounding box center [205, 48] width 115 height 33
click at [232, 46] on button "Resumen" at bounding box center [243, 55] width 39 height 19
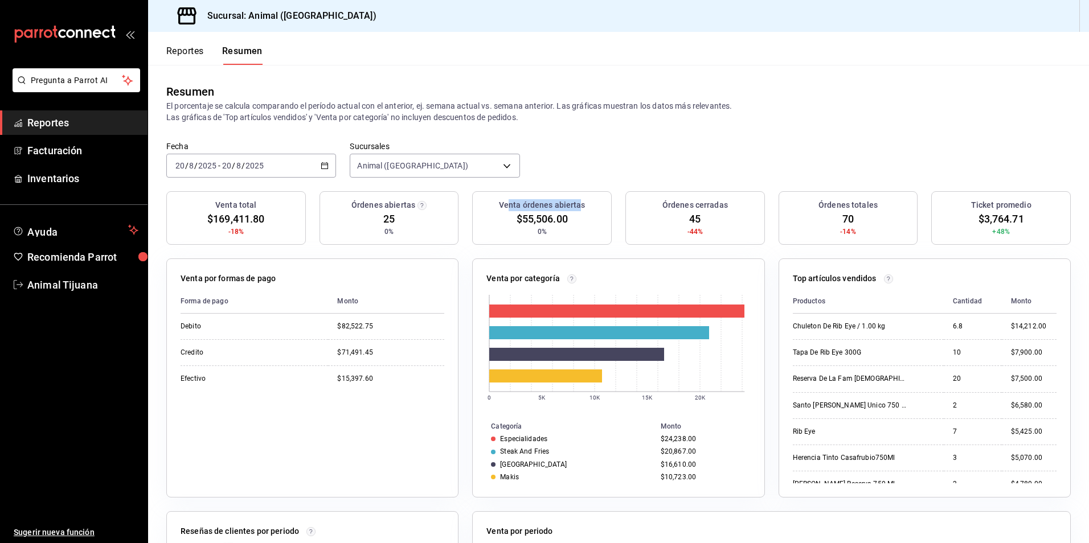
drag, startPoint x: 505, startPoint y: 214, endPoint x: 578, endPoint y: 214, distance: 72.9
click at [578, 214] on div "Venta órdenes abiertas $55,506.00 0%" at bounding box center [542, 218] width 140 height 54
drag, startPoint x: 578, startPoint y: 214, endPoint x: 568, endPoint y: 234, distance: 22.4
click at [568, 234] on div "Venta órdenes abiertas $55,506.00 0%" at bounding box center [542, 218] width 140 height 54
click at [194, 55] on button "Reportes" at bounding box center [185, 55] width 38 height 19
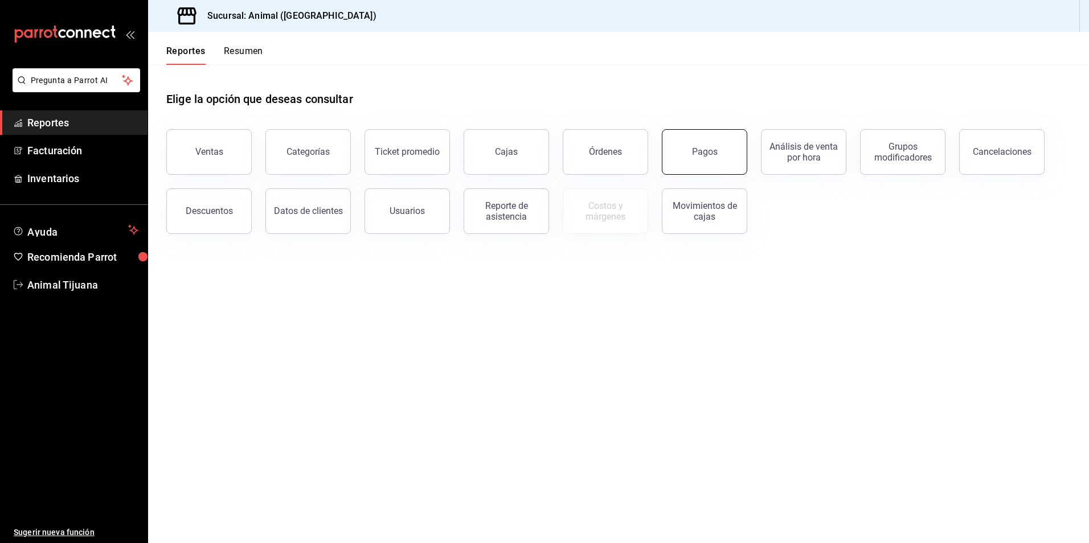
click at [678, 149] on button "Pagos" at bounding box center [704, 152] width 85 height 46
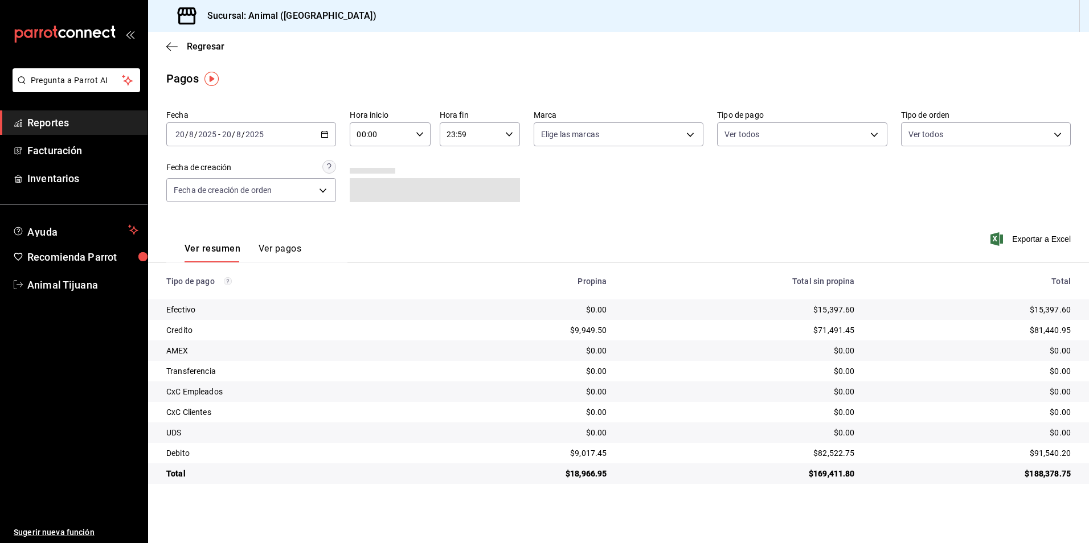
click at [329, 138] on div "[DATE] [DATE] - [DATE] [DATE]" at bounding box center [251, 134] width 170 height 24
click at [220, 167] on span "Hoy" at bounding box center [220, 169] width 88 height 12
click at [428, 138] on div "00:00 Hora inicio" at bounding box center [390, 134] width 80 height 24
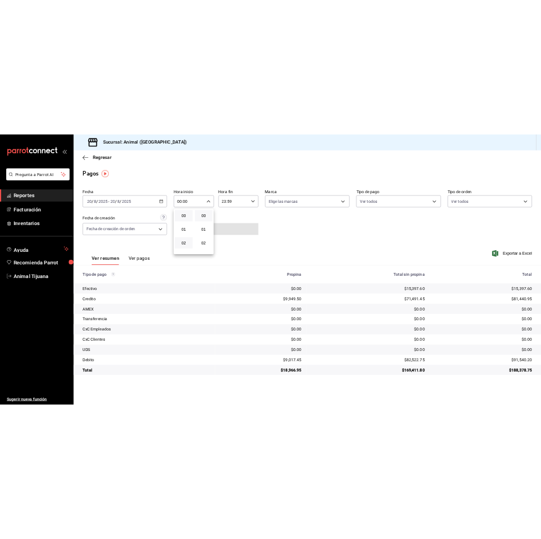
scroll to position [57, 0]
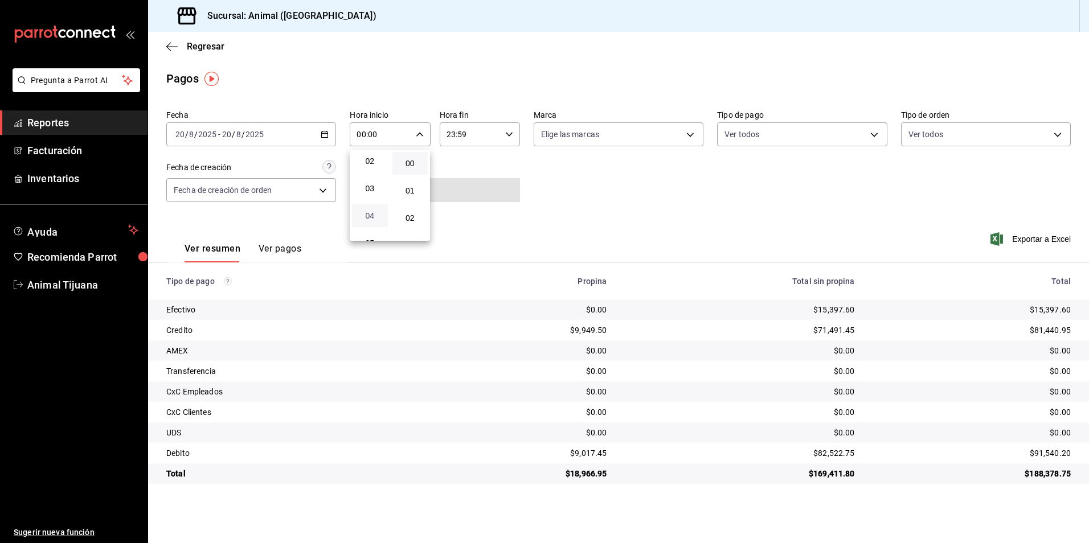
click at [375, 211] on span "04" at bounding box center [370, 215] width 22 height 9
click at [674, 195] on div at bounding box center [544, 271] width 1089 height 543
click at [820, 123] on body "Pregunta a Parrot AI Reportes Facturación Inventarios Ayuda Recomienda Parrot A…" at bounding box center [544, 271] width 1089 height 543
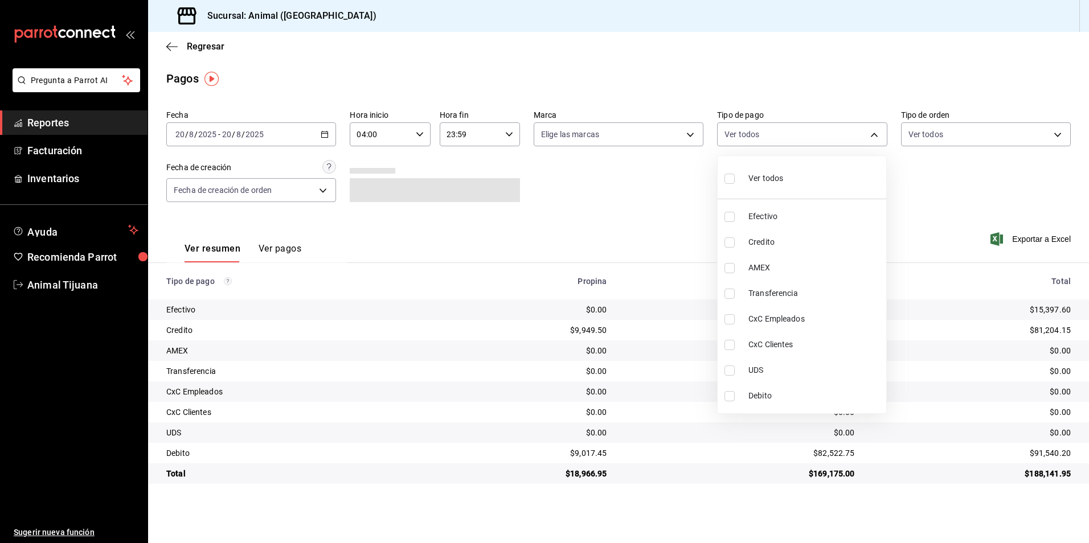
click at [804, 183] on li "Ver todos" at bounding box center [802, 178] width 169 height 34
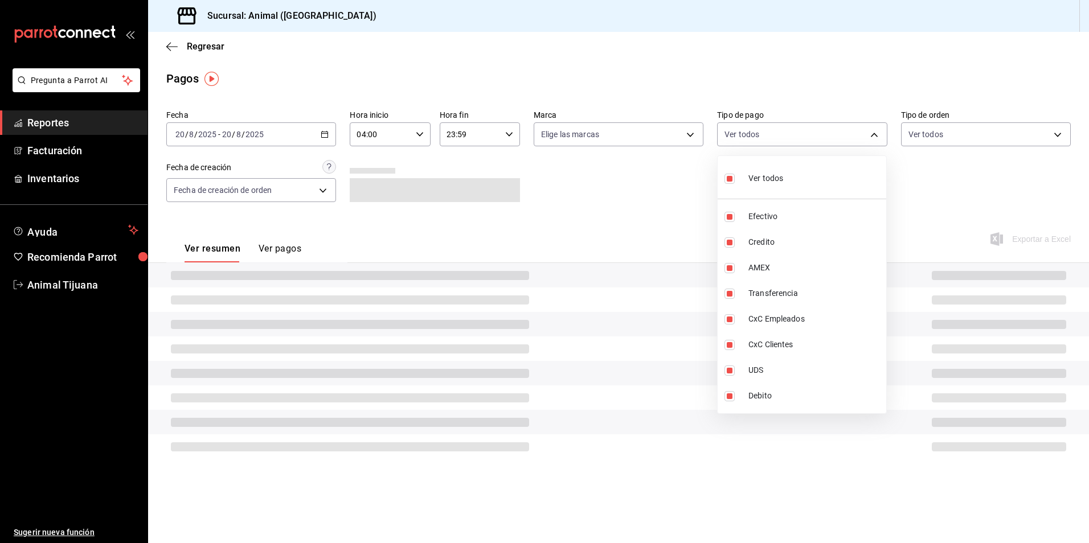
click at [804, 183] on li "Ver todos" at bounding box center [802, 178] width 169 height 34
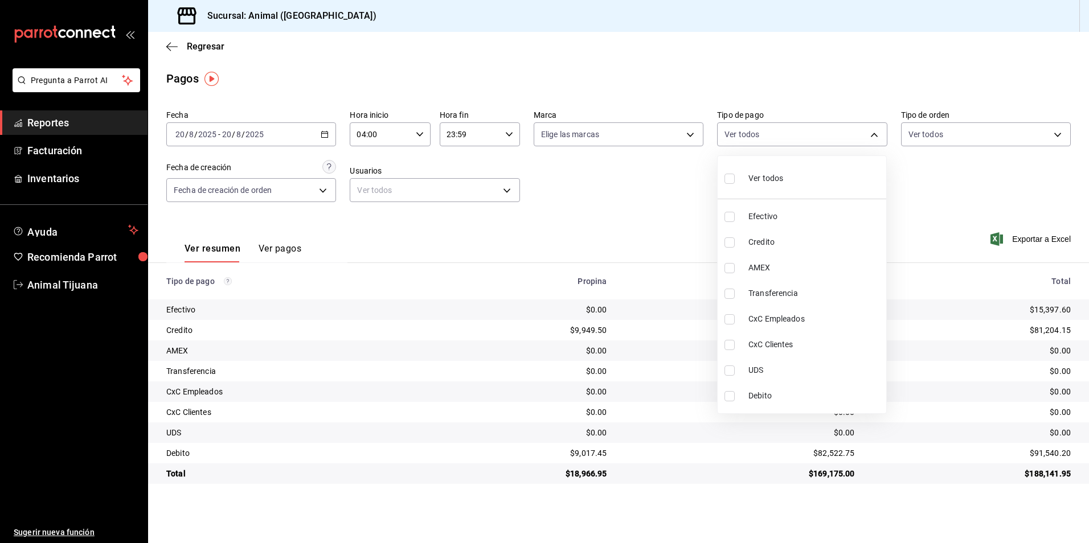
click at [766, 179] on span "Ver todos" at bounding box center [765, 179] width 35 height 12
click at [823, 251] on li "Credito" at bounding box center [802, 243] width 169 height 26
click at [778, 403] on li "Debito" at bounding box center [802, 396] width 169 height 26
click at [772, 182] on span "Ver todos" at bounding box center [765, 179] width 35 height 12
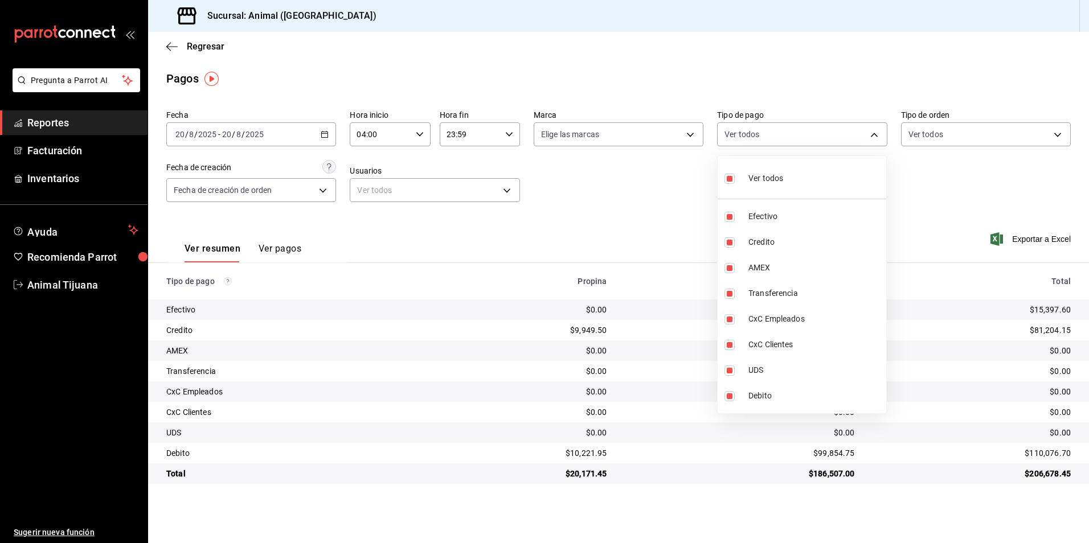
click at [772, 182] on span "Ver todos" at bounding box center [765, 179] width 35 height 12
click at [568, 183] on div at bounding box center [544, 271] width 1089 height 543
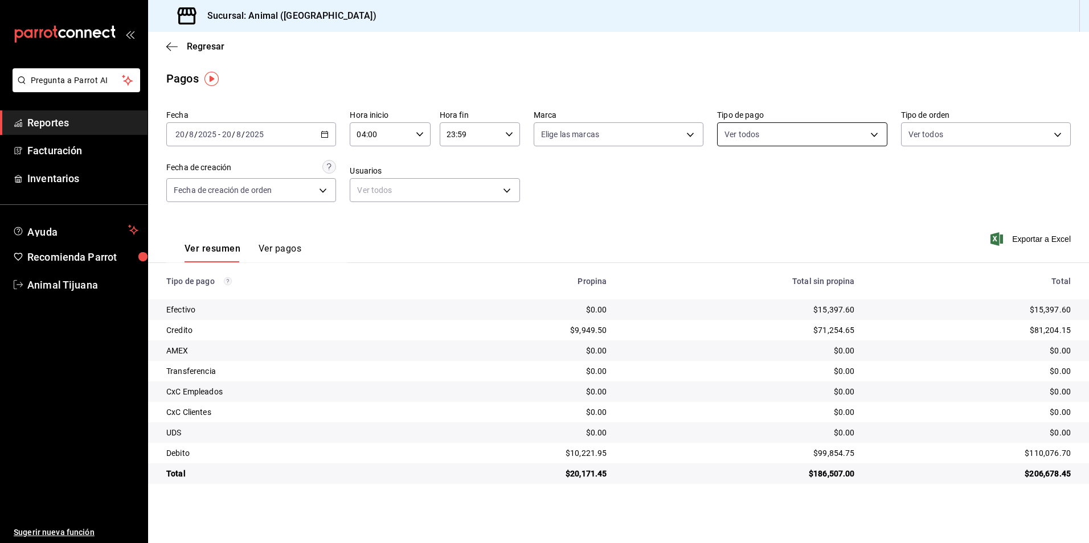
click at [758, 137] on body "Pregunta a Parrot AI Reportes Facturación Inventarios Ayuda Recomienda Parrot A…" at bounding box center [544, 271] width 1089 height 543
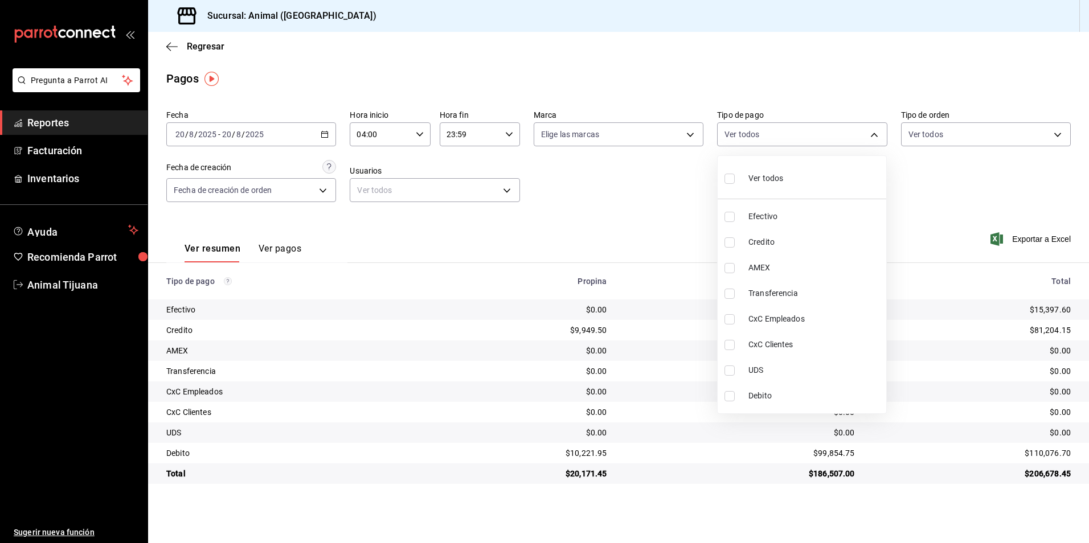
click at [769, 176] on span "Ver todos" at bounding box center [765, 179] width 35 height 12
drag, startPoint x: 765, startPoint y: 243, endPoint x: 771, endPoint y: 254, distance: 12.7
click at [765, 243] on span "Credito" at bounding box center [814, 242] width 133 height 12
click at [761, 405] on li "Debito" at bounding box center [802, 396] width 169 height 26
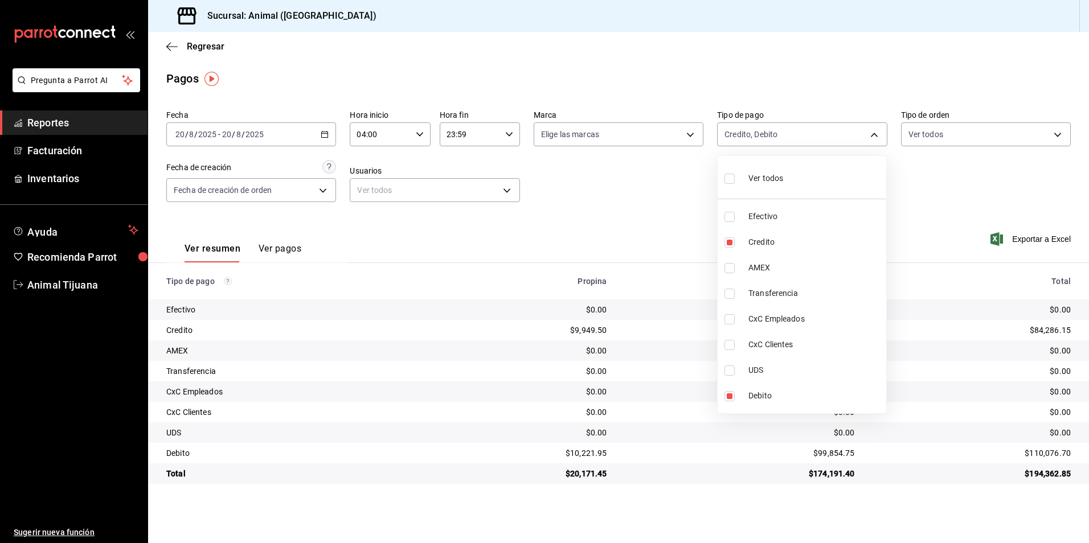
click at [853, 180] on li "Ver todos" at bounding box center [802, 178] width 169 height 34
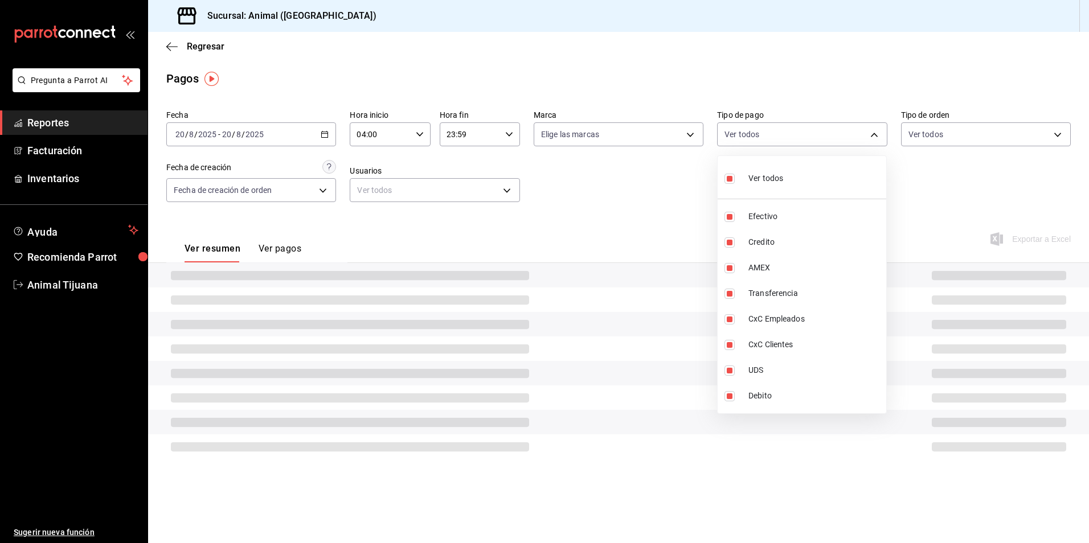
click at [853, 180] on li "Ver todos" at bounding box center [802, 178] width 169 height 34
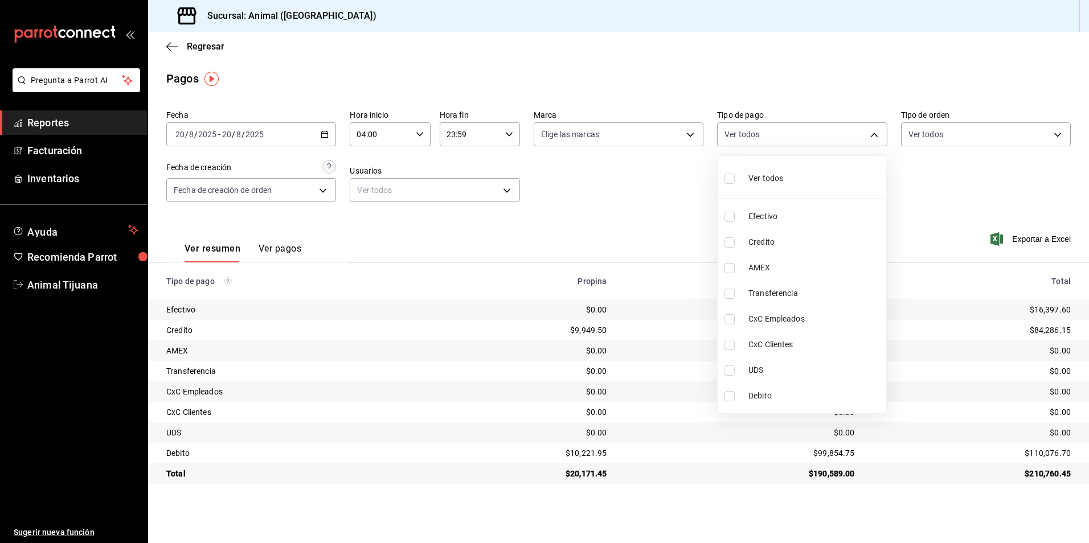
click at [768, 236] on li "Credito" at bounding box center [802, 243] width 169 height 26
click at [748, 390] on li "Debito" at bounding box center [802, 396] width 169 height 26
click at [773, 184] on span "Ver todos" at bounding box center [765, 179] width 35 height 12
click at [804, 133] on div at bounding box center [544, 271] width 1089 height 543
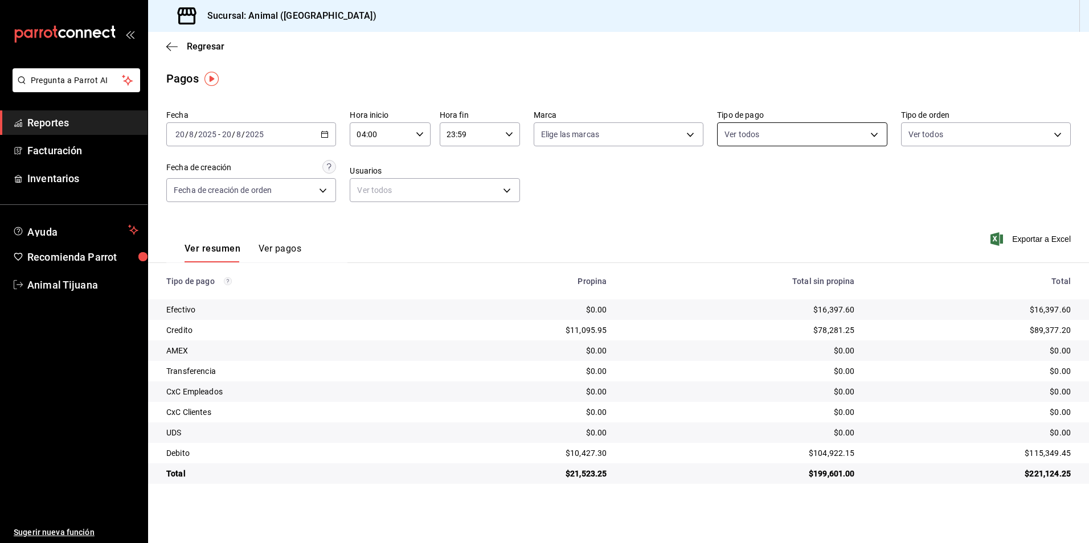
click at [790, 136] on body "Pregunta a Parrot AI Reportes Facturación Inventarios Ayuda Recomienda Parrot A…" at bounding box center [544, 271] width 1089 height 543
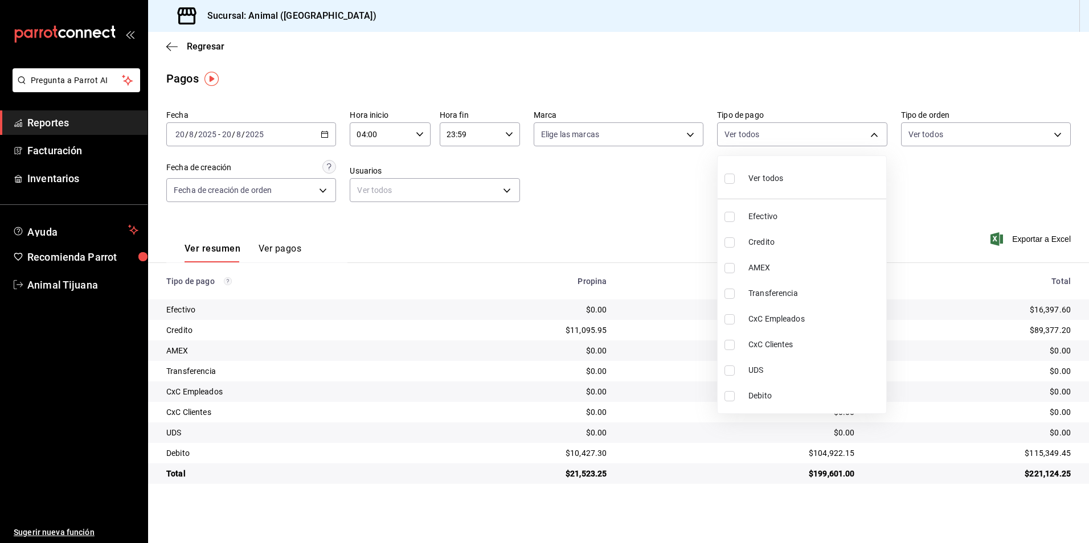
click at [784, 178] on li "Ver todos" at bounding box center [802, 178] width 169 height 34
click at [768, 88] on div at bounding box center [544, 271] width 1089 height 543
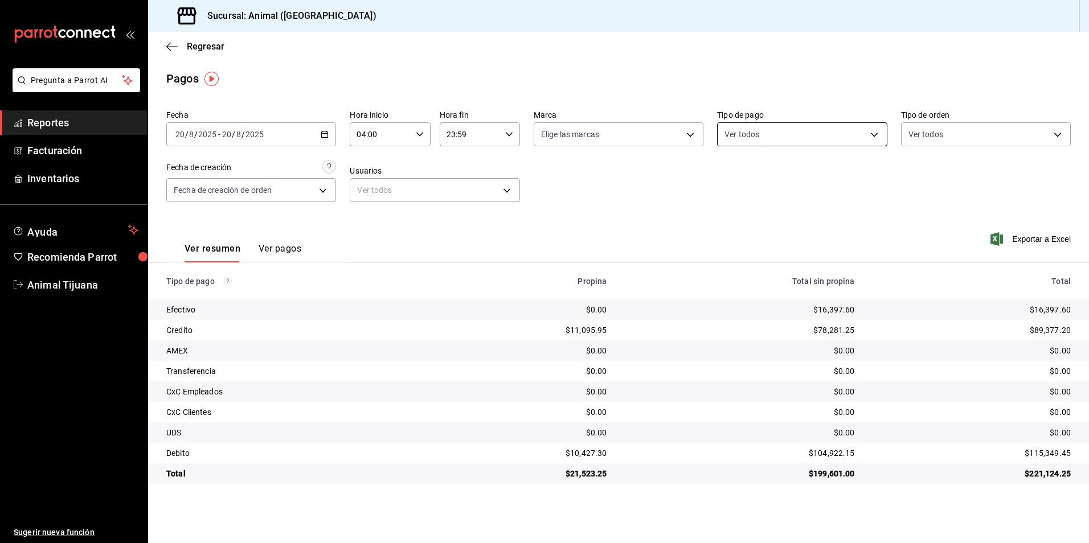
click at [858, 129] on body "Pregunta a Parrot AI Reportes Facturación Inventarios Ayuda Recomienda Parrot A…" at bounding box center [544, 271] width 1089 height 543
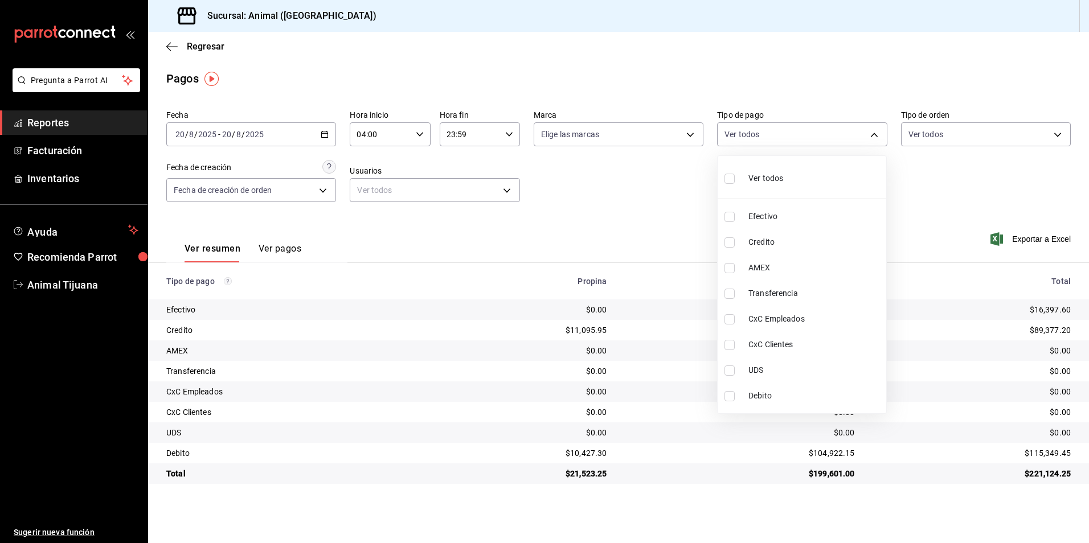
click at [778, 245] on span "Credito" at bounding box center [814, 242] width 133 height 12
click at [762, 399] on span "Debito" at bounding box center [814, 396] width 133 height 12
click at [782, 174] on span "Ver todos" at bounding box center [765, 179] width 35 height 12
click at [845, 179] on li "Ver todos" at bounding box center [802, 178] width 169 height 34
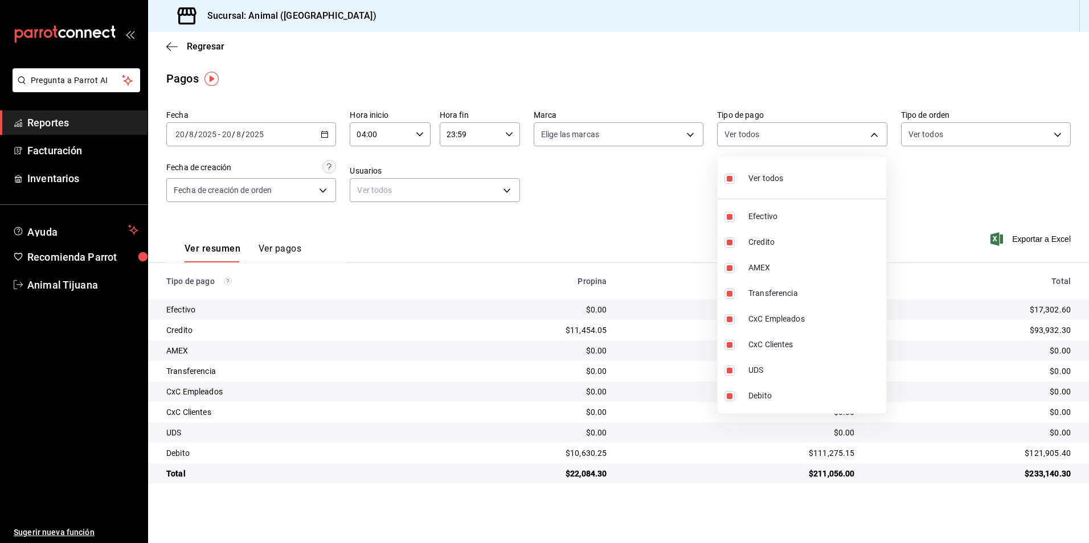
click at [845, 179] on li "Ver todos" at bounding box center [802, 178] width 169 height 34
click at [569, 232] on div at bounding box center [544, 271] width 1089 height 543
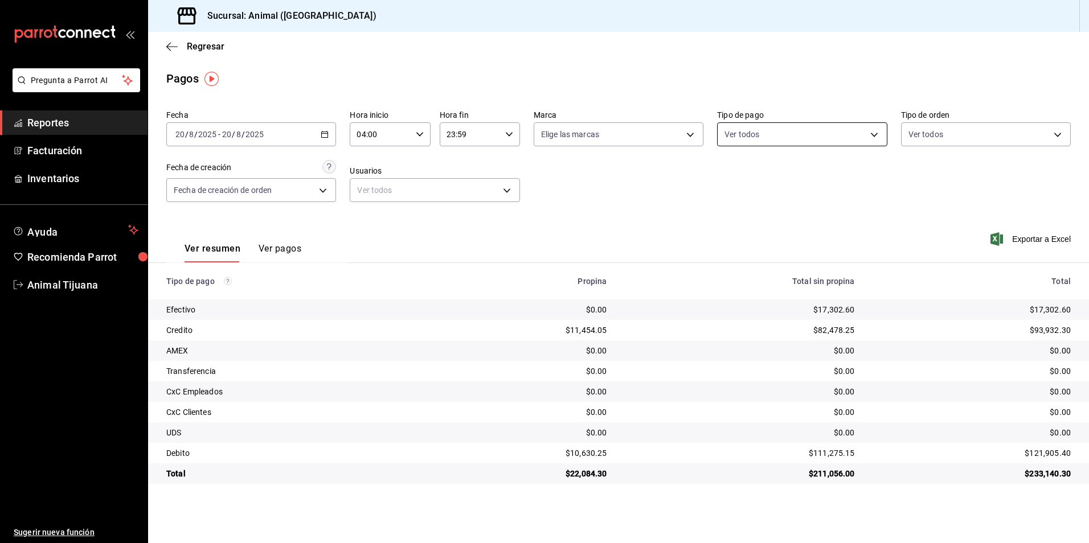
click at [822, 129] on body "Pregunta a Parrot AI Reportes Facturación Inventarios Ayuda Recomienda Parrot A…" at bounding box center [544, 271] width 1089 height 543
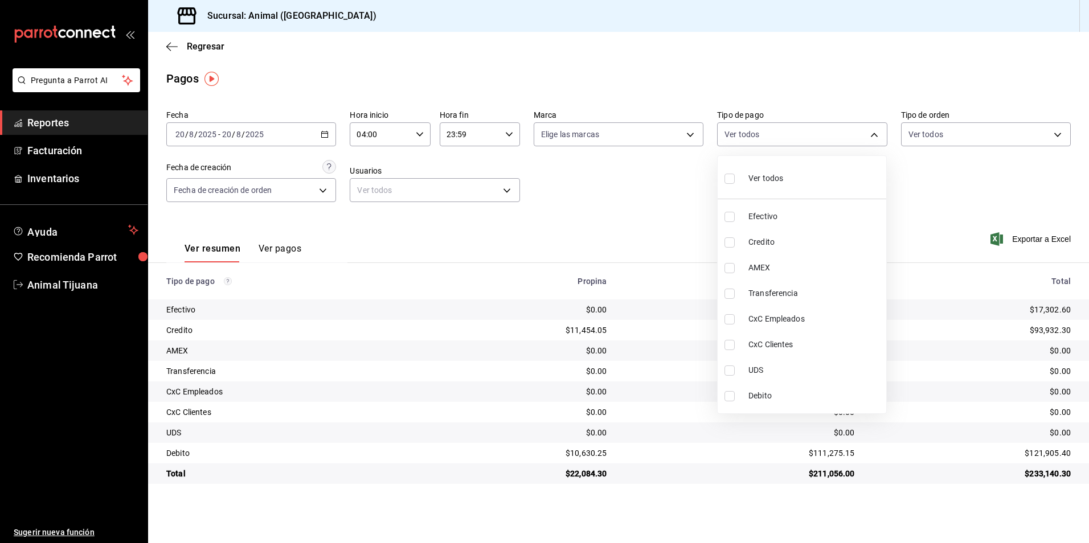
click at [827, 234] on li "Credito" at bounding box center [802, 243] width 169 height 26
click at [806, 395] on span "Debito" at bounding box center [814, 396] width 133 height 12
click at [752, 168] on div "Ver todos" at bounding box center [753, 177] width 59 height 24
click at [752, 175] on span "Ver todos" at bounding box center [765, 179] width 35 height 12
click at [842, 173] on li "Ver todos" at bounding box center [802, 178] width 169 height 34
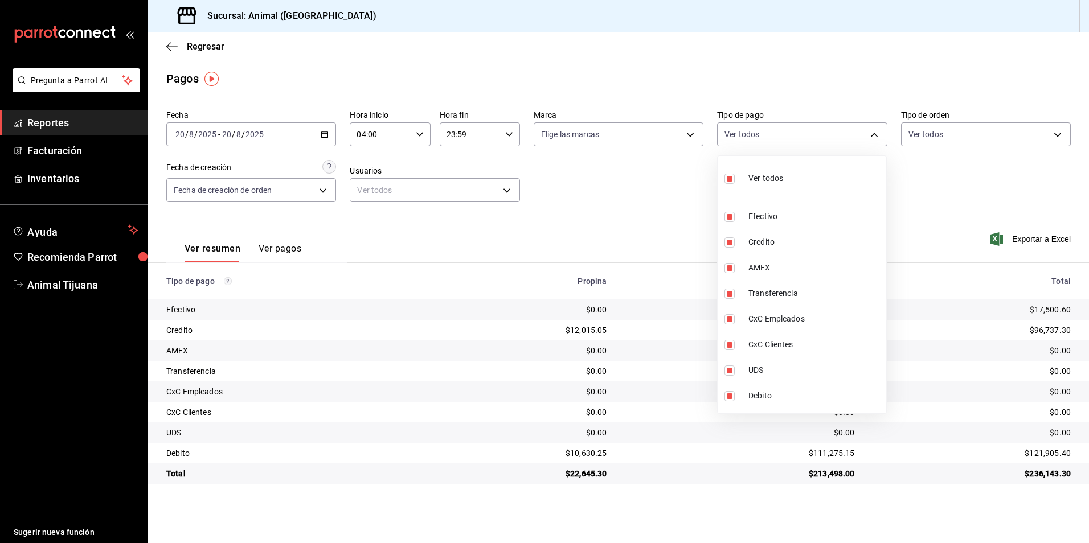
click at [842, 173] on li "Ver todos" at bounding box center [802, 178] width 169 height 34
click at [936, 182] on div at bounding box center [544, 271] width 1089 height 543
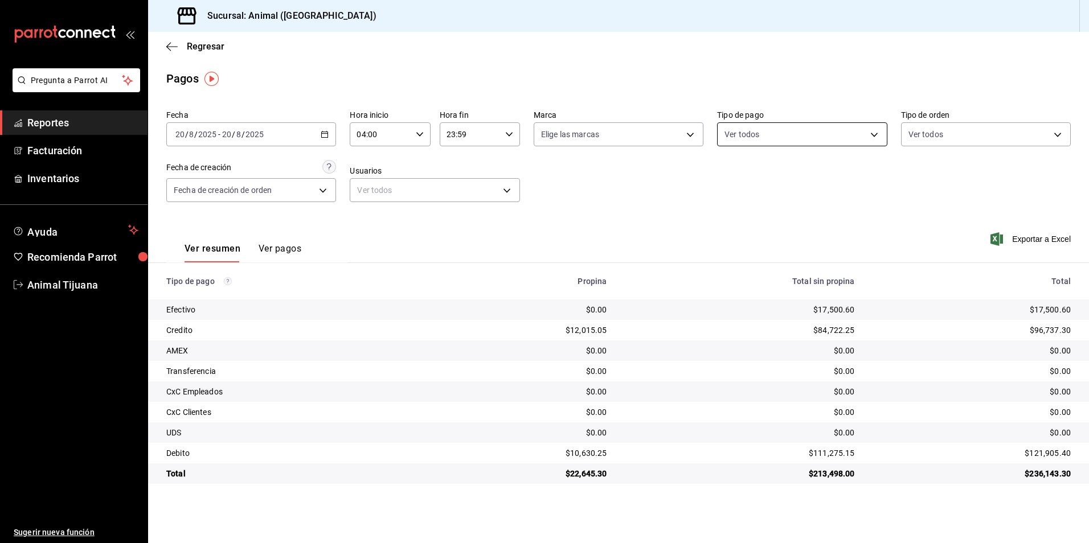
click at [808, 130] on body "Pregunta a Parrot AI Reportes Facturación Inventarios Ayuda Recomienda Parrot A…" at bounding box center [544, 271] width 1089 height 543
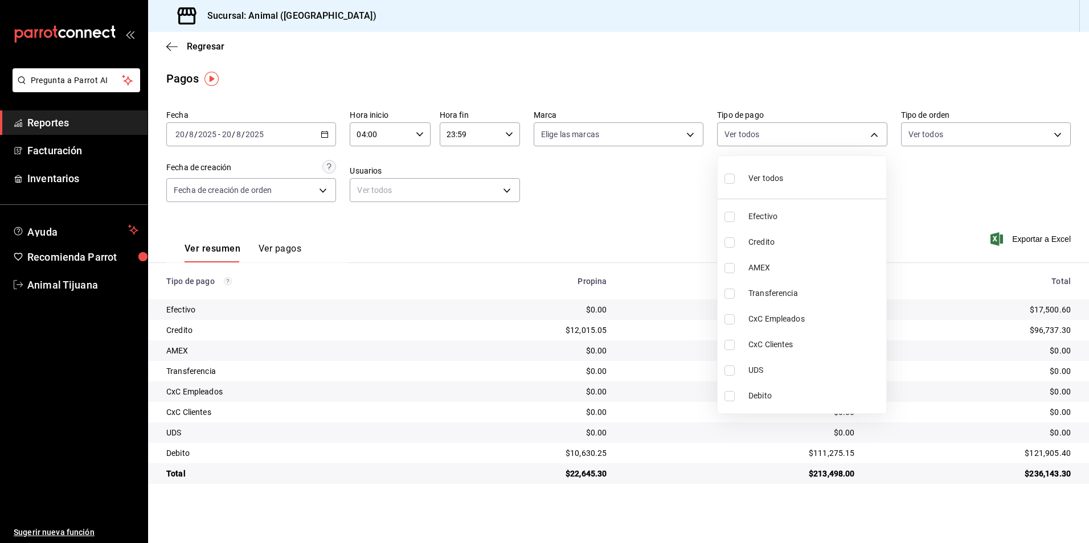
click at [816, 173] on li "Ver todos" at bounding box center [802, 178] width 169 height 34
click at [811, 184] on li "Ver todos" at bounding box center [802, 178] width 169 height 34
click at [764, 238] on span "Credito" at bounding box center [814, 242] width 133 height 12
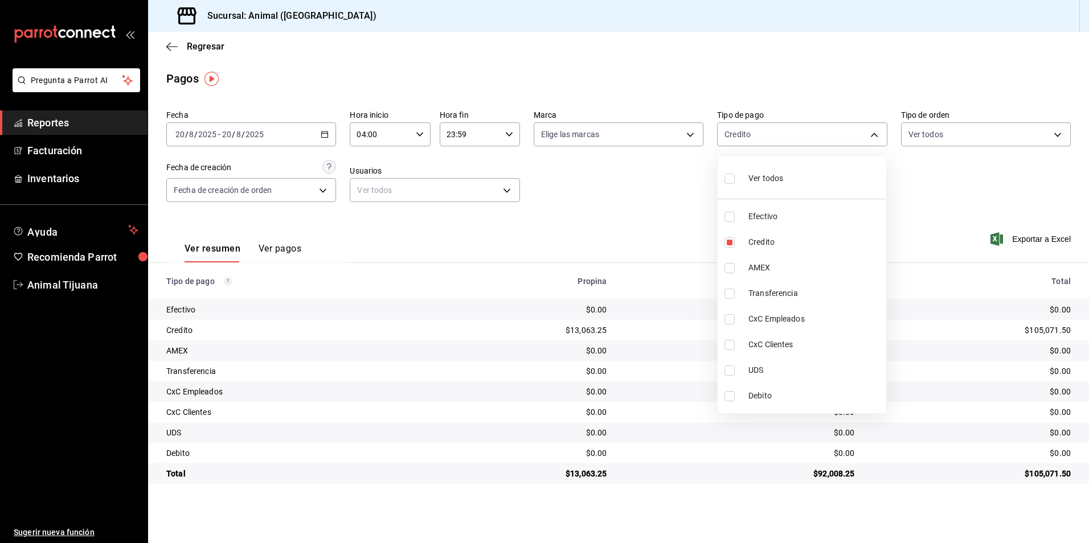
click at [768, 392] on span "Debito" at bounding box center [814, 396] width 133 height 12
click at [762, 174] on span "Ver todos" at bounding box center [765, 179] width 35 height 12
click at [719, 239] on li "Credito" at bounding box center [802, 243] width 169 height 26
click at [736, 391] on label at bounding box center [731, 396] width 15 height 10
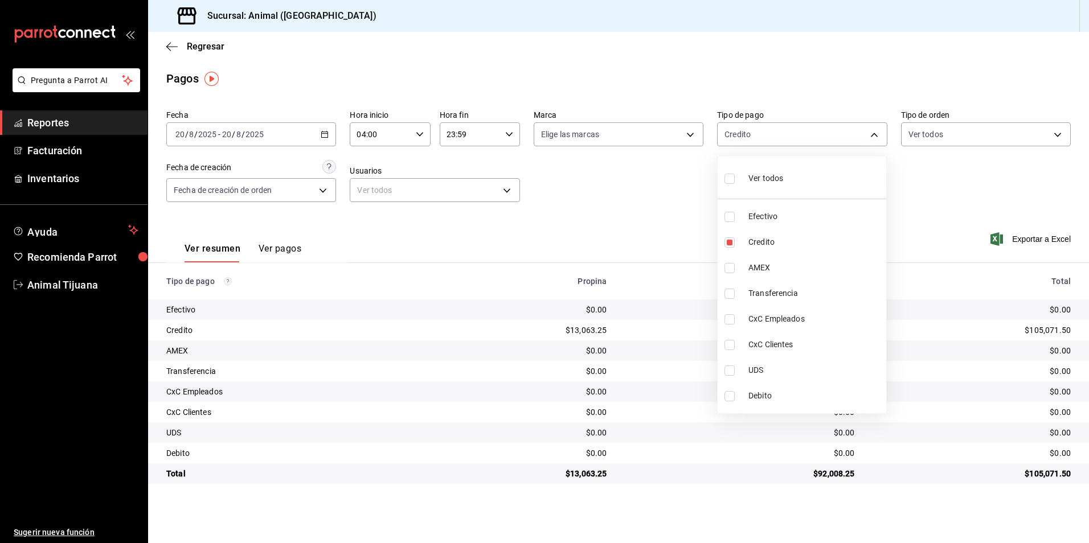
click at [735, 391] on input "checkbox" at bounding box center [729, 396] width 10 height 10
click at [804, 187] on li "Ver todos" at bounding box center [802, 178] width 169 height 34
click at [805, 185] on li "Ver todos" at bounding box center [802, 178] width 169 height 34
click at [745, 169] on div "Ver todos" at bounding box center [753, 177] width 59 height 24
click at [746, 169] on div "Ver todos" at bounding box center [753, 177] width 59 height 24
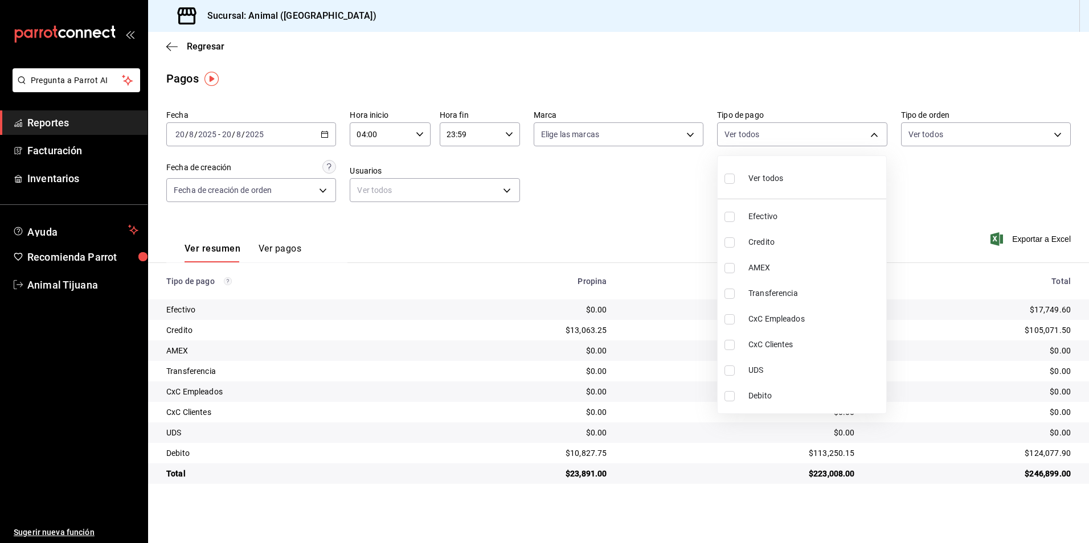
click at [778, 166] on div "Ver todos" at bounding box center [753, 177] width 59 height 24
click at [782, 175] on span "Ver todos" at bounding box center [765, 179] width 35 height 12
drag, startPoint x: 947, startPoint y: 333, endPoint x: 932, endPoint y: 313, distance: 24.7
click at [948, 333] on div at bounding box center [544, 271] width 1089 height 543
click at [776, 129] on body "Pregunta a Parrot AI Reportes Facturación Inventarios Ayuda Recomienda Parrot A…" at bounding box center [544, 271] width 1089 height 543
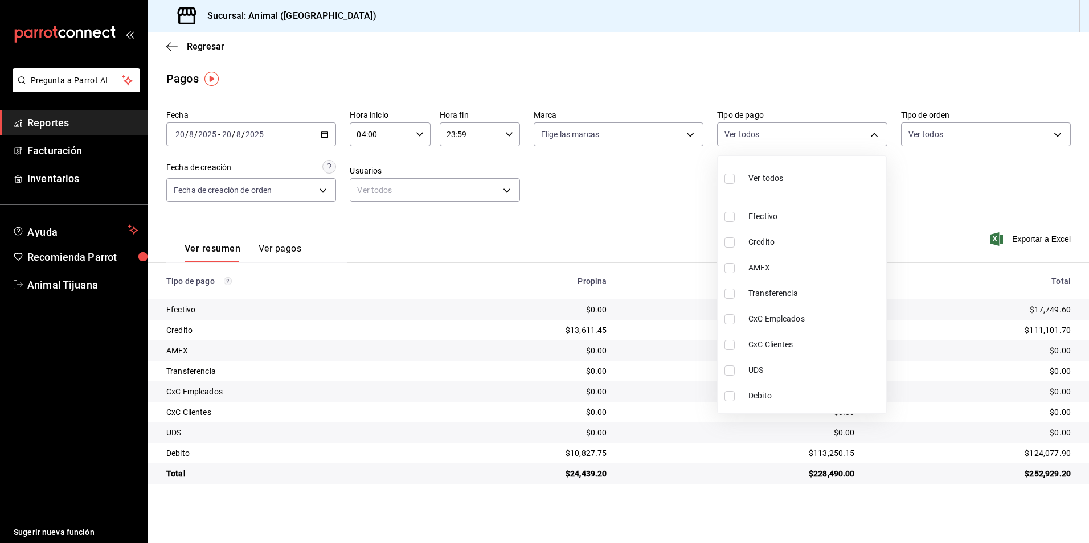
click at [777, 236] on span "Credito" at bounding box center [814, 242] width 133 height 12
click at [754, 396] on span "Debito" at bounding box center [814, 396] width 133 height 12
click at [825, 188] on li "Ver todos" at bounding box center [802, 178] width 169 height 34
click at [656, 200] on div at bounding box center [544, 271] width 1089 height 543
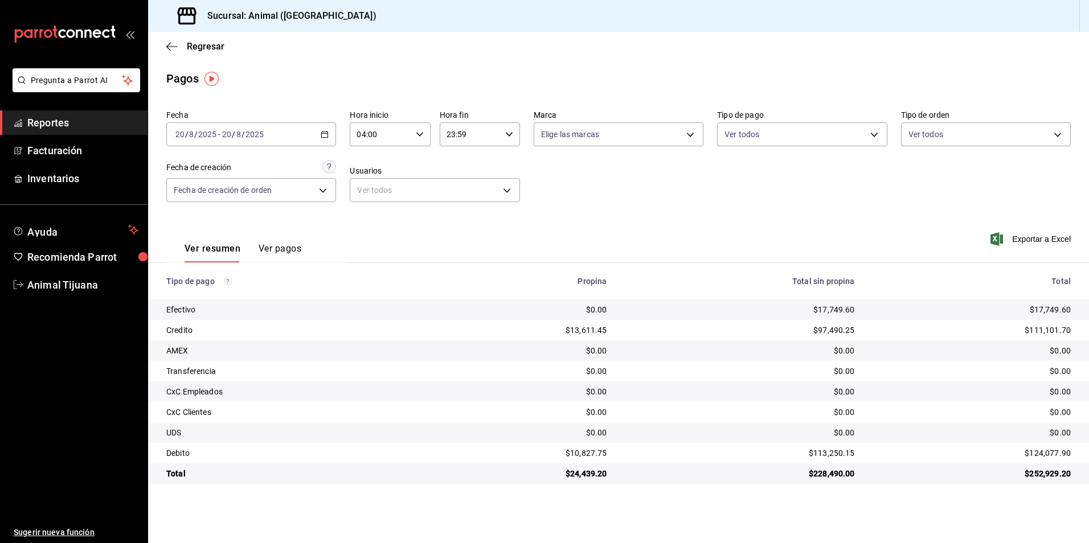
click at [322, 138] on \(Stroke\) "button" at bounding box center [324, 135] width 7 height 6
click at [222, 294] on span "Rango de fechas" at bounding box center [220, 297] width 88 height 12
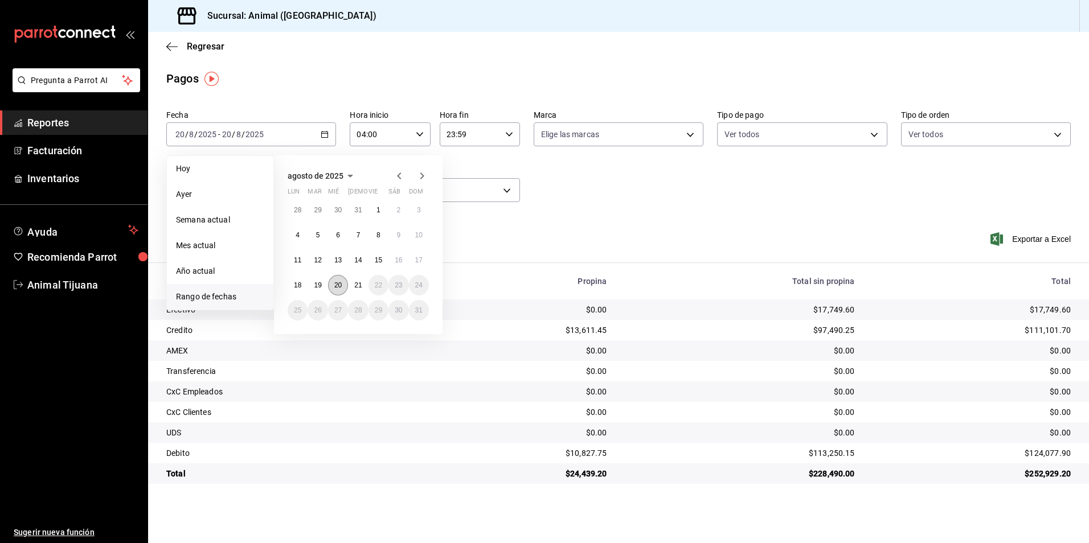
click at [342, 288] on button "20" at bounding box center [338, 285] width 20 height 21
click at [354, 288] on button "21" at bounding box center [358, 285] width 20 height 21
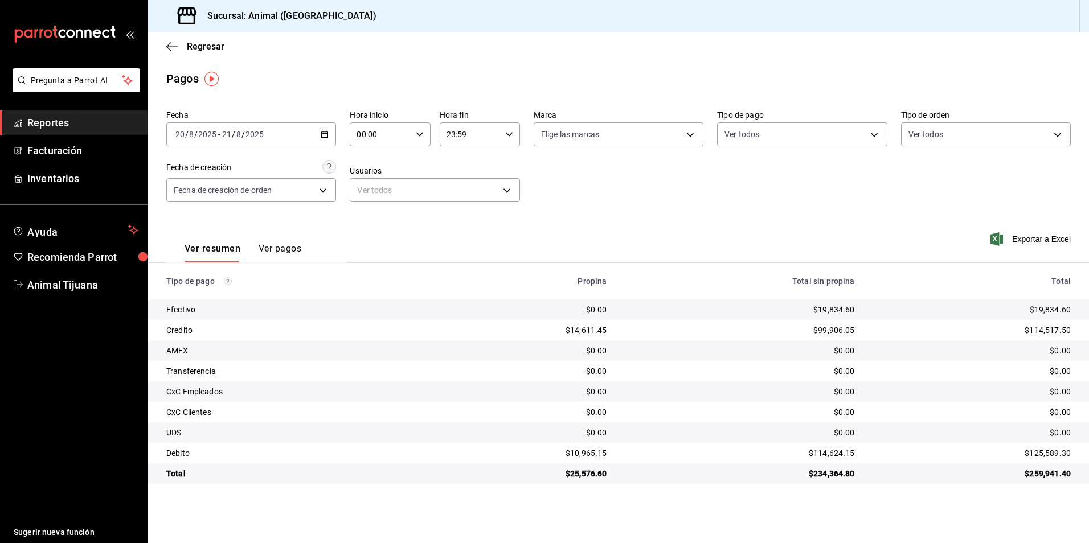
click at [423, 133] on icon "button" at bounding box center [420, 134] width 8 height 8
click at [378, 213] on span "04" at bounding box center [370, 215] width 22 height 9
click at [513, 131] on div at bounding box center [544, 271] width 1089 height 543
click at [493, 135] on input "23:59" at bounding box center [470, 134] width 61 height 23
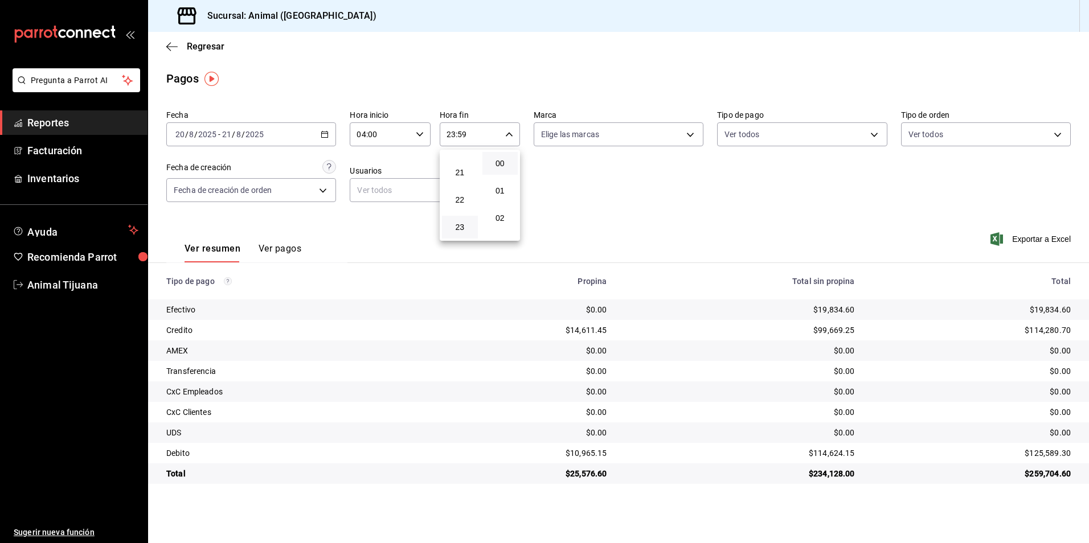
click at [505, 169] on button "00" at bounding box center [500, 163] width 36 height 23
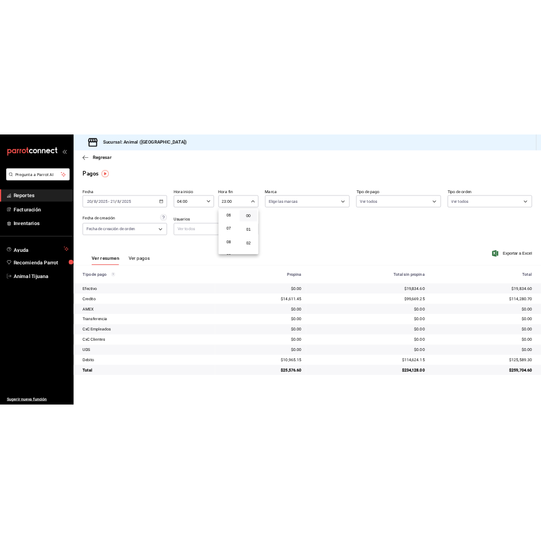
scroll to position [109, 0]
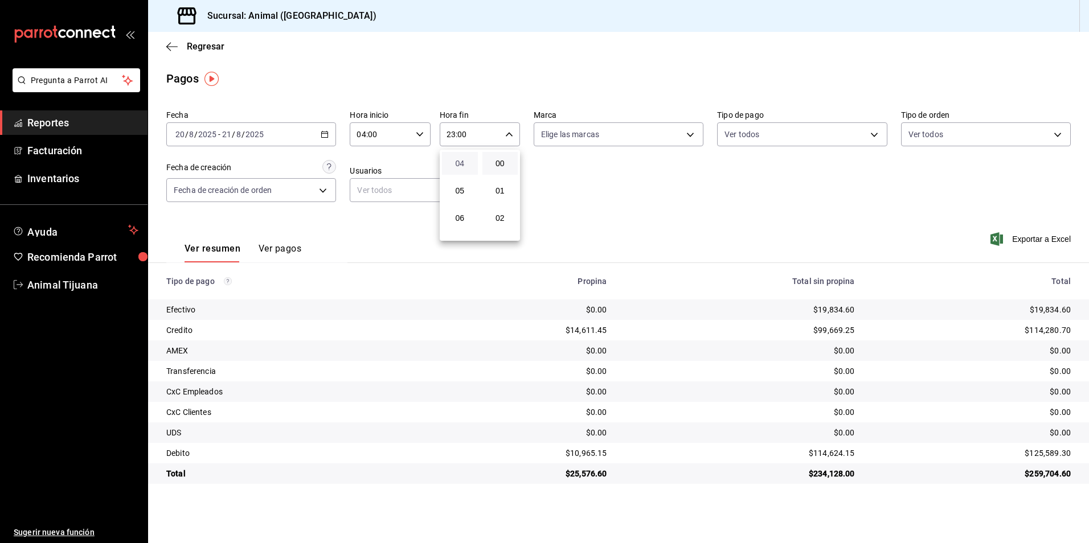
click at [456, 159] on span "04" at bounding box center [460, 163] width 22 height 9
click at [583, 178] on div at bounding box center [544, 271] width 1089 height 543
click at [825, 124] on body "Pregunta a Parrot AI Reportes Facturación Inventarios Ayuda Recomienda Parrot A…" at bounding box center [544, 271] width 1089 height 543
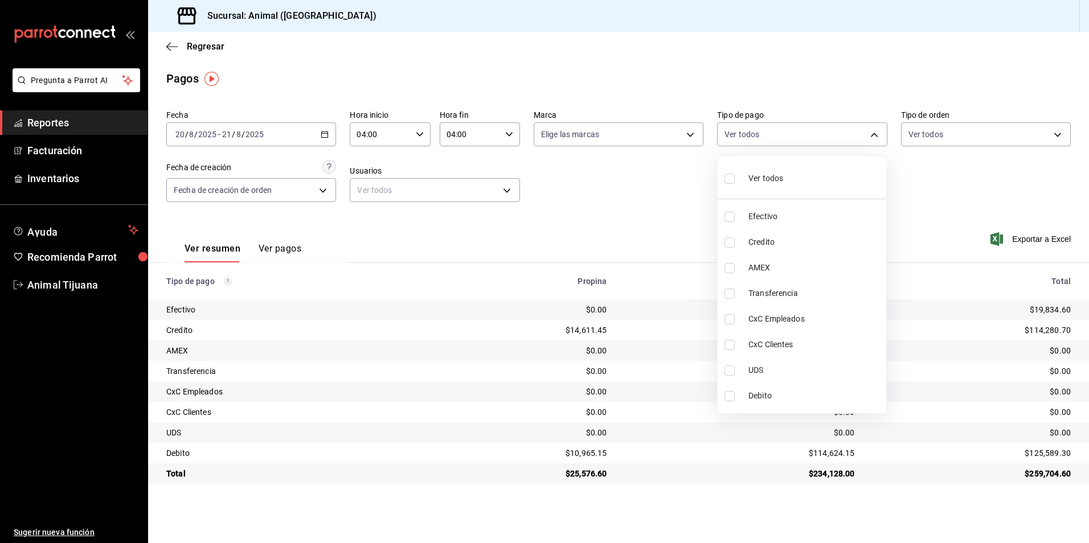
click at [783, 183] on li "Ver todos" at bounding box center [802, 178] width 169 height 34
click at [782, 182] on span "Ver todos" at bounding box center [765, 179] width 35 height 12
click at [620, 195] on div at bounding box center [544, 271] width 1089 height 543
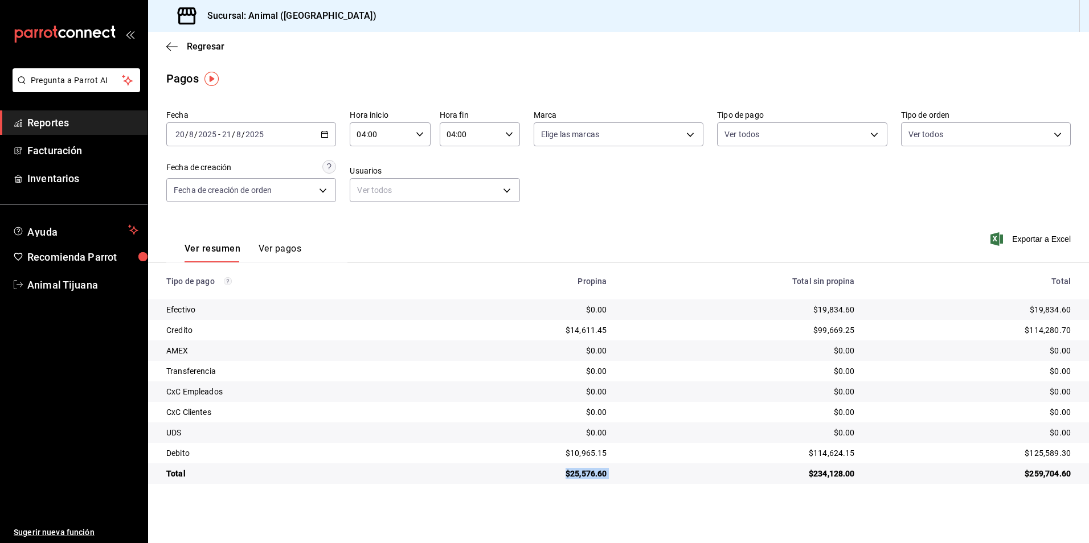
drag, startPoint x: 566, startPoint y: 473, endPoint x: 641, endPoint y: 476, distance: 74.7
click at [641, 476] on tr "Total $25,576.60 $234,128.00 $259,704.60" at bounding box center [618, 474] width 941 height 21
drag, startPoint x: 1015, startPoint y: 304, endPoint x: 1091, endPoint y: 303, distance: 75.2
click at [1088, 303] on html "Pregunta a Parrot AI Reportes Facturación Inventarios Ayuda Recomienda Parrot A…" at bounding box center [544, 271] width 1089 height 543
drag, startPoint x: 1091, startPoint y: 303, endPoint x: 1014, endPoint y: 339, distance: 84.6
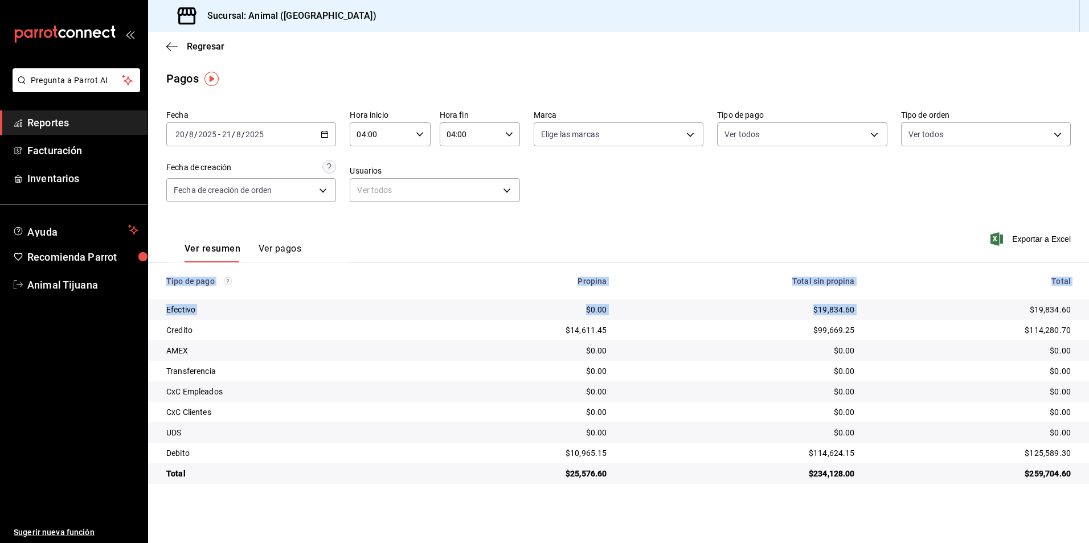
click at [1014, 339] on td "$114,280.70" at bounding box center [976, 330] width 225 height 21
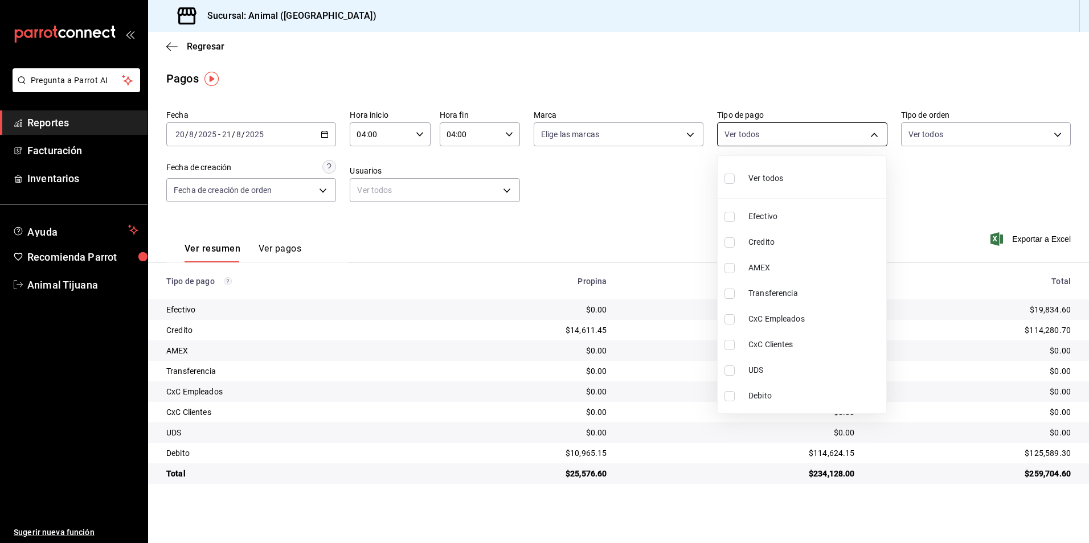
click at [777, 123] on body "Pregunta a Parrot AI Reportes Facturación Inventarios Ayuda Recomienda Parrot A…" at bounding box center [544, 271] width 1089 height 543
click at [775, 177] on span "Ver todos" at bounding box center [765, 179] width 35 height 12
click at [747, 244] on li "Credito" at bounding box center [802, 243] width 169 height 26
click at [743, 392] on li "Debito" at bounding box center [802, 396] width 169 height 26
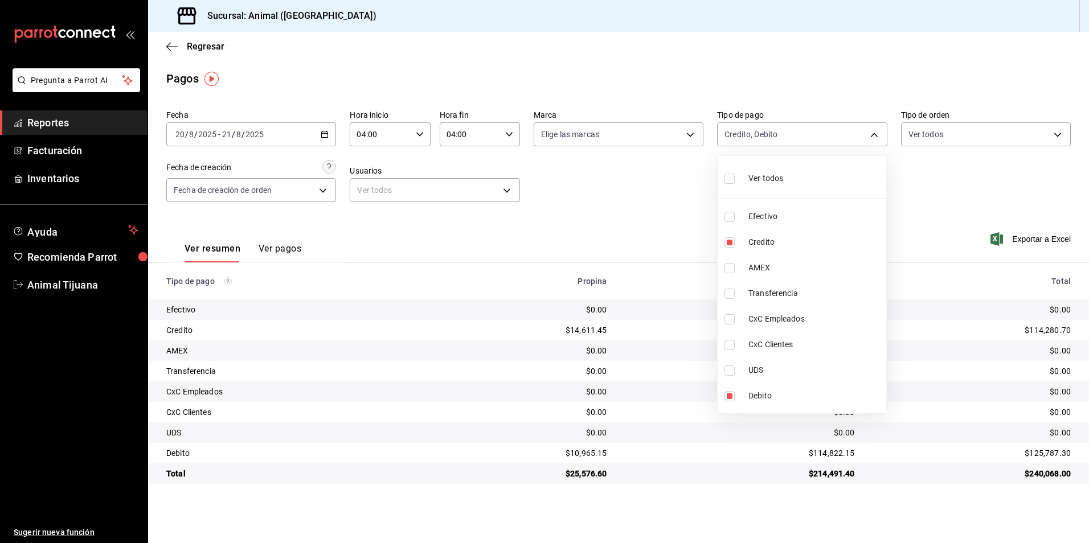
click at [759, 181] on span "Ver todos" at bounding box center [765, 179] width 35 height 12
click at [759, 233] on li "Credito" at bounding box center [802, 243] width 169 height 26
click at [757, 403] on li "Debito" at bounding box center [802, 396] width 169 height 26
click at [792, 186] on li "Ver todos" at bounding box center [802, 178] width 169 height 34
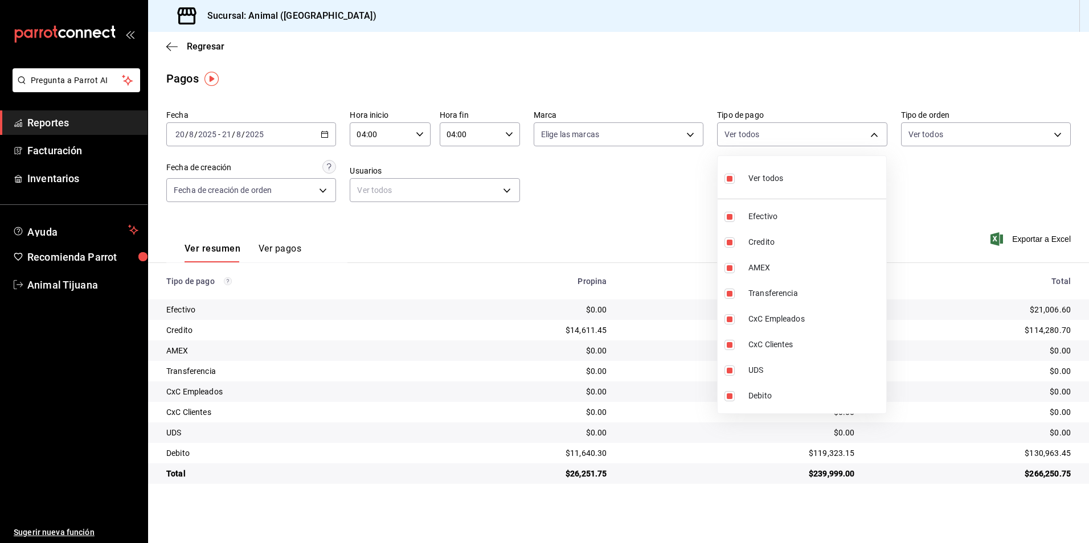
click at [850, 170] on li "Ver todos" at bounding box center [802, 178] width 169 height 34
click at [805, 183] on li "Ver todos" at bounding box center [802, 178] width 169 height 34
click at [640, 210] on div at bounding box center [544, 271] width 1089 height 543
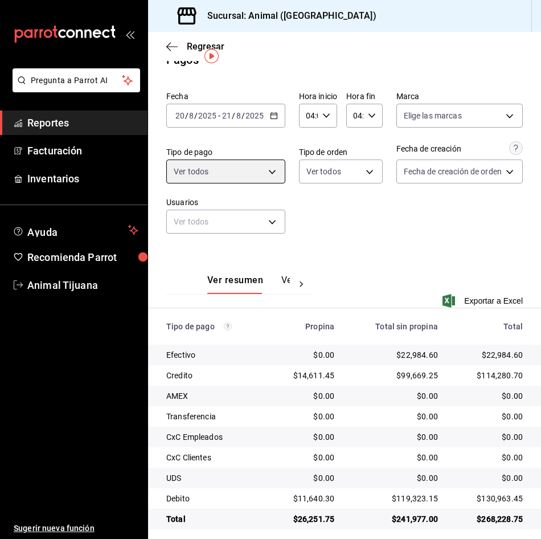
scroll to position [28, 0]
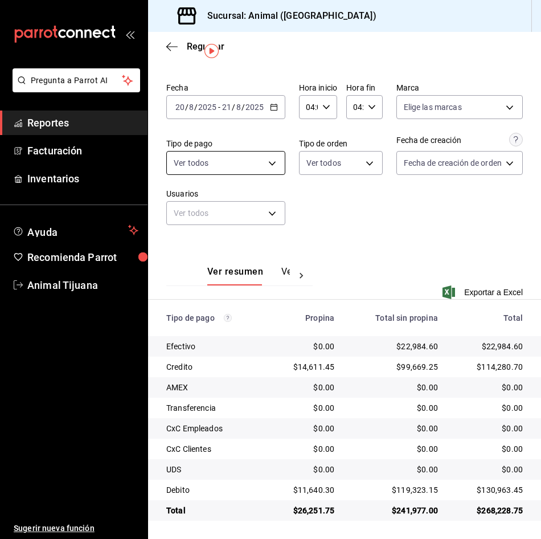
click at [240, 163] on body "Pregunta a Parrot AI Reportes Facturación Inventarios Ayuda Recomienda Parrot A…" at bounding box center [270, 269] width 541 height 539
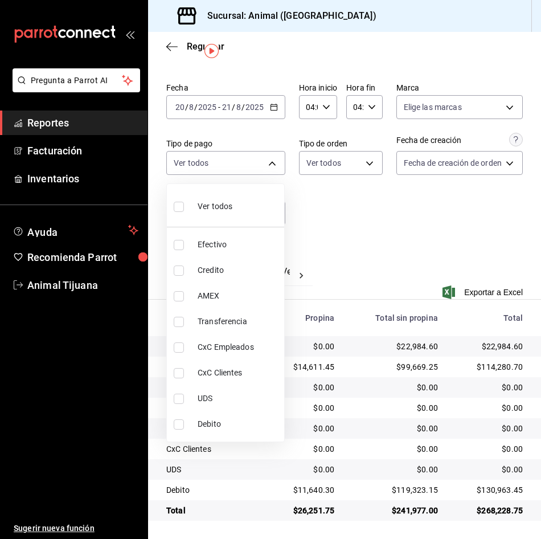
click at [219, 263] on li "Credito" at bounding box center [225, 270] width 117 height 26
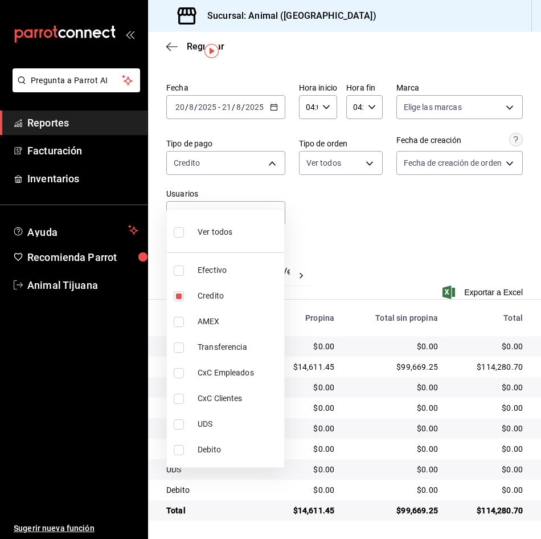
click at [204, 448] on span "Debito" at bounding box center [239, 450] width 82 height 12
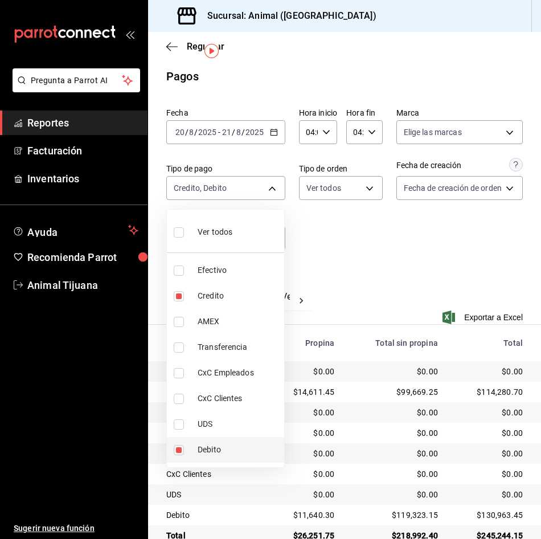
scroll to position [28, 0]
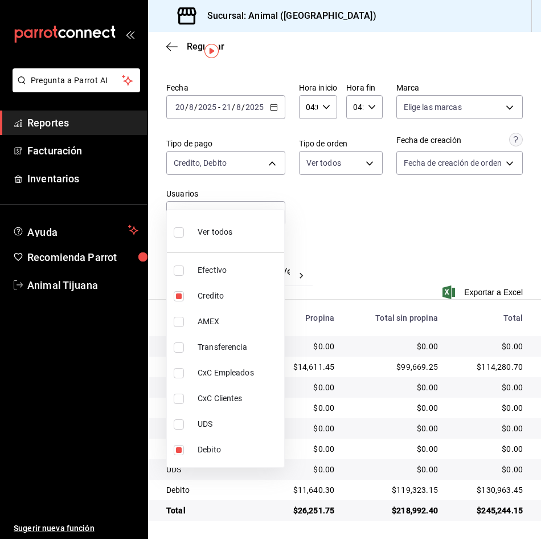
click at [222, 230] on span "Ver todos" at bounding box center [215, 232] width 35 height 12
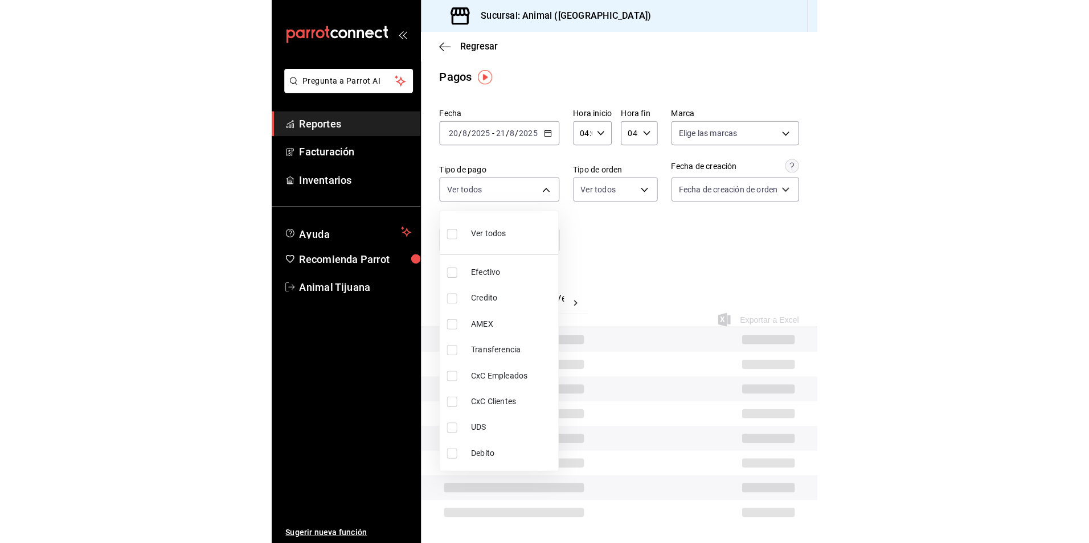
scroll to position [28, 0]
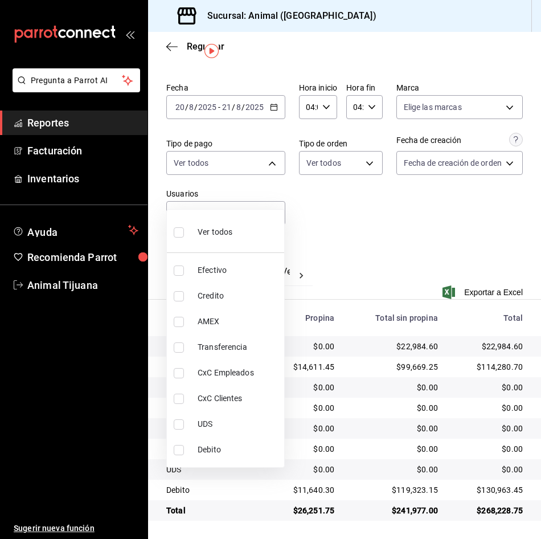
click at [365, 263] on div at bounding box center [270, 269] width 541 height 539
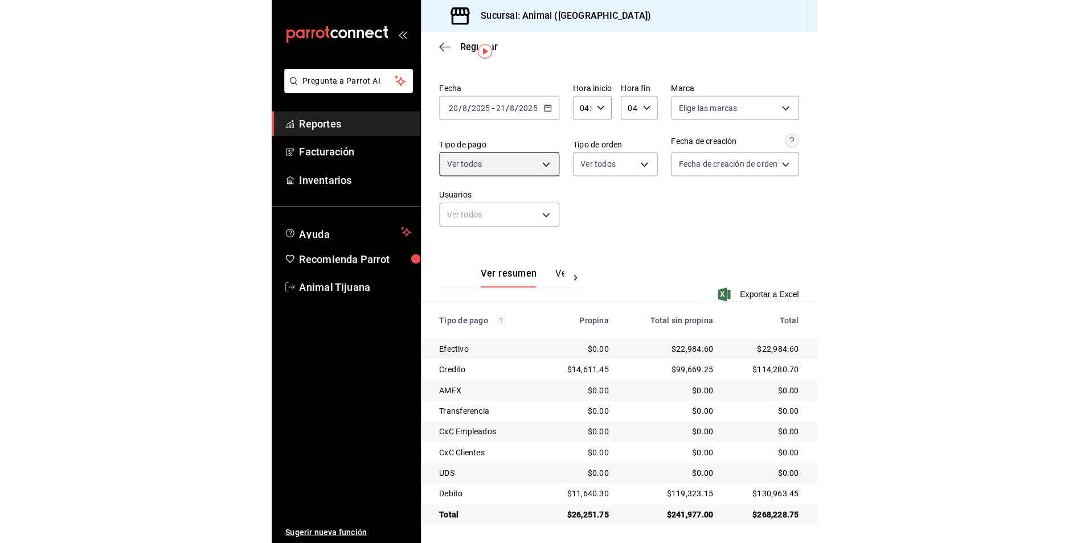
scroll to position [0, 0]
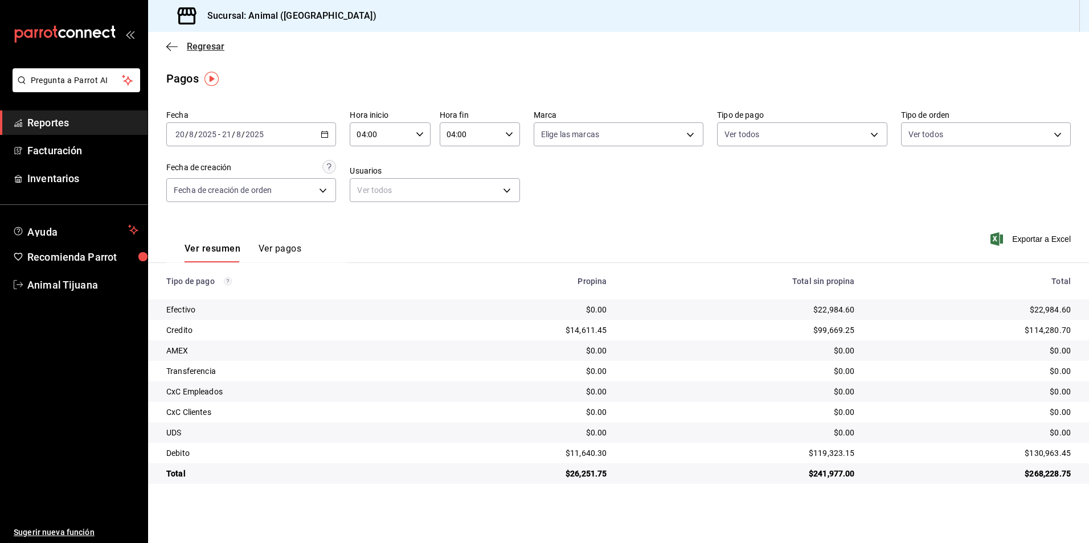
click at [183, 42] on span "Regresar" at bounding box center [195, 46] width 58 height 11
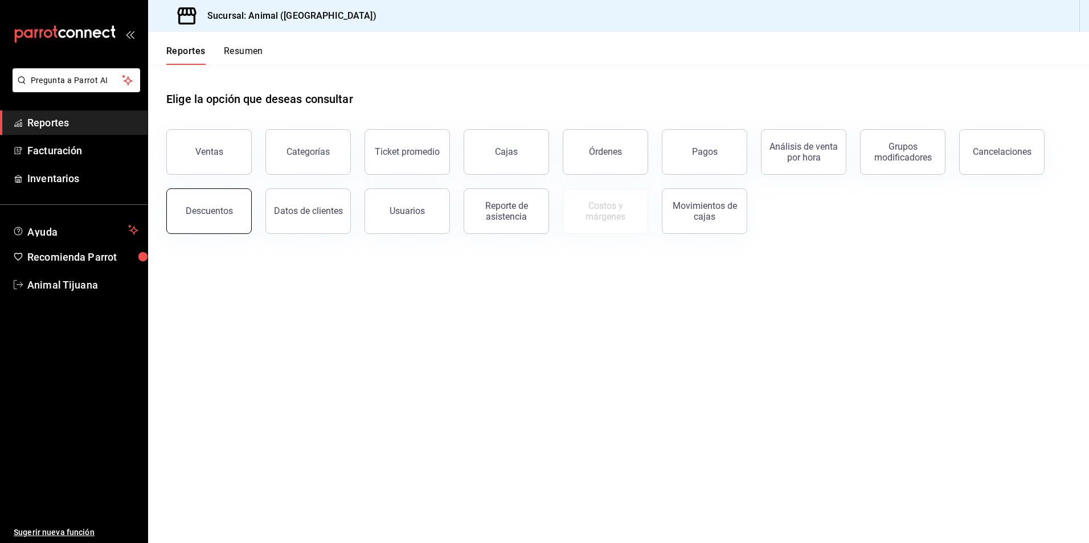
click at [238, 215] on button "Descuentos" at bounding box center [208, 212] width 85 height 46
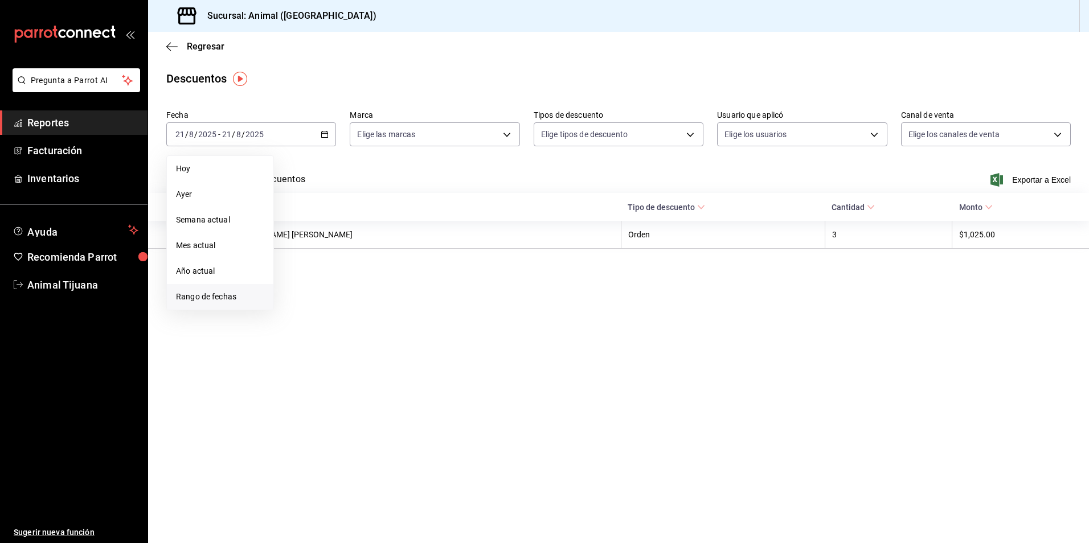
click at [241, 290] on li "Rango de fechas" at bounding box center [220, 297] width 106 height 26
click at [342, 285] on abbr "20" at bounding box center [337, 285] width 7 height 8
click at [351, 285] on button "21" at bounding box center [358, 285] width 20 height 21
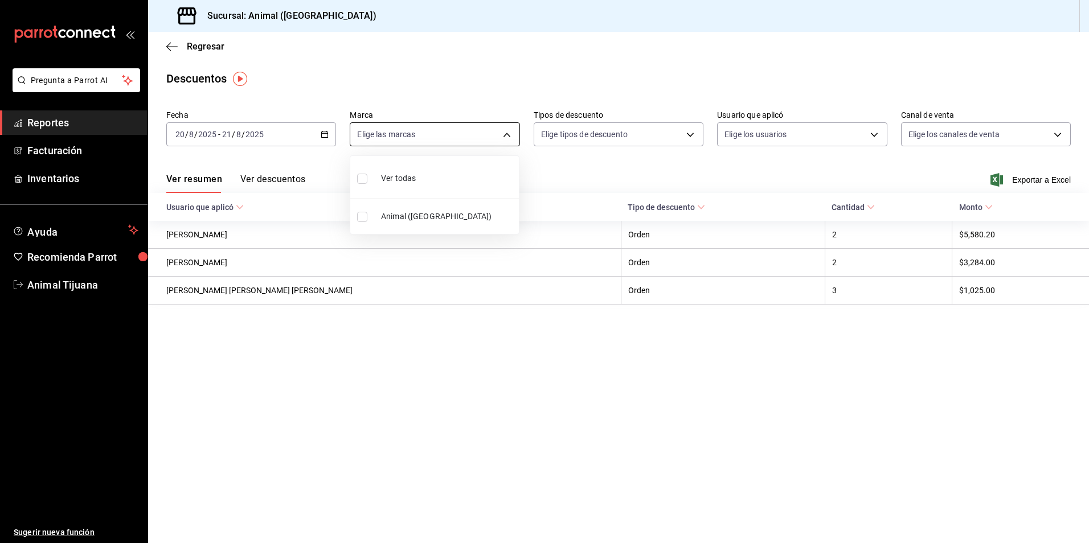
click at [451, 137] on body "Pregunta a Parrot AI Reportes Facturación Inventarios Ayuda Recomienda Parrot A…" at bounding box center [544, 271] width 1089 height 543
click at [434, 177] on li "Ver todas" at bounding box center [434, 178] width 169 height 34
click at [835, 132] on div at bounding box center [544, 271] width 1089 height 543
click at [835, 132] on body "Pregunta a Parrot AI Reportes Facturación Inventarios Ayuda Recomienda Parrot A…" at bounding box center [544, 271] width 1089 height 543
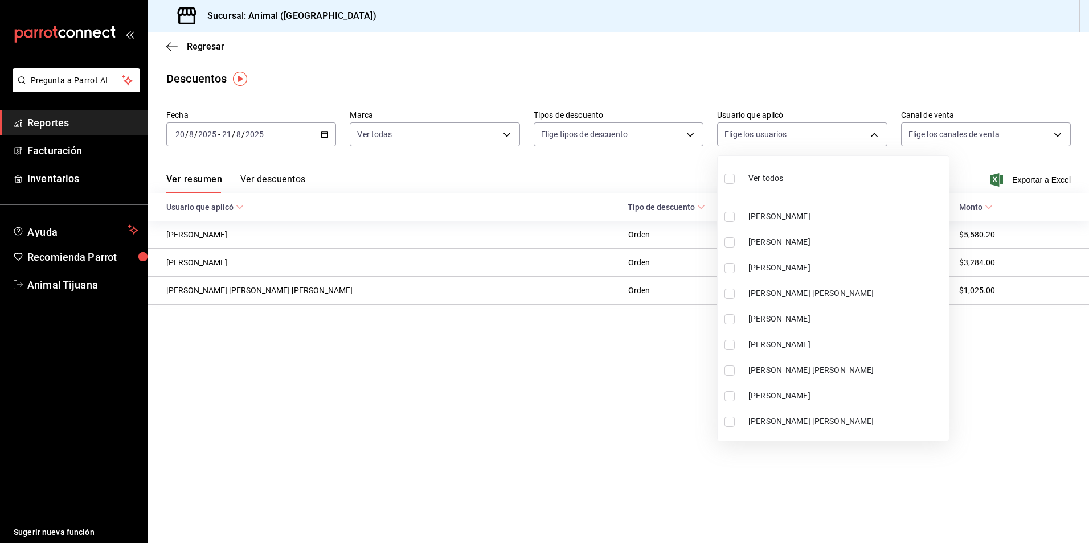
click at [792, 173] on li "Ver todos" at bounding box center [833, 178] width 231 height 34
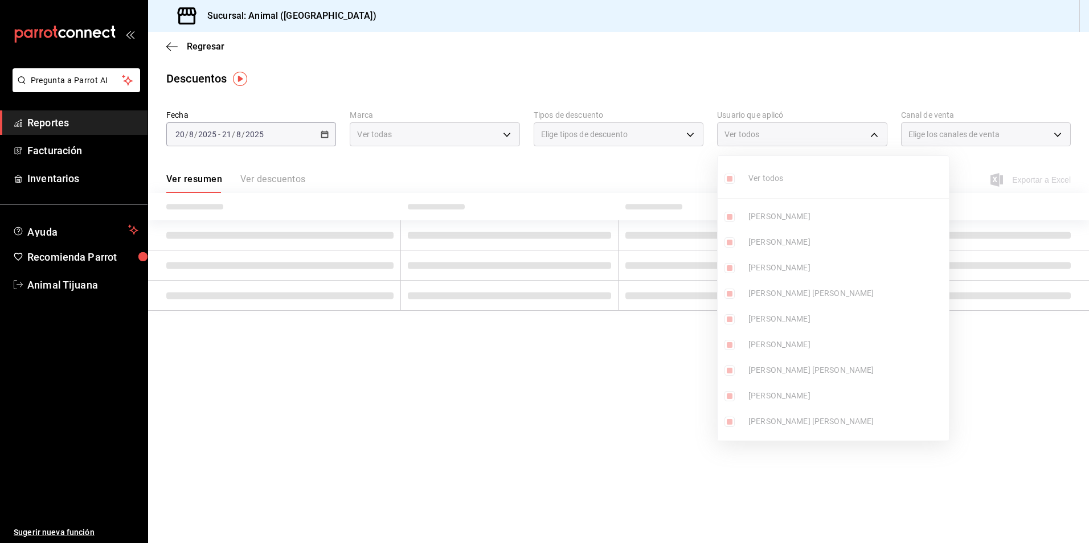
click at [667, 363] on div at bounding box center [544, 271] width 1089 height 543
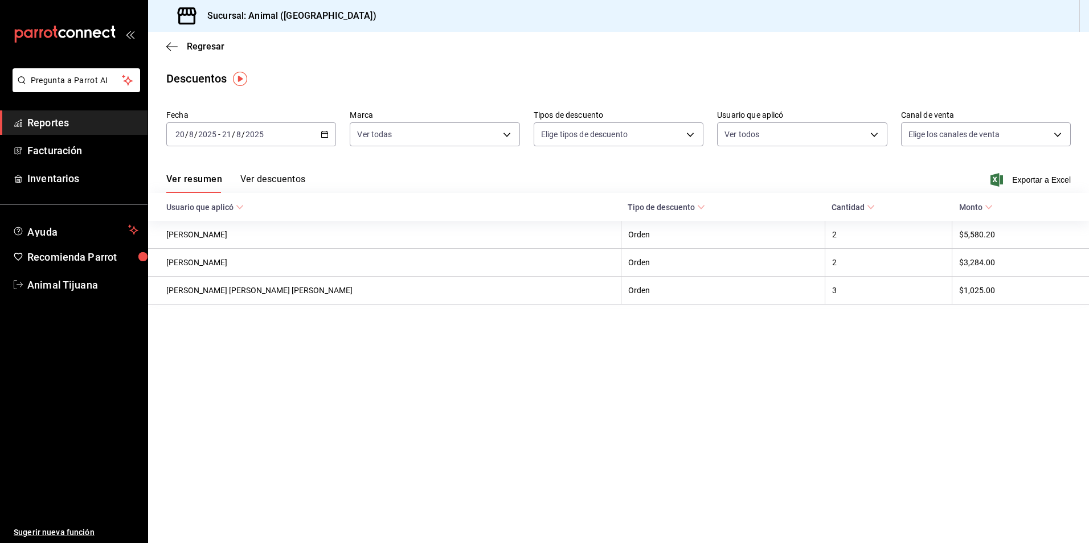
click at [534, 470] on main "Regresar Descuentos Fecha [DATE] [DATE] - [DATE] [DATE] Marca Ver todas 98bba0f…" at bounding box center [618, 287] width 941 height 511
click at [202, 44] on span "Regresar" at bounding box center [206, 46] width 38 height 11
